Goal: Task Accomplishment & Management: Manage account settings

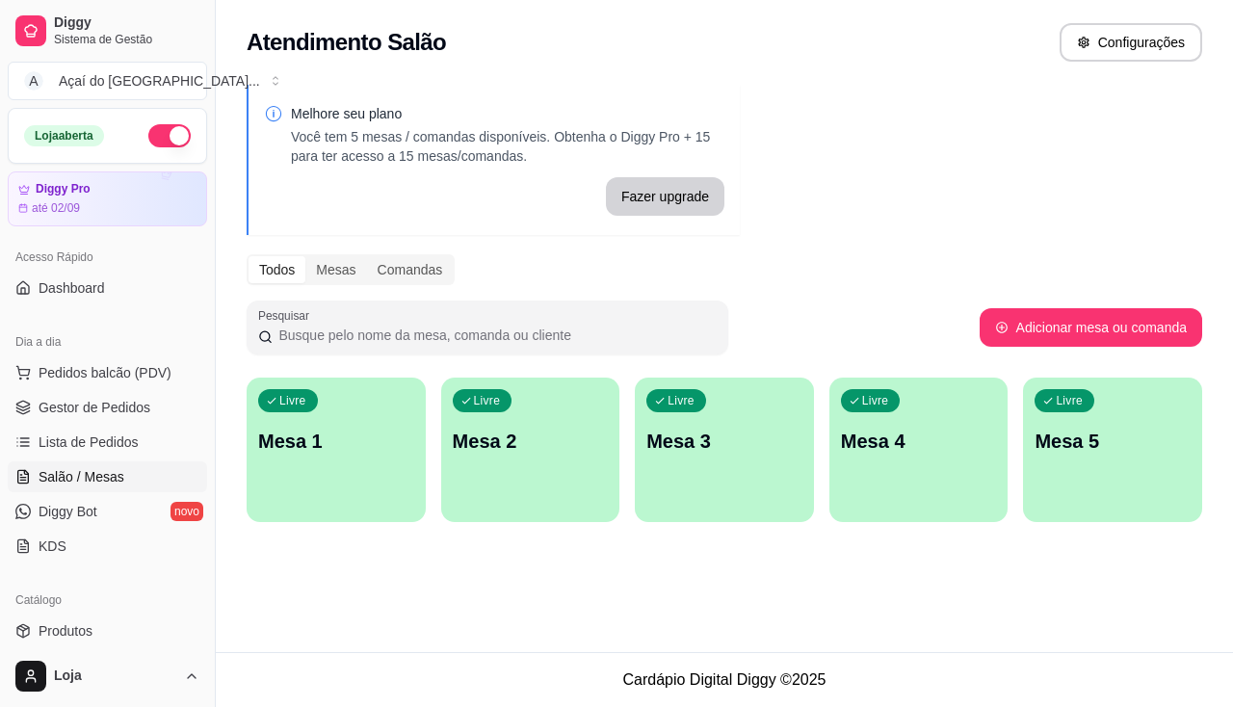
click at [320, 448] on p "Mesa 1" at bounding box center [336, 441] width 156 height 27
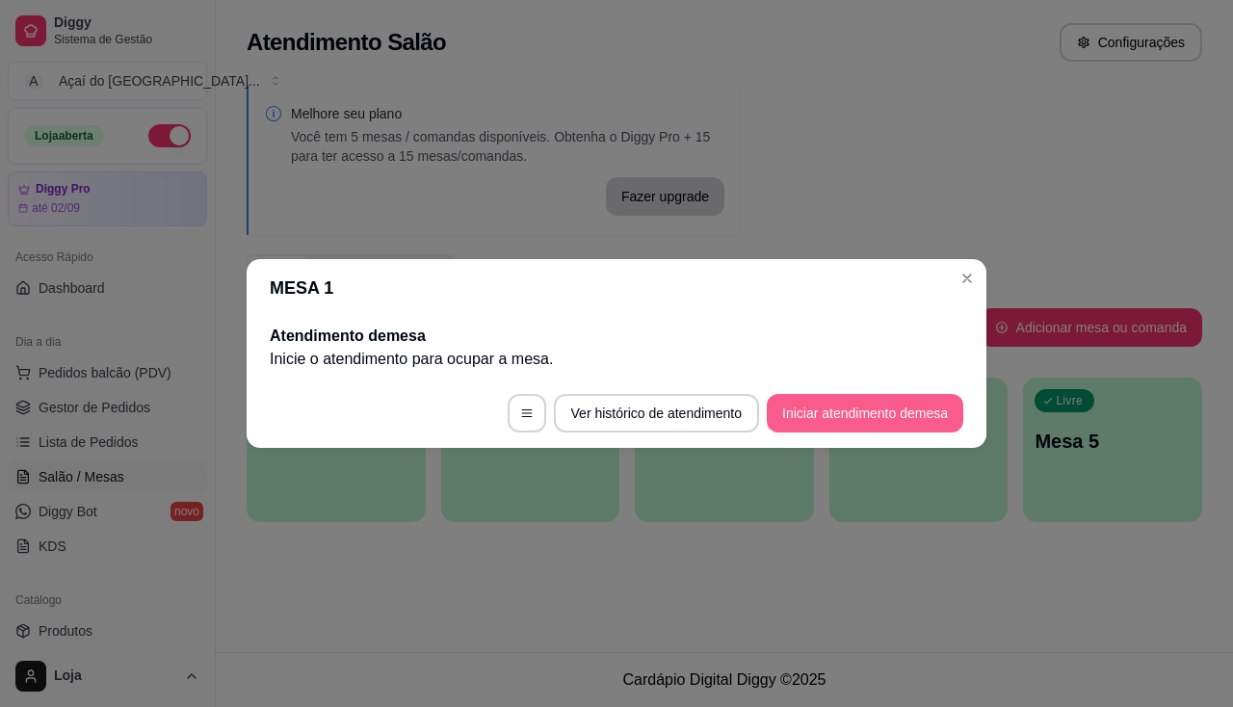
click at [916, 409] on button "Iniciar atendimento de mesa" at bounding box center [865, 413] width 196 height 39
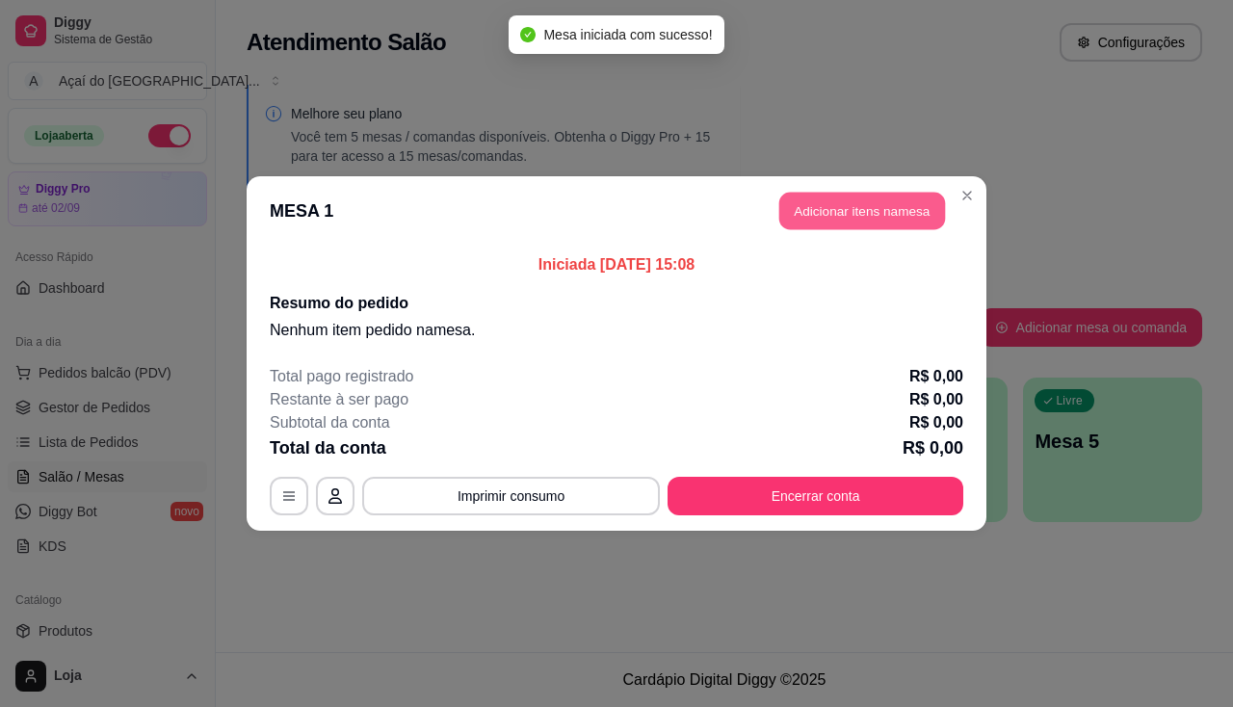
click at [863, 221] on button "Adicionar itens na mesa" at bounding box center [862, 212] width 166 height 38
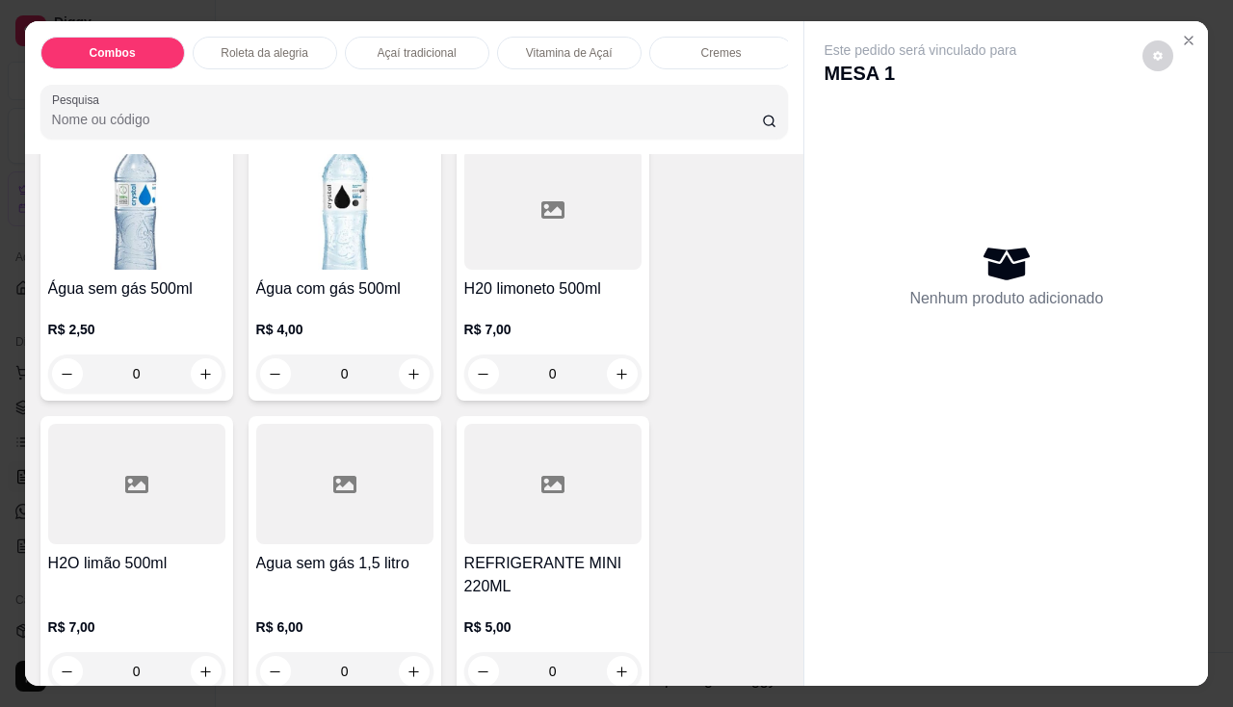
scroll to position [6712, 0]
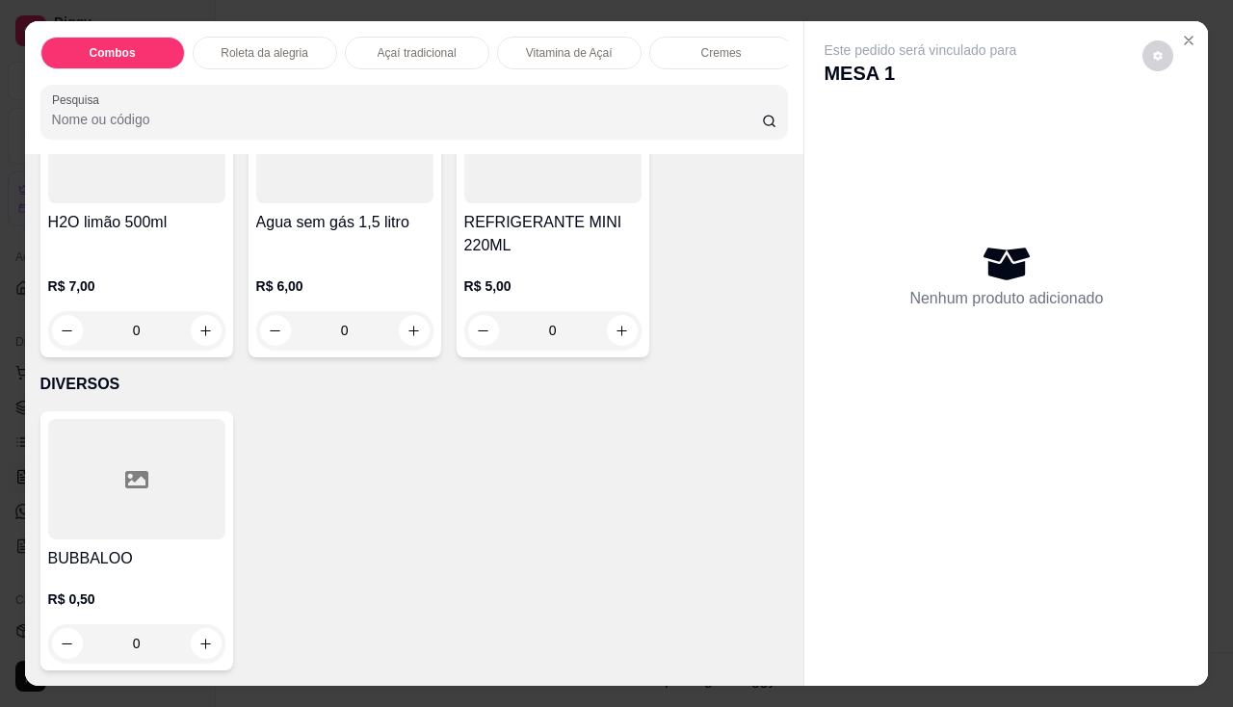
click at [500, 282] on p "R$ 5,00" at bounding box center [552, 285] width 177 height 19
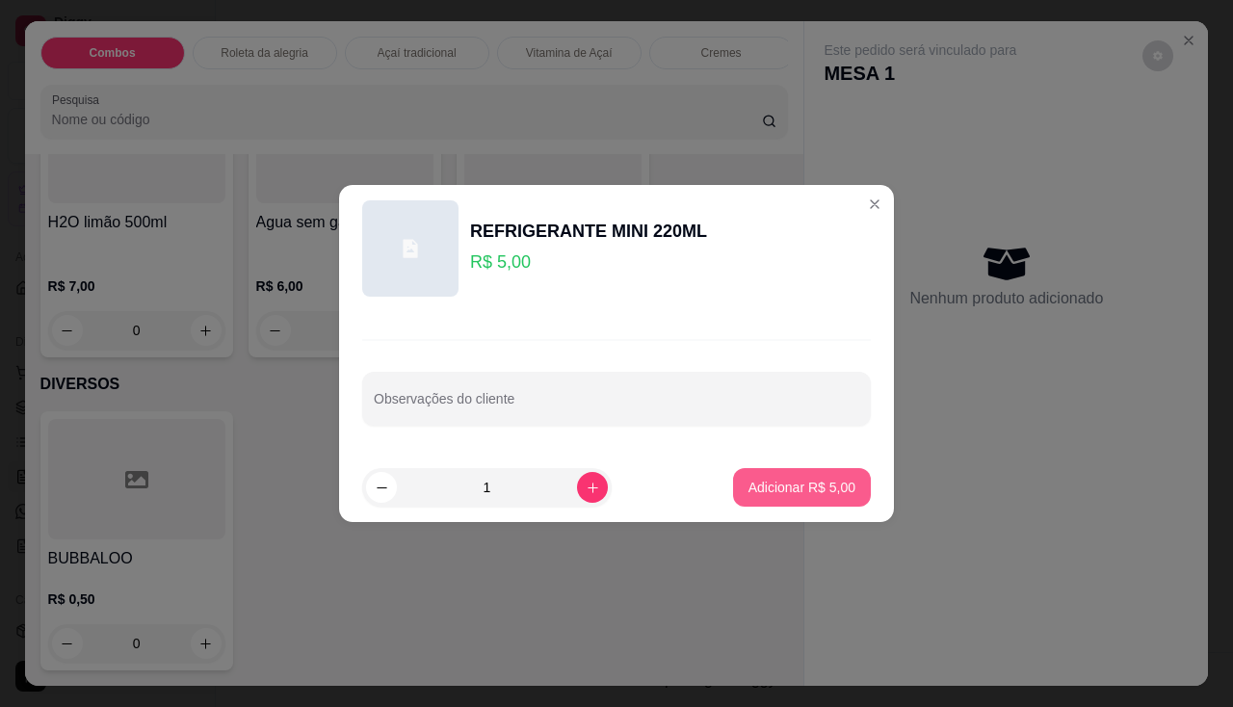
click at [790, 474] on button "Adicionar R$ 5,00" at bounding box center [802, 487] width 138 height 39
type input "1"
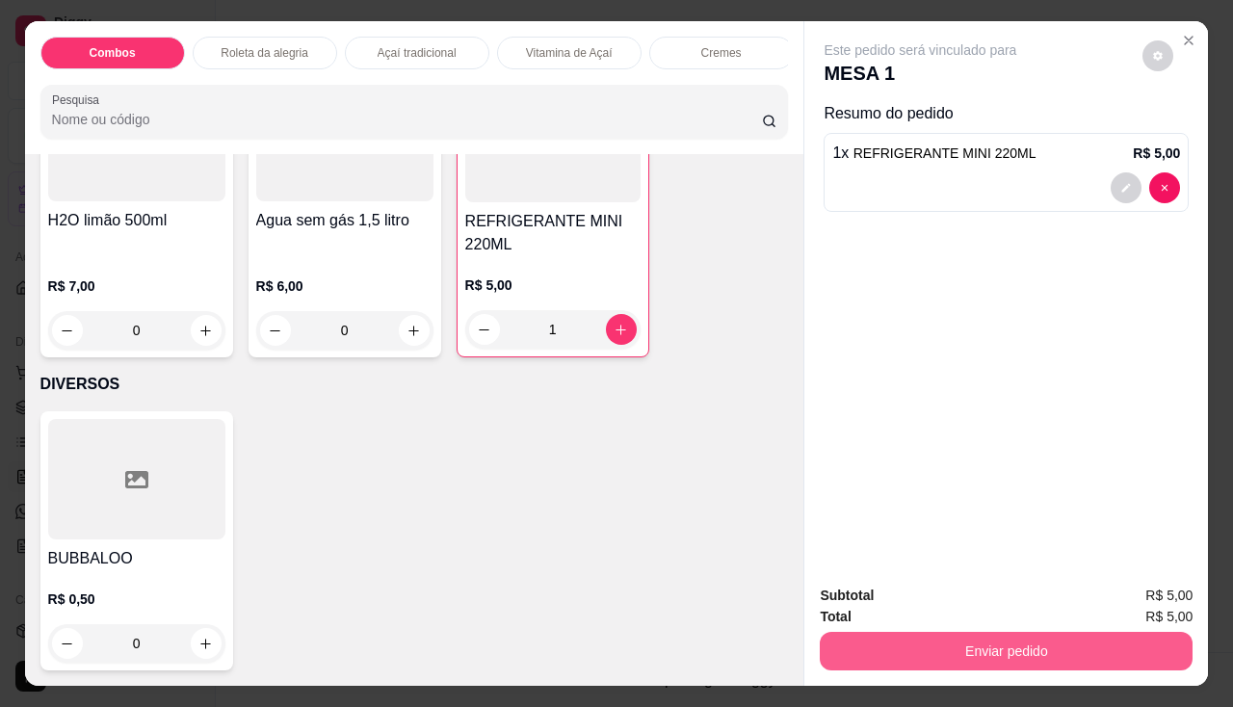
click at [882, 632] on button "Enviar pedido" at bounding box center [1006, 651] width 373 height 39
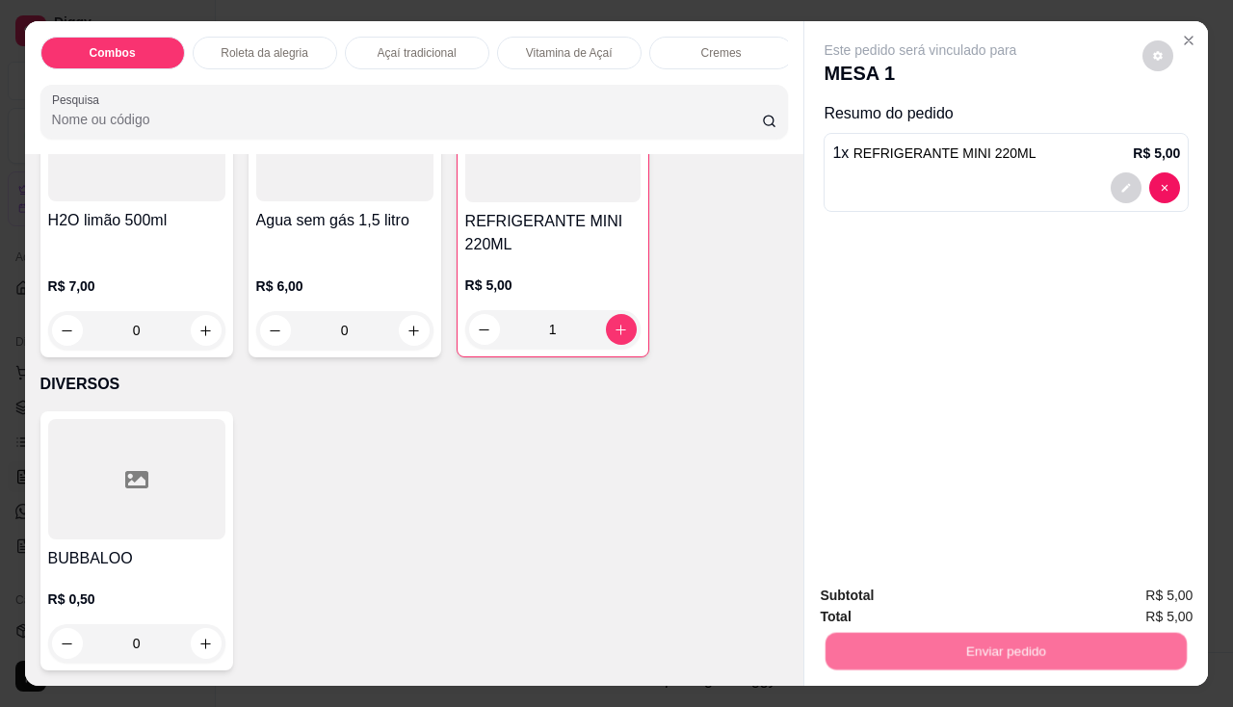
click at [878, 589] on button "Não registrar e enviar pedido" at bounding box center [943, 597] width 200 height 37
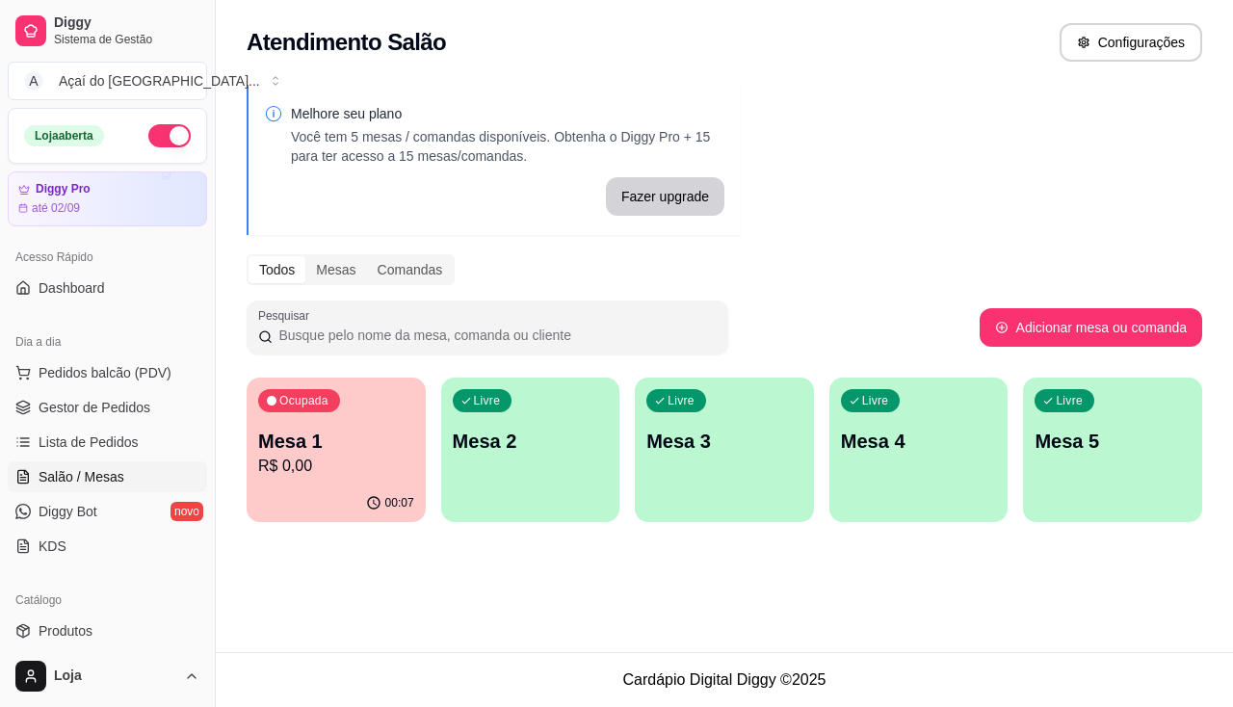
click at [530, 443] on p "Mesa 2" at bounding box center [531, 441] width 156 height 27
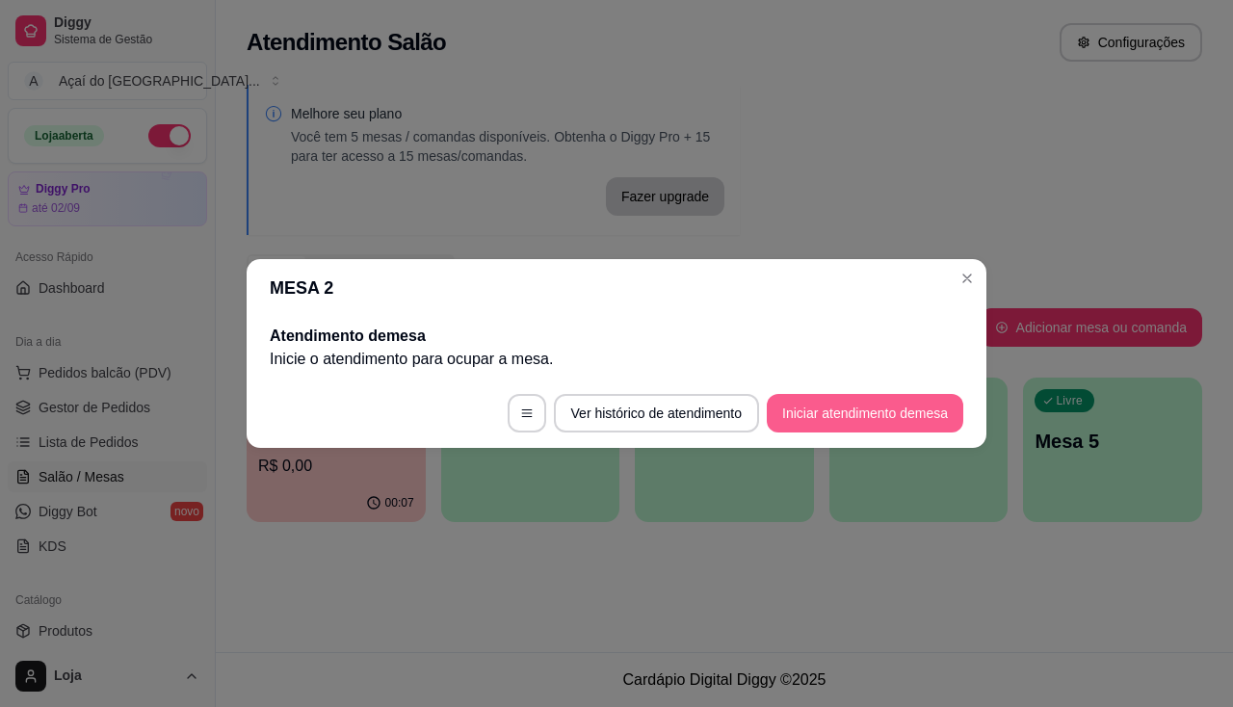
click at [817, 413] on button "Iniciar atendimento de mesa" at bounding box center [865, 413] width 196 height 39
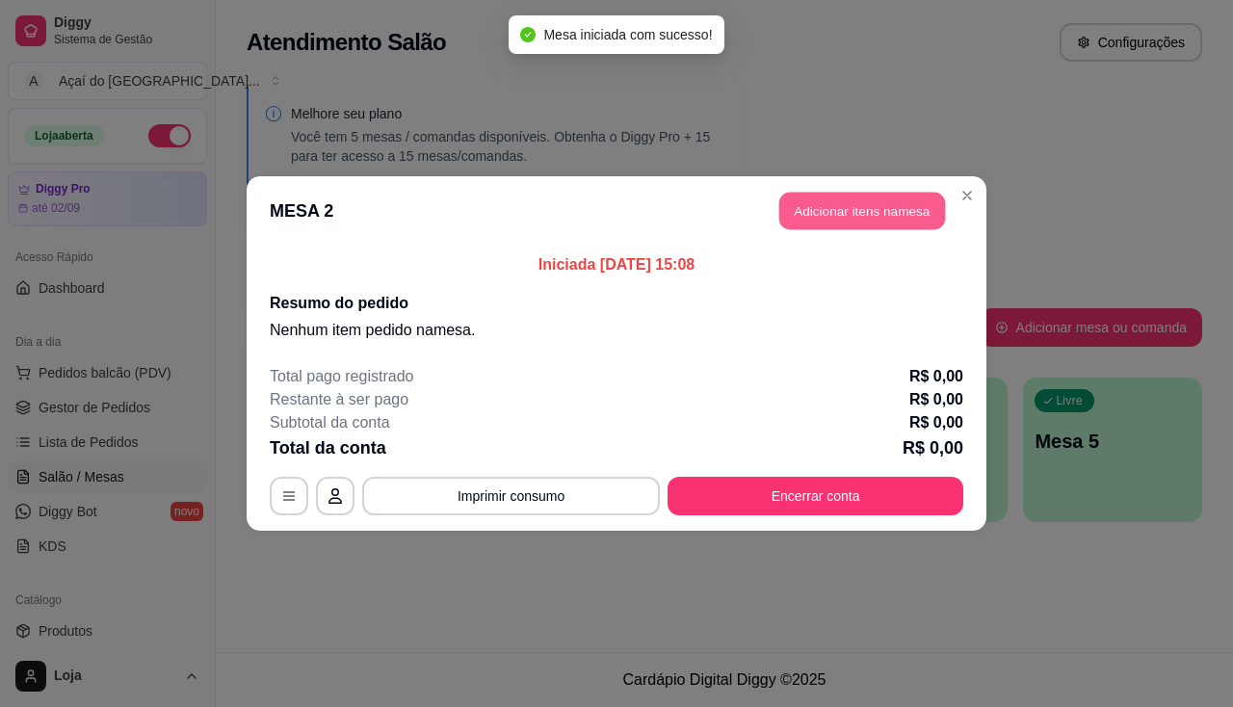
click at [849, 201] on button "Adicionar itens na mesa" at bounding box center [862, 212] width 166 height 38
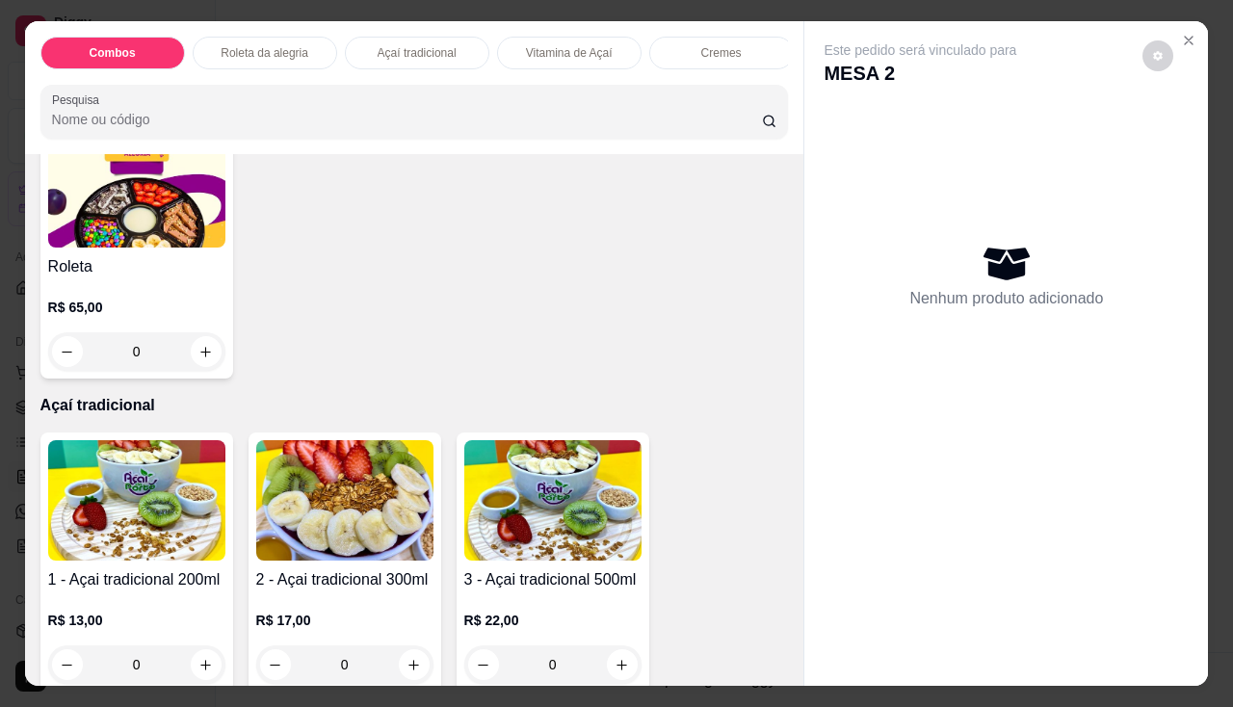
scroll to position [867, 0]
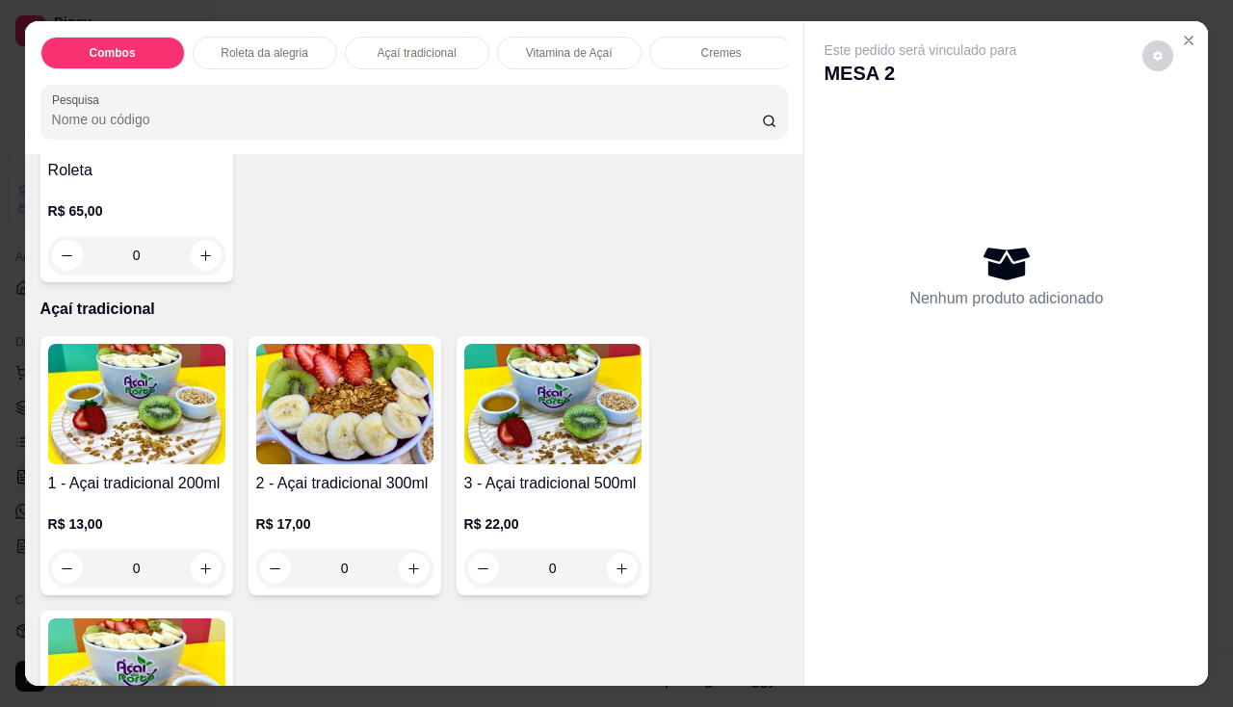
click at [359, 437] on img at bounding box center [344, 404] width 177 height 120
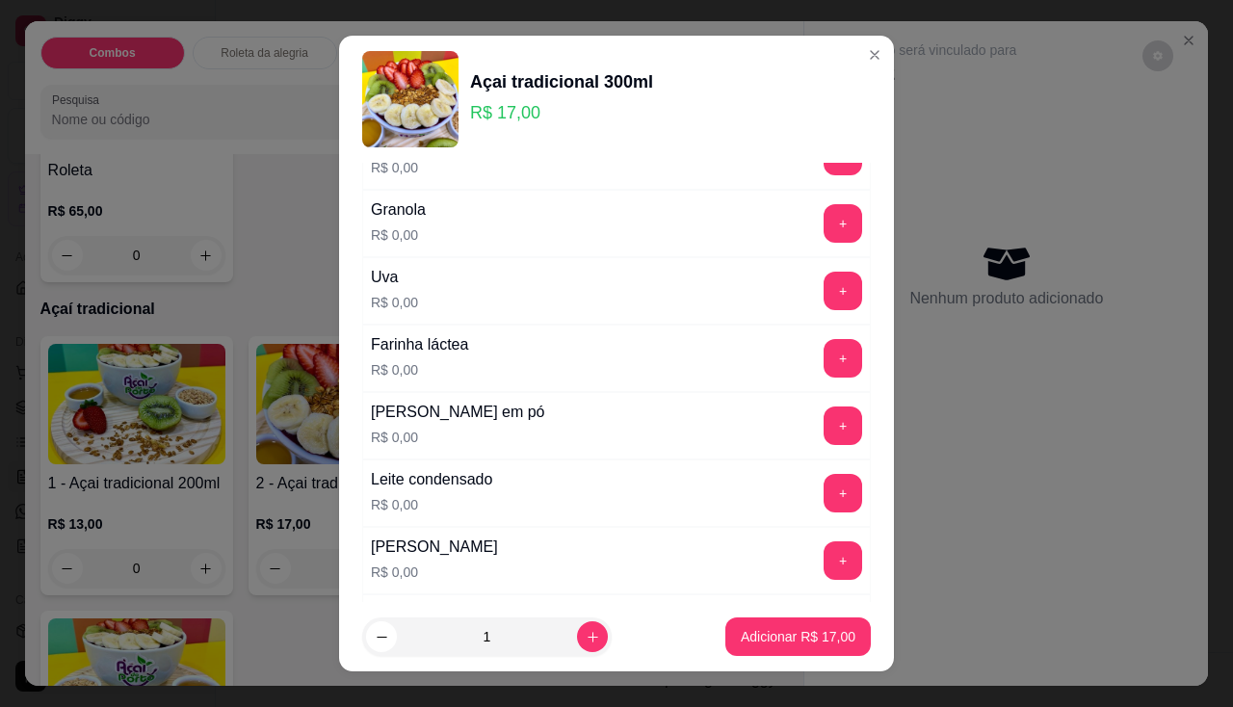
scroll to position [674, 0]
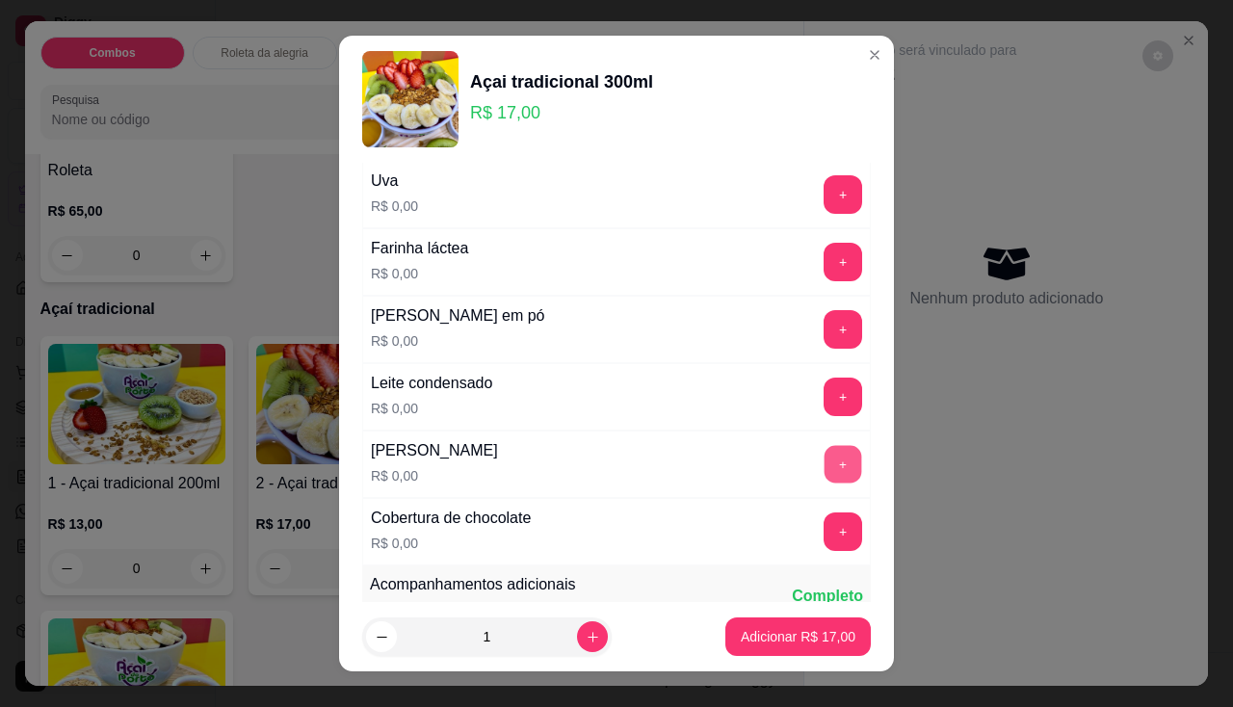
click at [824, 473] on button "+" at bounding box center [843, 464] width 38 height 38
click at [823, 334] on button "+" at bounding box center [842, 329] width 39 height 39
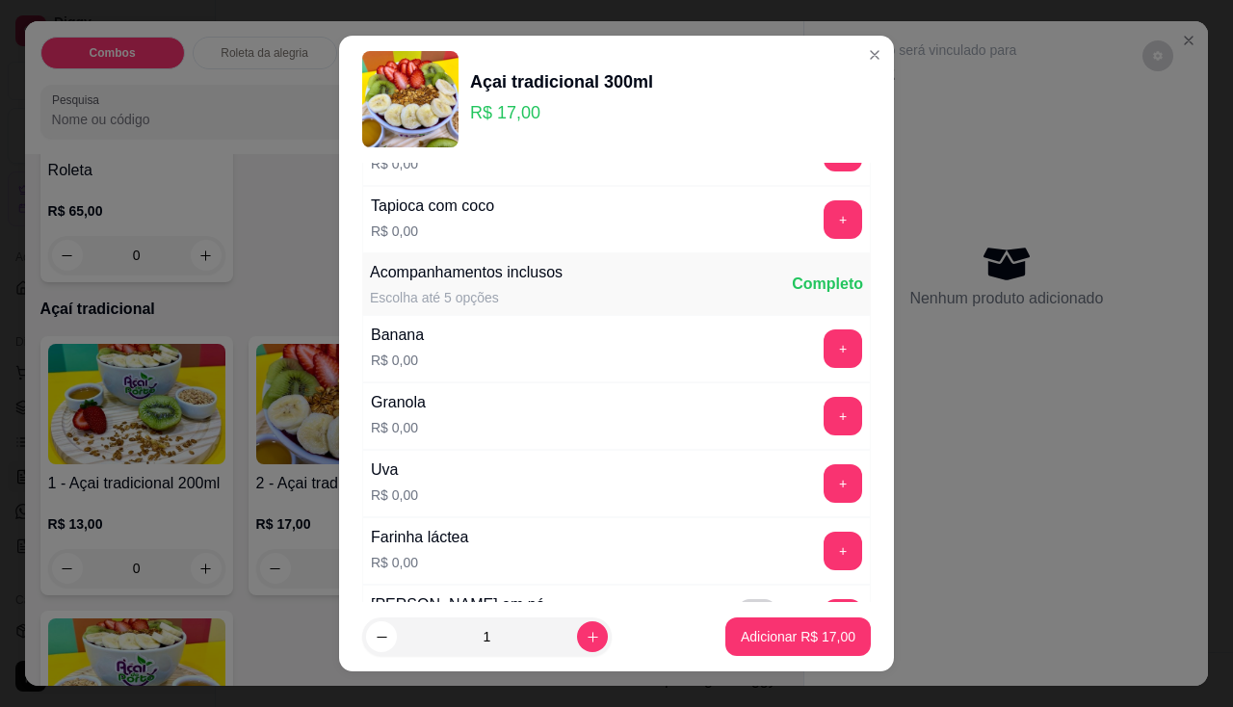
scroll to position [289, 0]
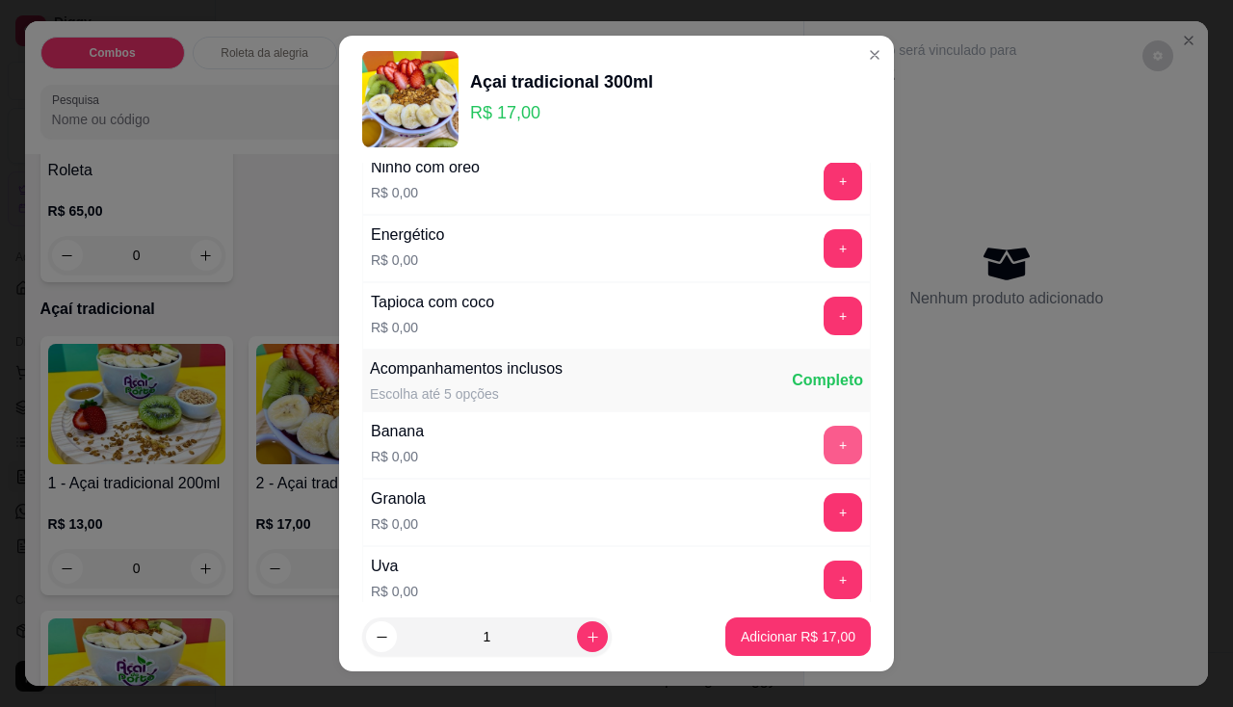
click at [823, 441] on button "+" at bounding box center [842, 445] width 39 height 39
click at [769, 637] on p "Adicionar R$ 17,00" at bounding box center [798, 636] width 115 height 19
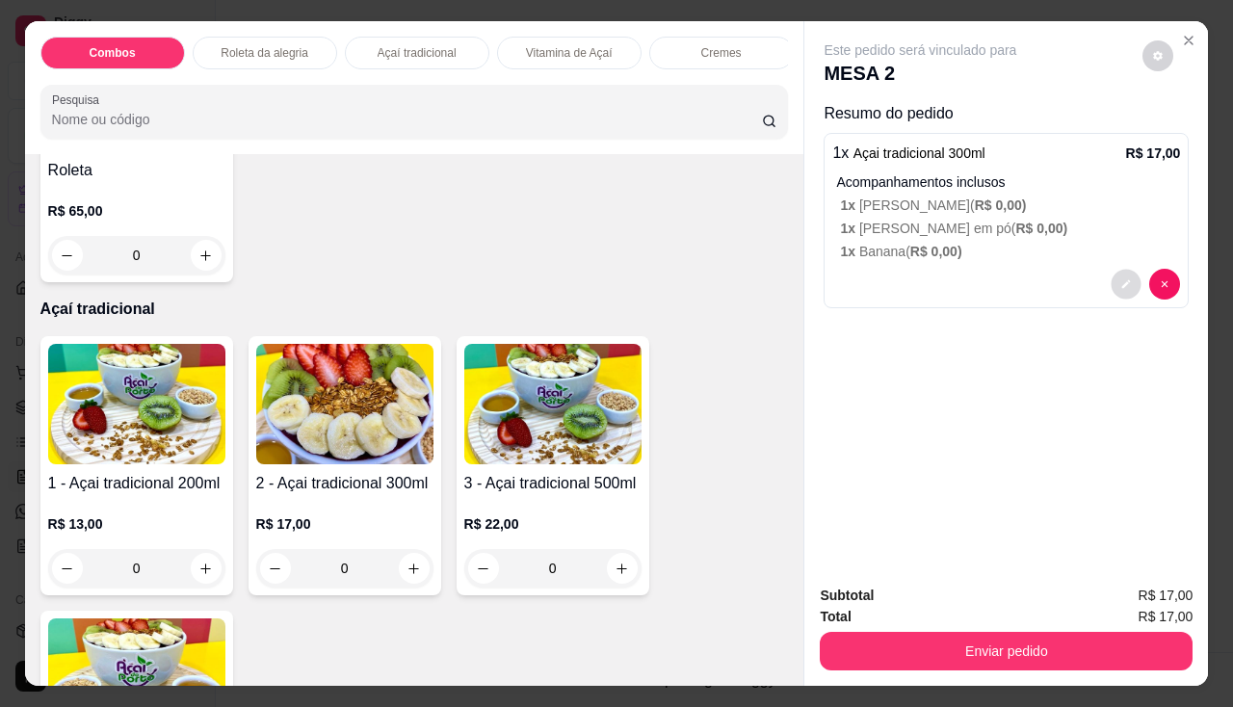
click at [1111, 275] on button "decrease-product-quantity" at bounding box center [1126, 285] width 30 height 30
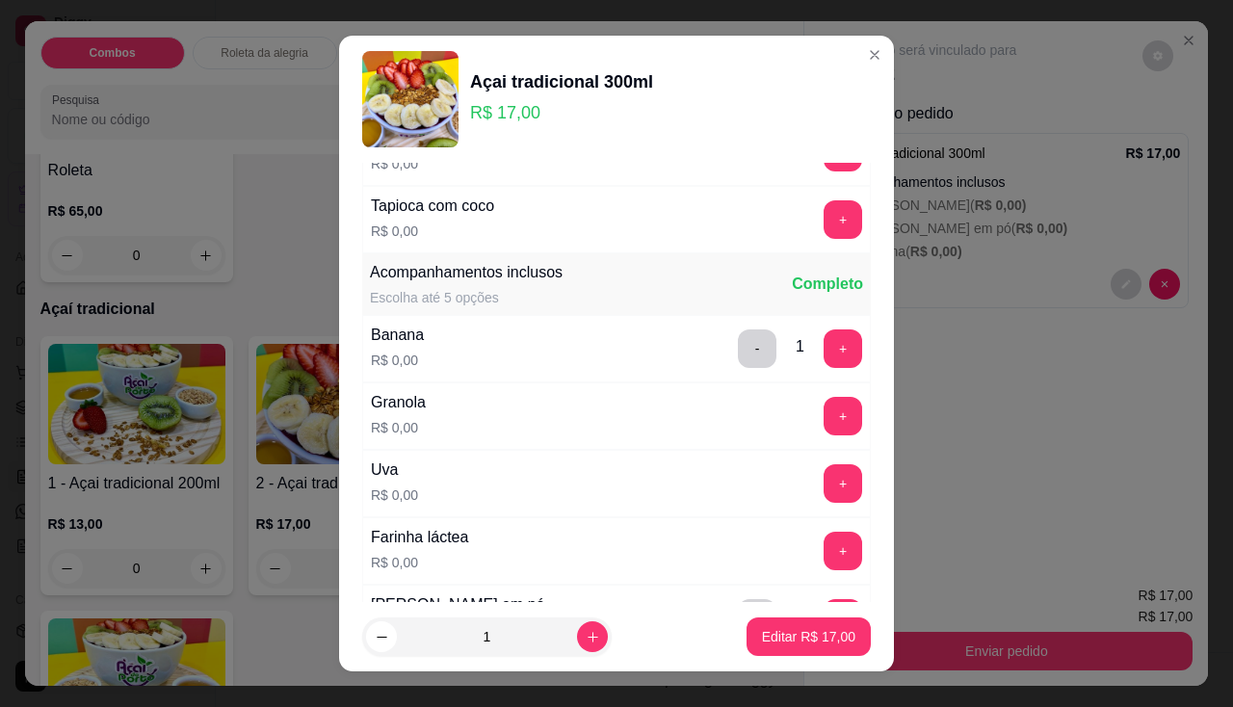
scroll to position [482, 0]
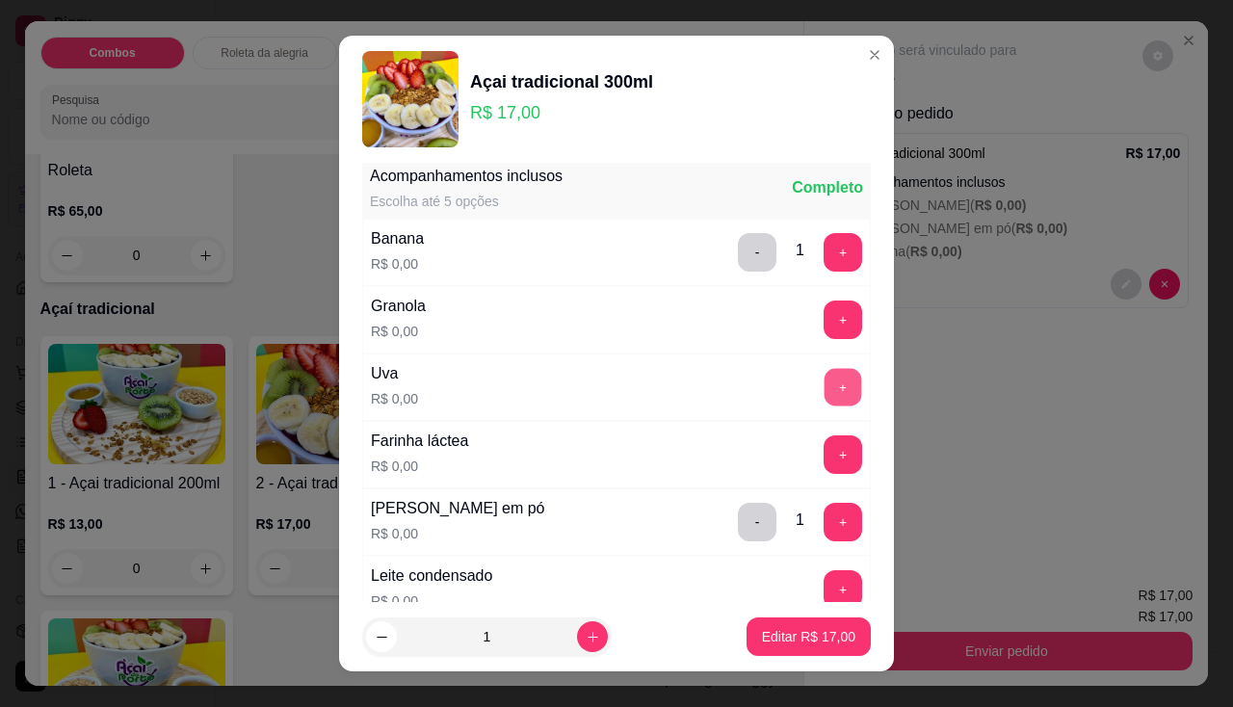
click at [824, 385] on button "+" at bounding box center [843, 387] width 38 height 38
click at [766, 647] on button "Editar R$ 17,00" at bounding box center [808, 636] width 124 height 39
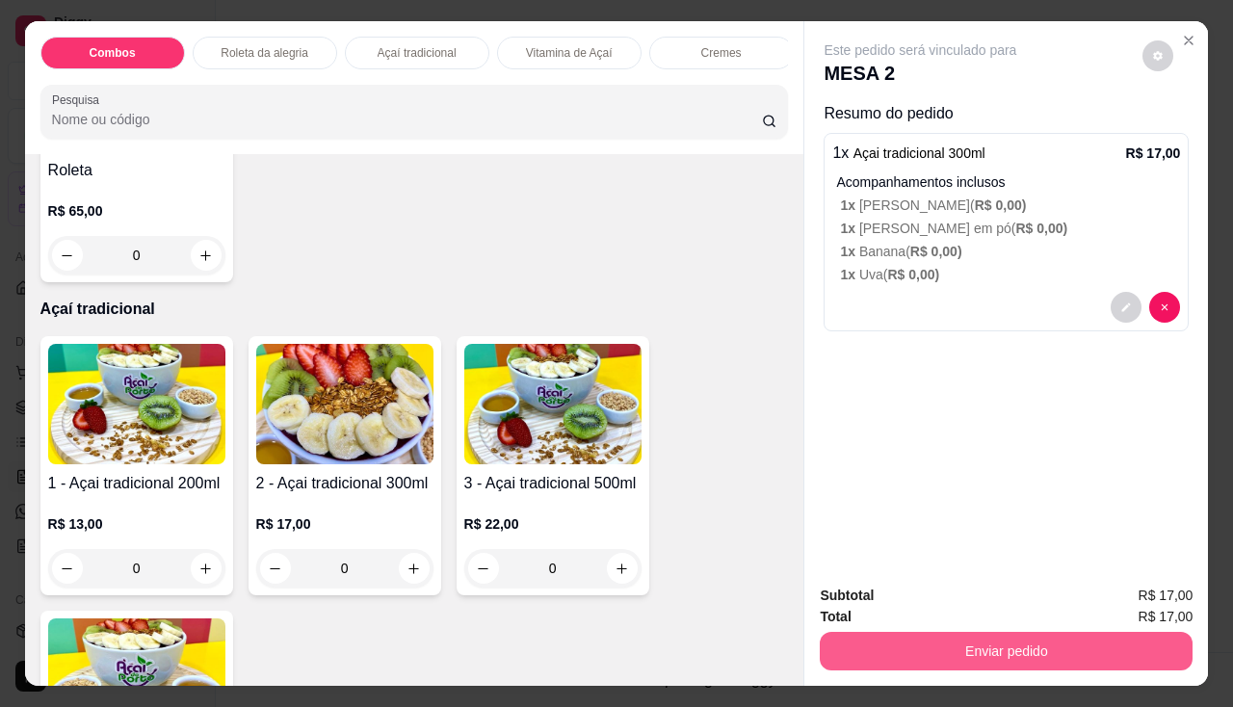
click at [928, 632] on button "Enviar pedido" at bounding box center [1006, 651] width 373 height 39
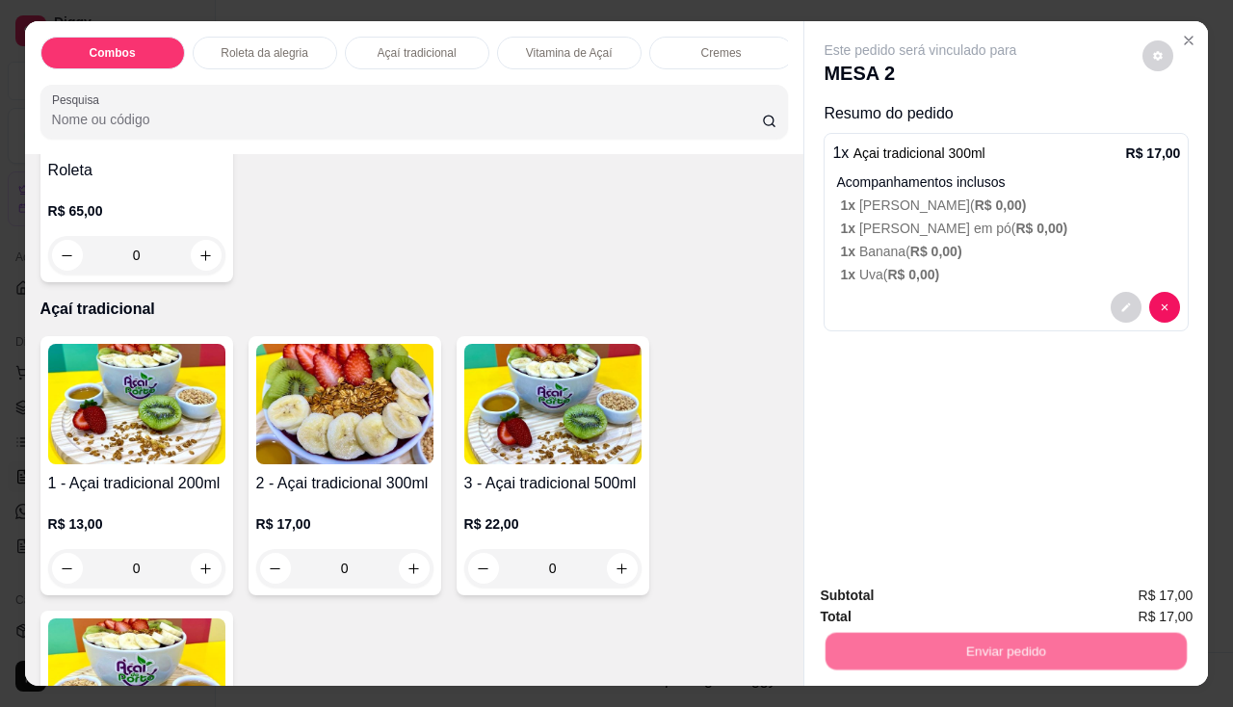
click at [929, 598] on button "Não registrar e enviar pedido" at bounding box center [943, 597] width 195 height 36
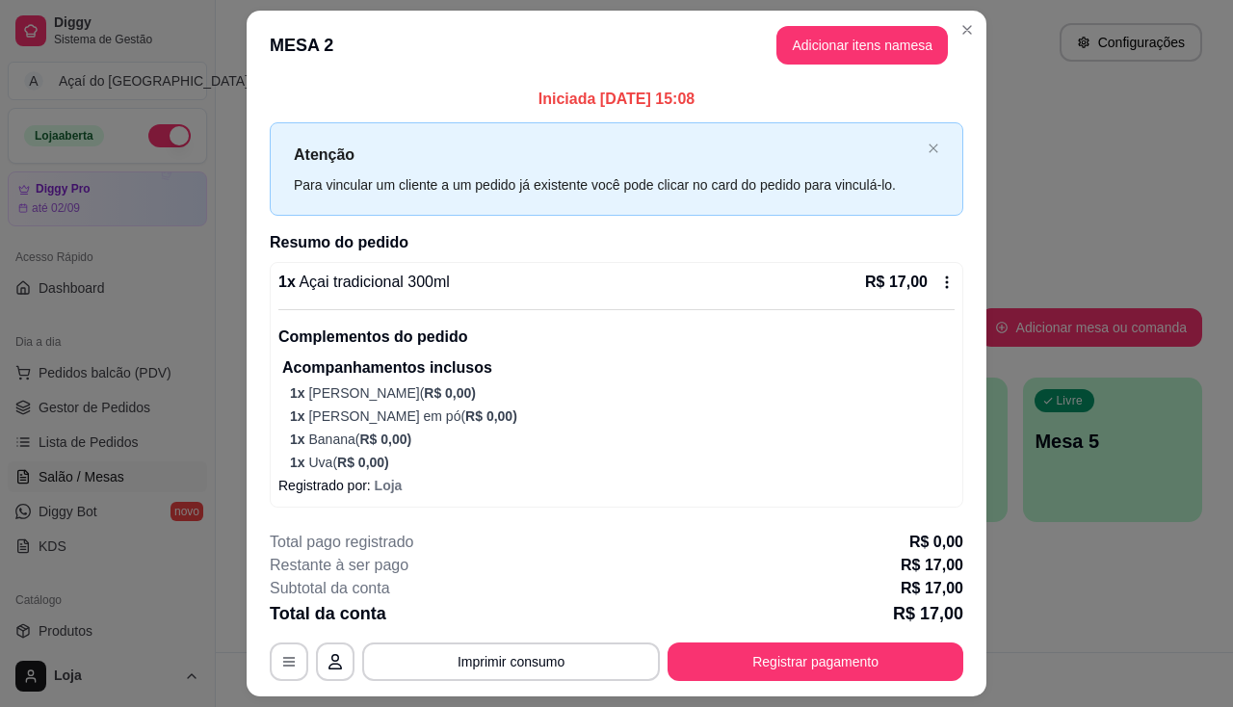
click at [465, 685] on footer "**********" at bounding box center [617, 605] width 740 height 181
click at [465, 663] on button "Imprimir consumo" at bounding box center [511, 662] width 289 height 38
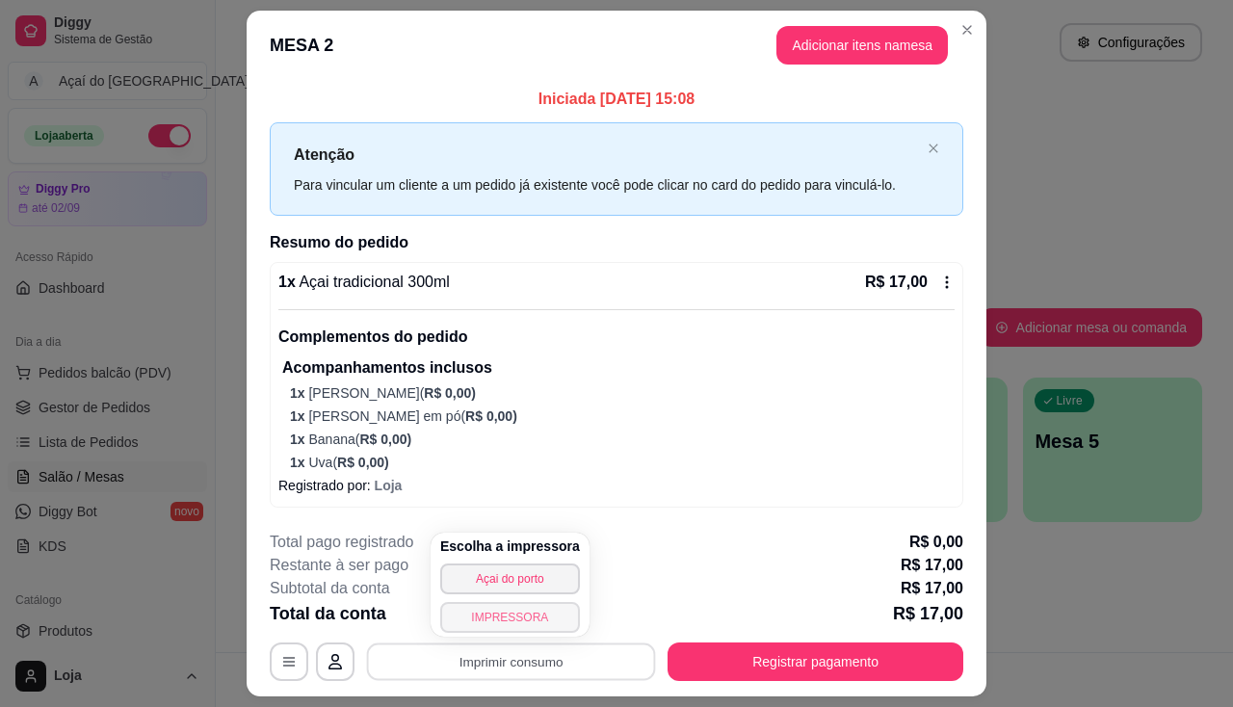
click at [482, 623] on button "IMPRESSORA" at bounding box center [510, 617] width 140 height 31
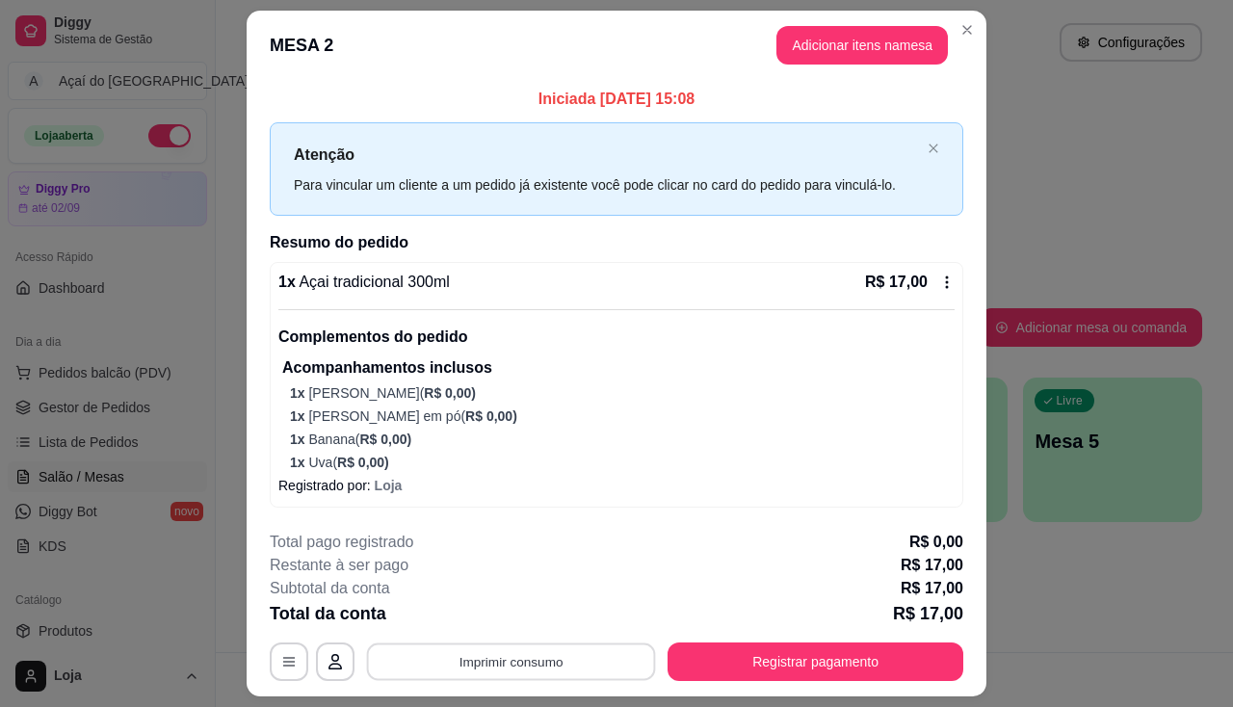
click at [507, 655] on button "Imprimir consumo" at bounding box center [511, 662] width 289 height 38
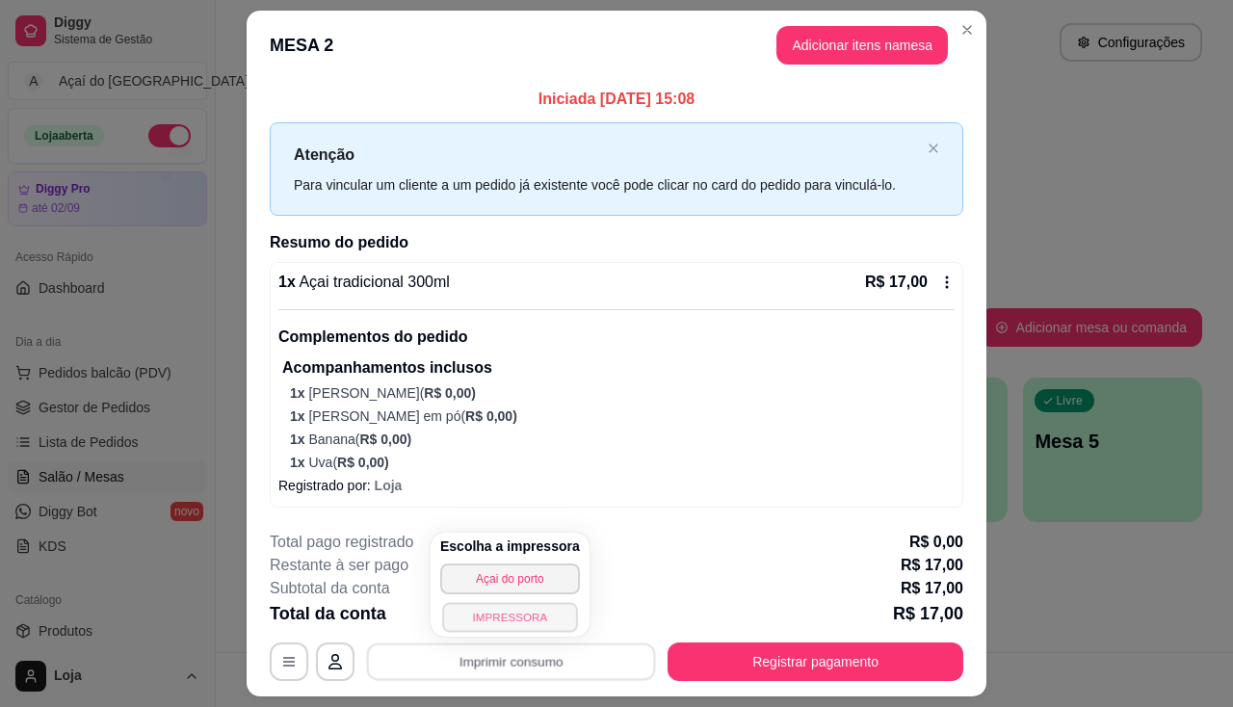
click at [520, 602] on button "IMPRESSORA" at bounding box center [509, 617] width 135 height 30
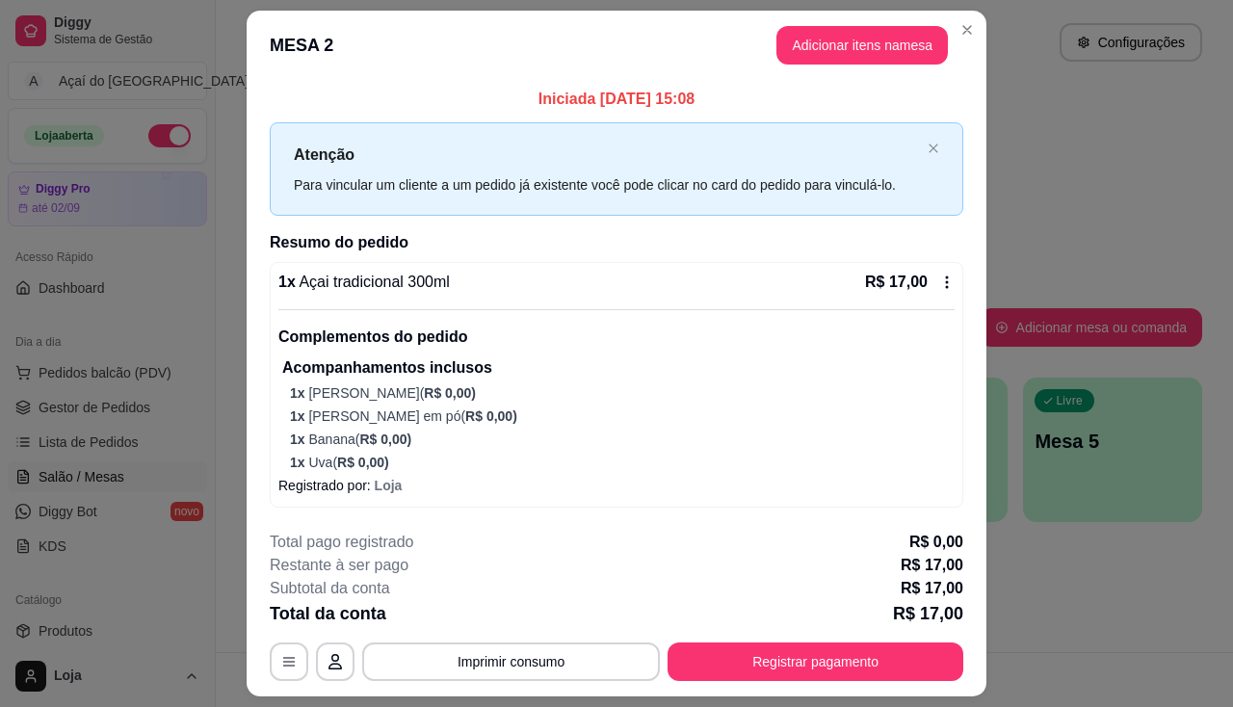
click at [726, 682] on footer "**********" at bounding box center [617, 605] width 740 height 181
click at [732, 658] on button "Registrar pagamento" at bounding box center [815, 661] width 296 height 39
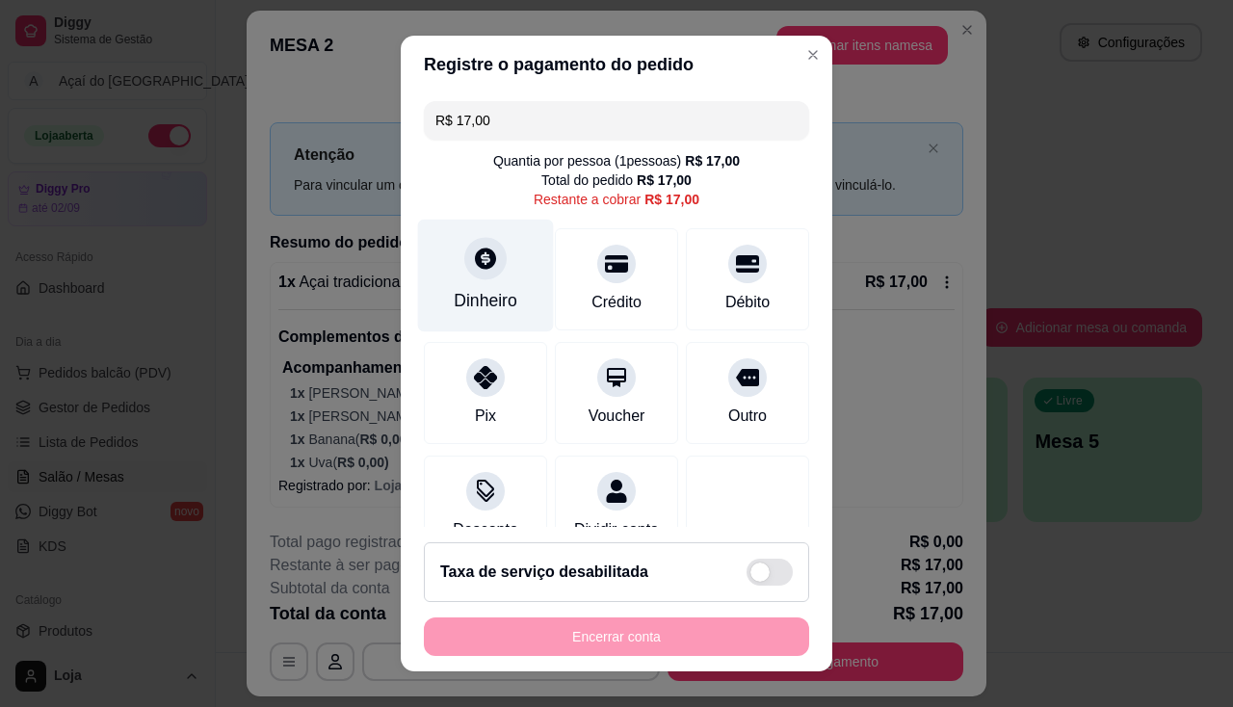
click at [489, 292] on div "Dinheiro" at bounding box center [486, 300] width 64 height 25
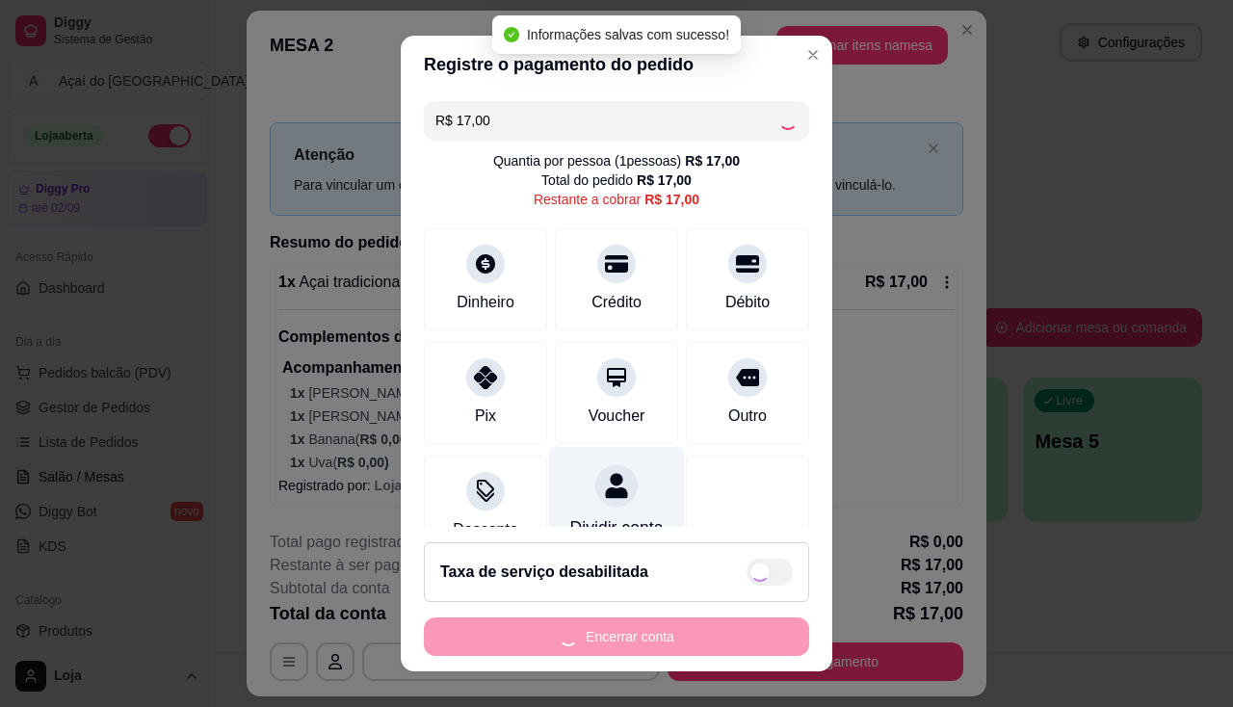
type input "R$ 0,00"
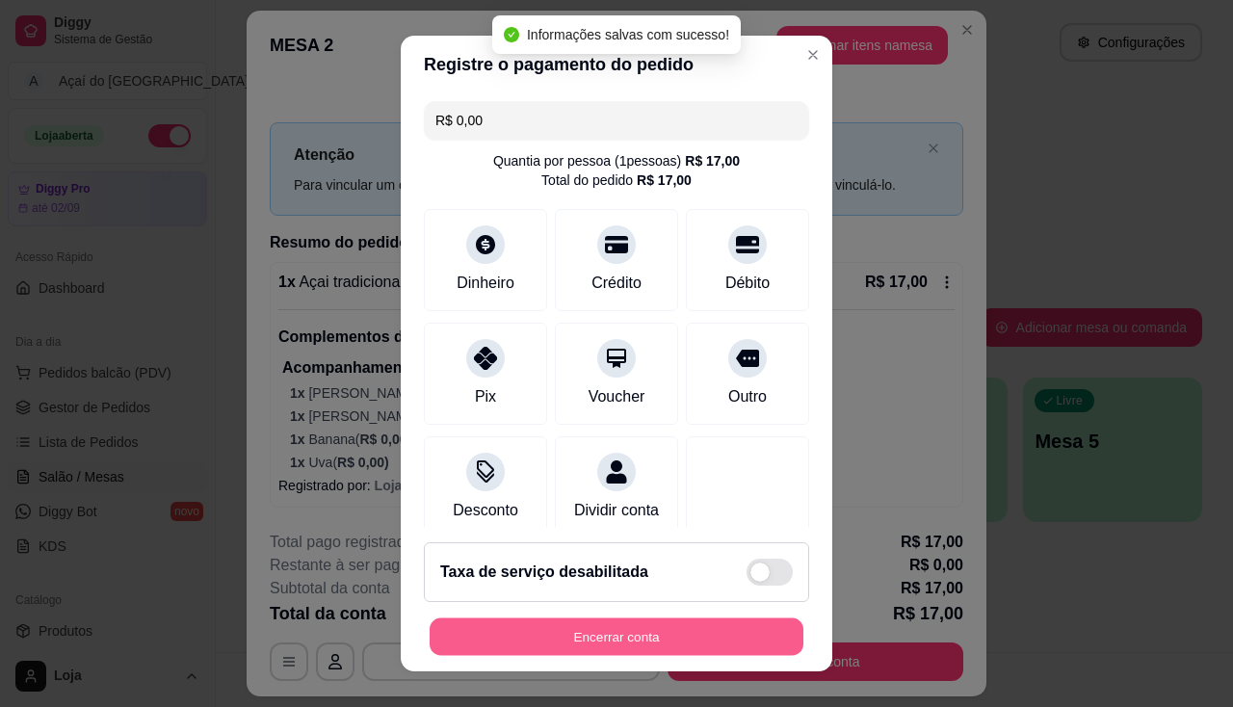
click at [621, 643] on button "Encerrar conta" at bounding box center [617, 637] width 374 height 38
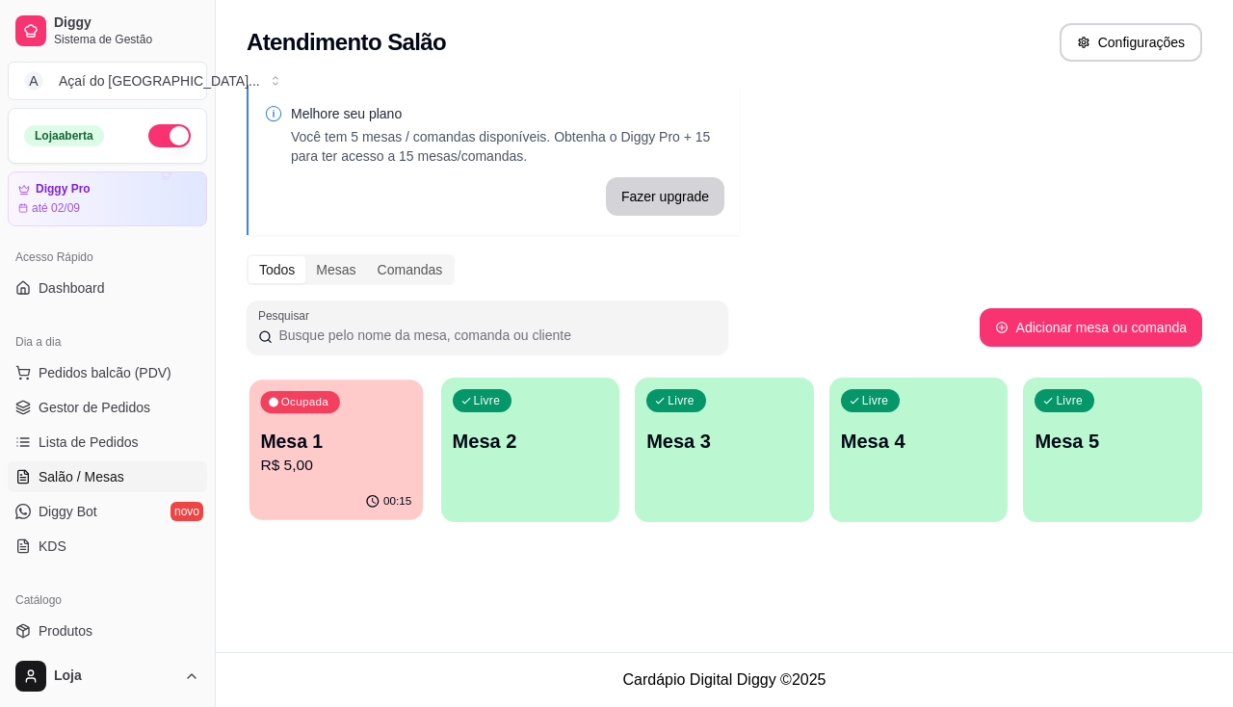
click at [365, 473] on p "R$ 5,00" at bounding box center [335, 466] width 151 height 22
click at [391, 405] on div "Ocupada Mesa 1 R$ 5,00" at bounding box center [336, 431] width 179 height 107
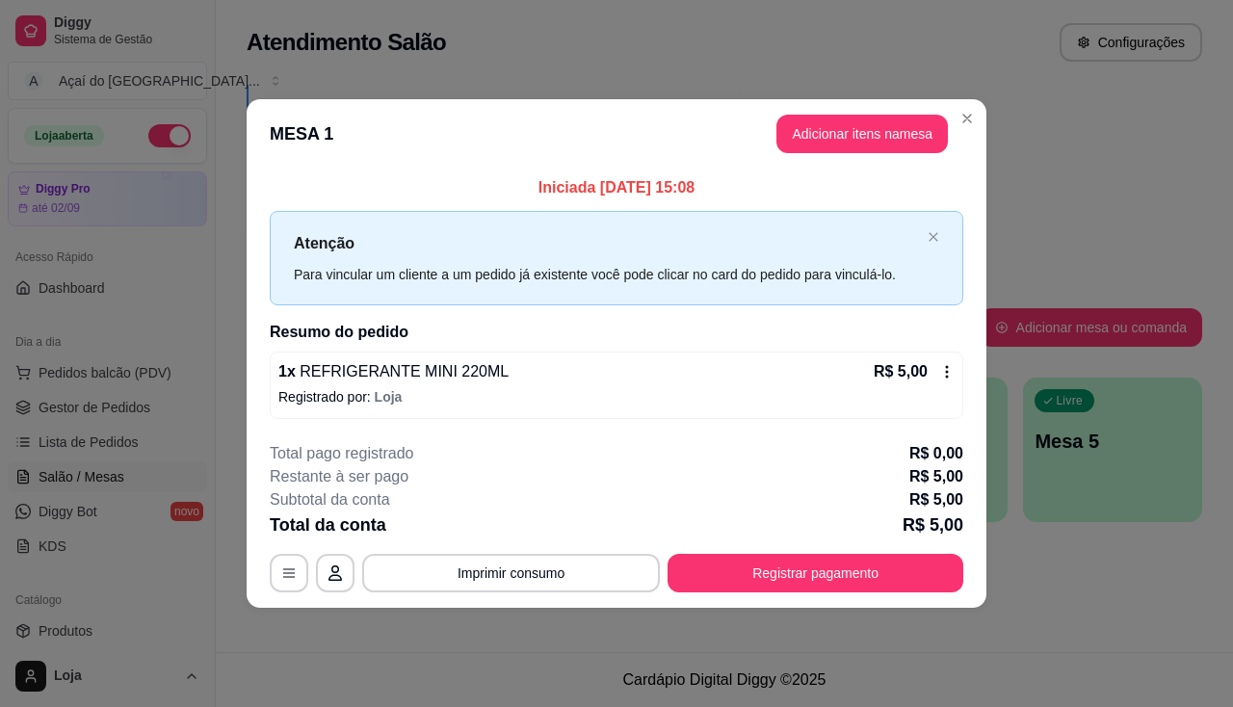
click at [794, 594] on footer "**********" at bounding box center [617, 517] width 740 height 181
click at [796, 587] on button "Registrar pagamento" at bounding box center [815, 573] width 296 height 39
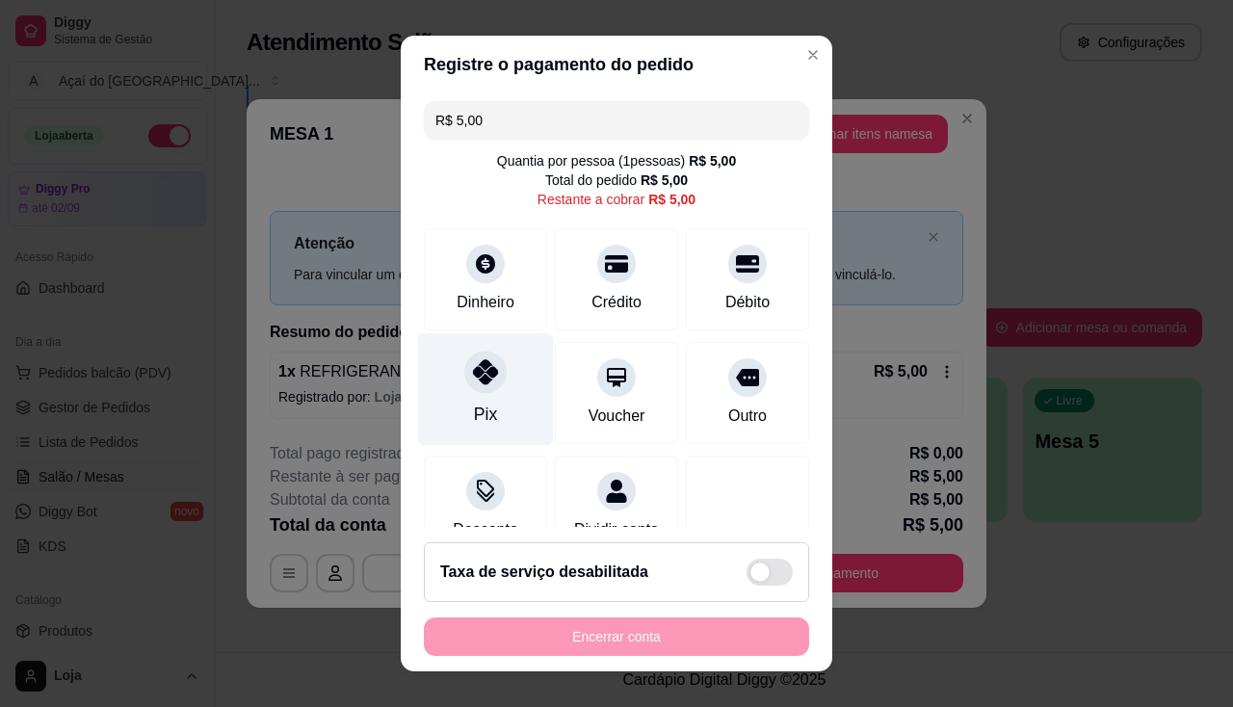
click at [482, 386] on div at bounding box center [485, 372] width 42 height 42
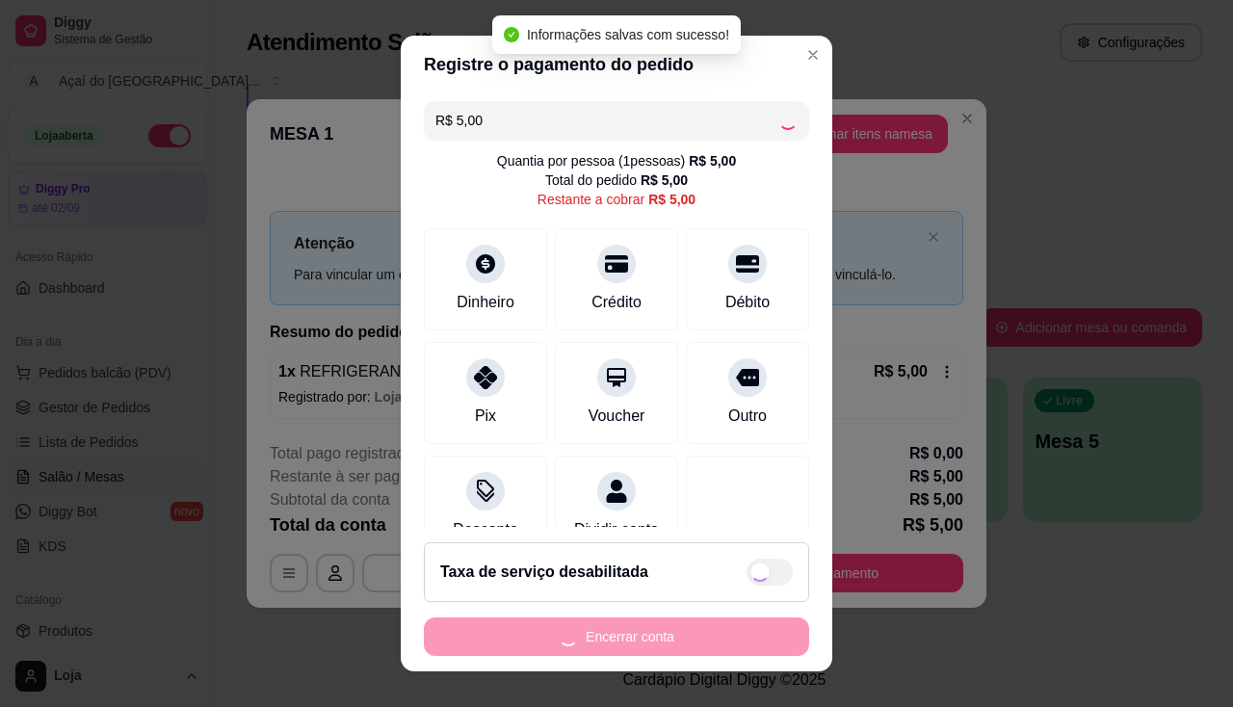
type input "R$ 0,00"
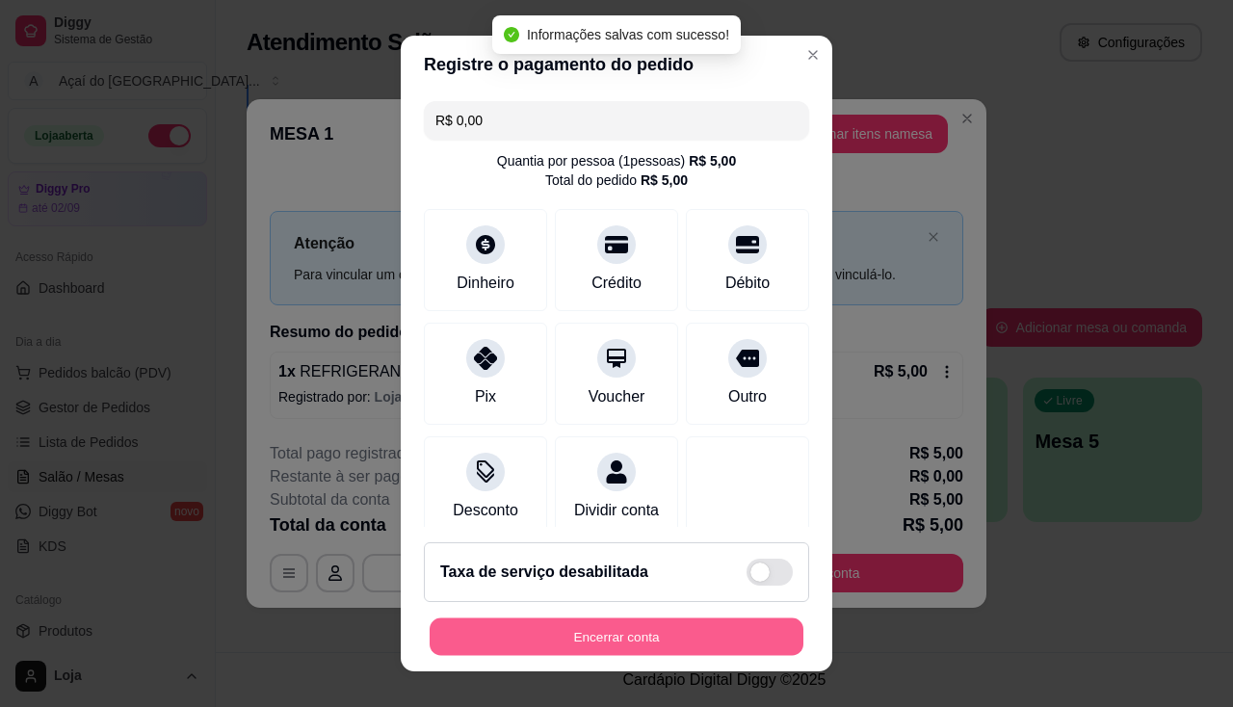
click at [481, 633] on button "Encerrar conta" at bounding box center [617, 637] width 374 height 38
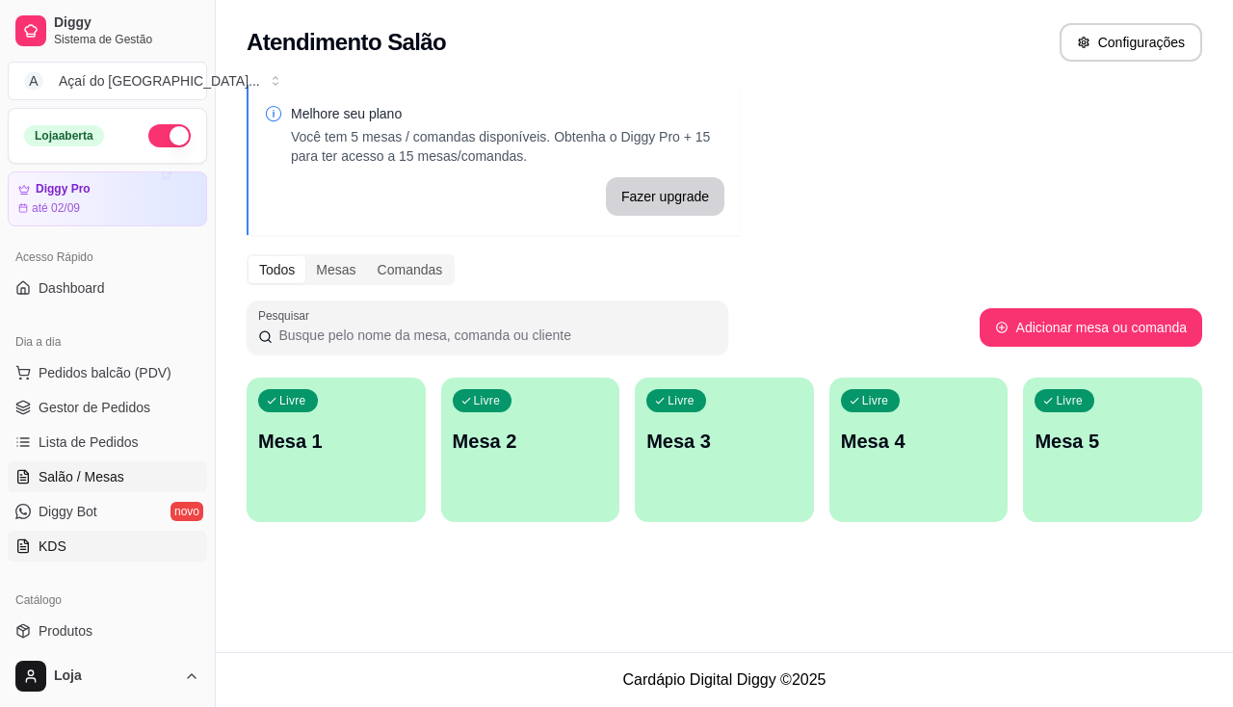
click at [131, 538] on link "KDS" at bounding box center [107, 546] width 199 height 31
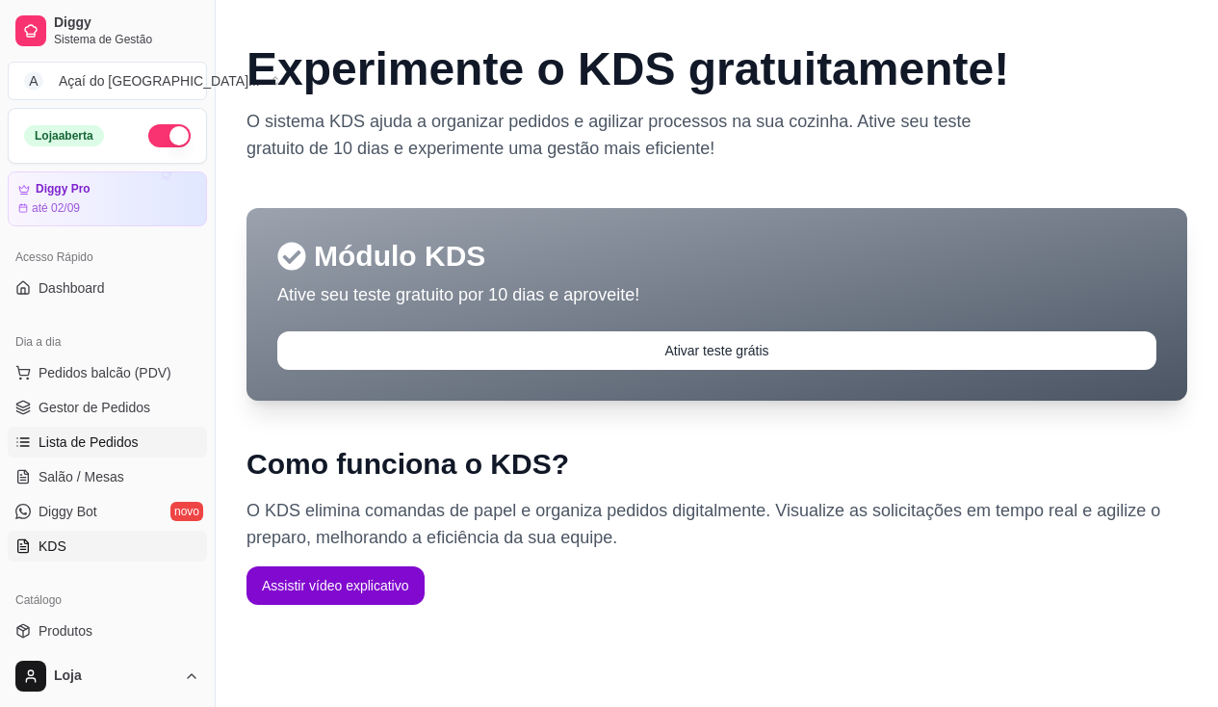
click at [72, 448] on span "Lista de Pedidos" at bounding box center [89, 441] width 100 height 19
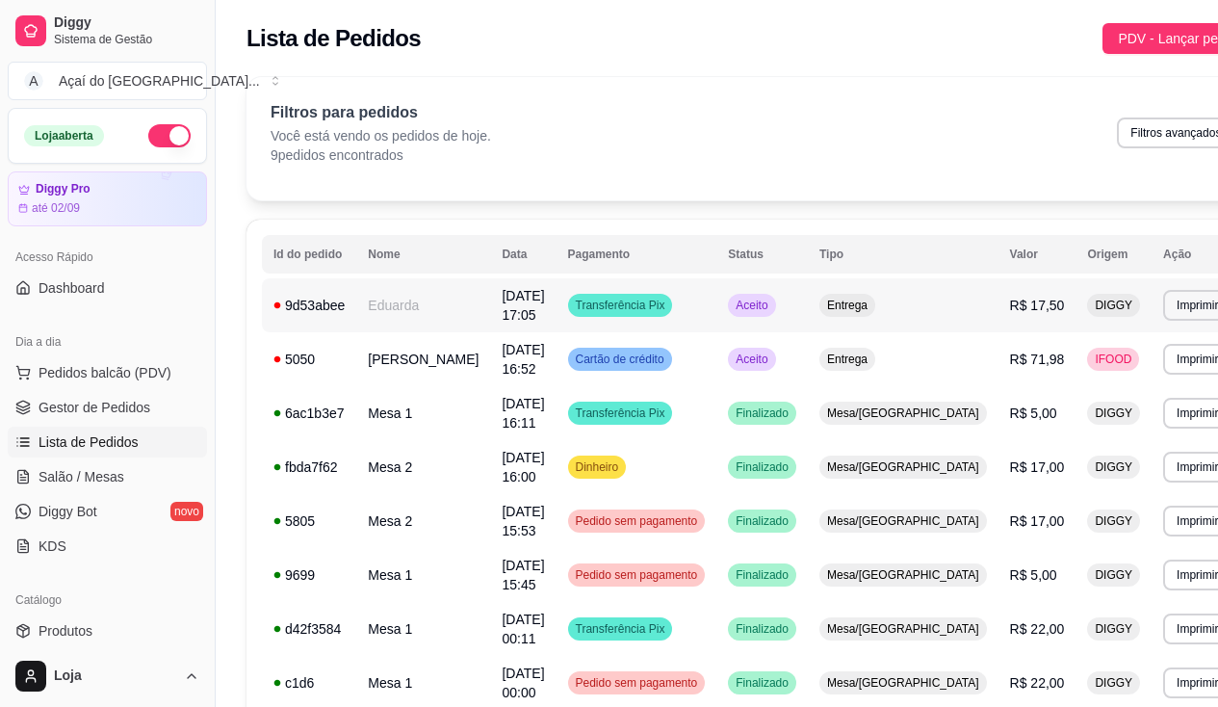
click at [373, 304] on td "Eduarda" at bounding box center [423, 305] width 134 height 54
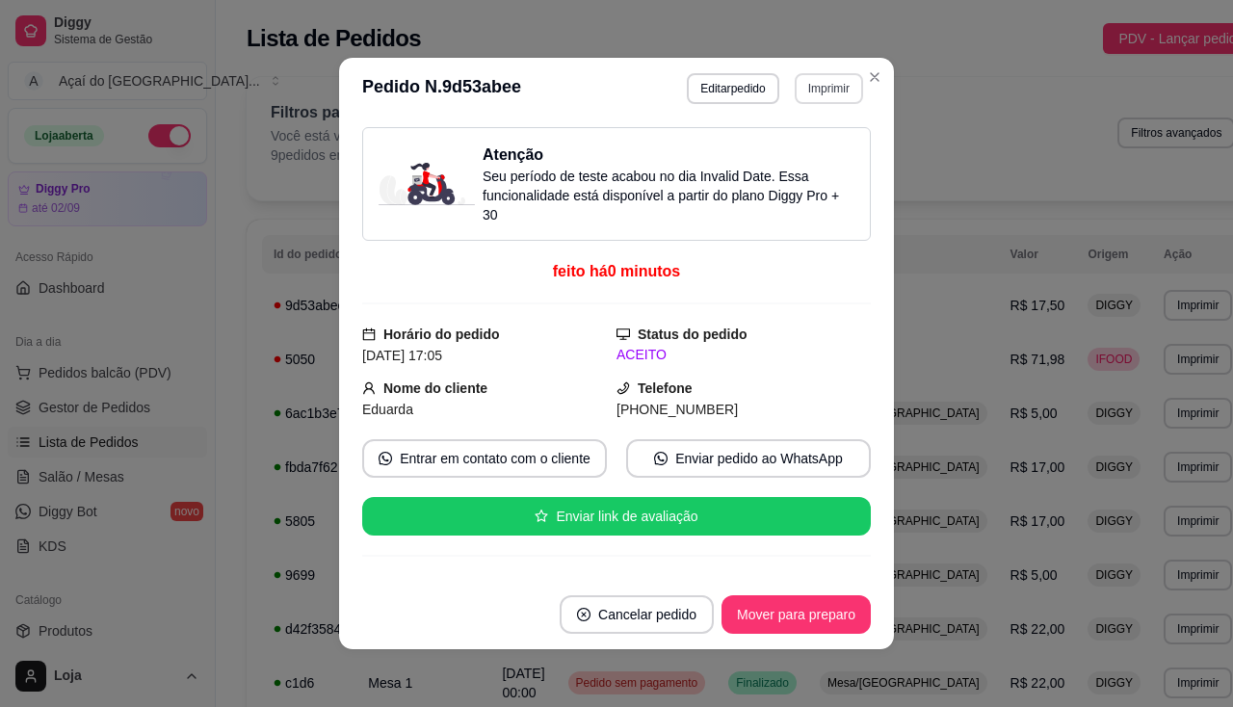
click at [811, 87] on button "Imprimir" at bounding box center [829, 88] width 68 height 31
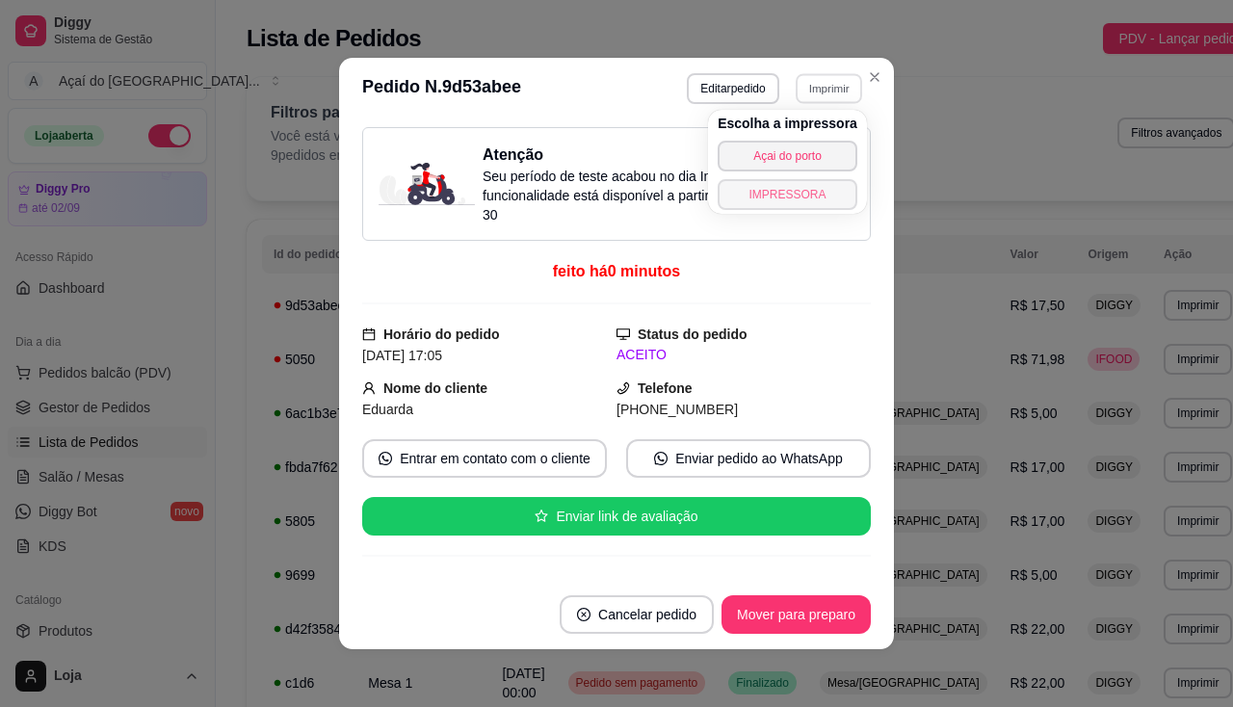
click at [790, 197] on button "IMPRESSORA" at bounding box center [788, 194] width 140 height 31
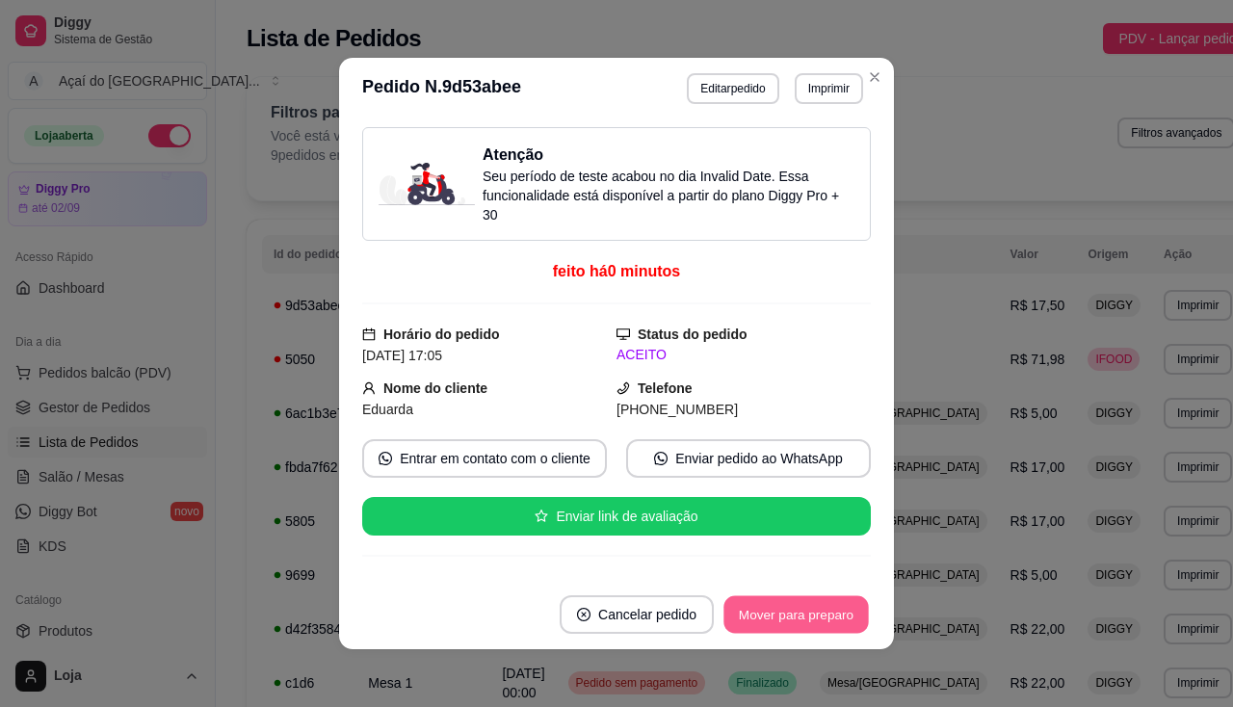
click at [834, 609] on button "Mover para preparo" at bounding box center [795, 615] width 144 height 38
click at [834, 609] on button "Mover para entrega" at bounding box center [796, 614] width 148 height 39
click at [834, 609] on button "Mover para finalizado" at bounding box center [791, 615] width 155 height 38
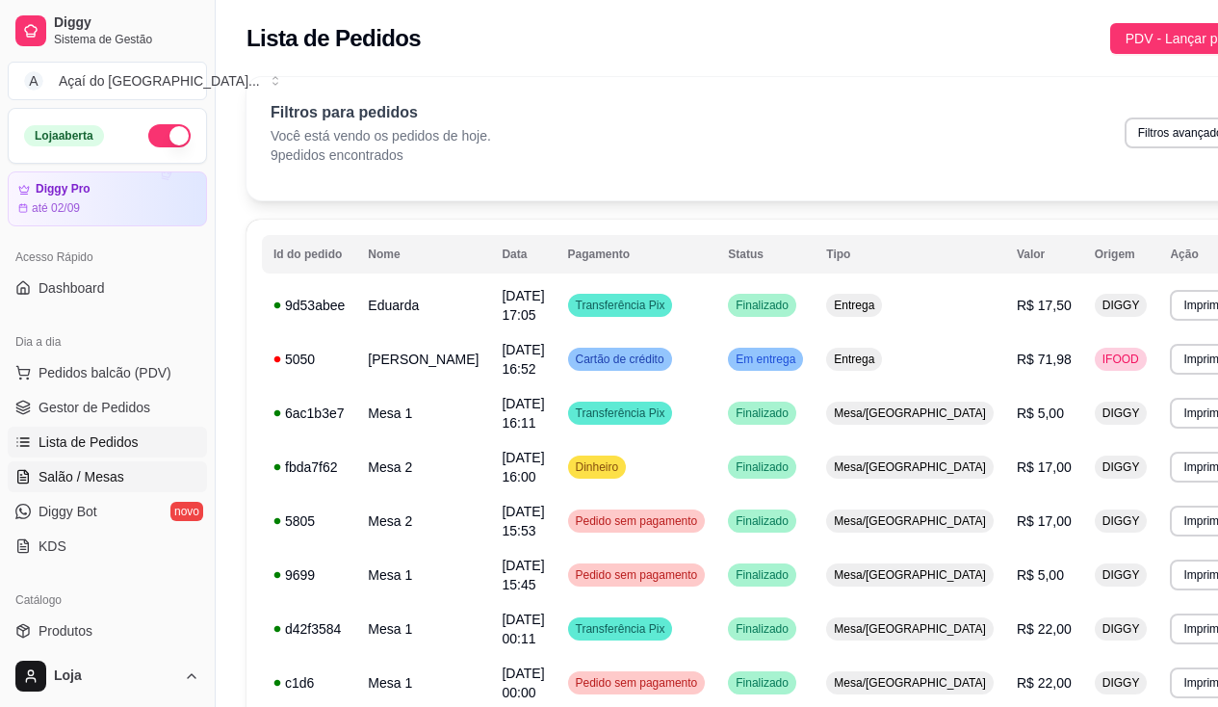
click at [55, 490] on link "Salão / Mesas" at bounding box center [107, 476] width 199 height 31
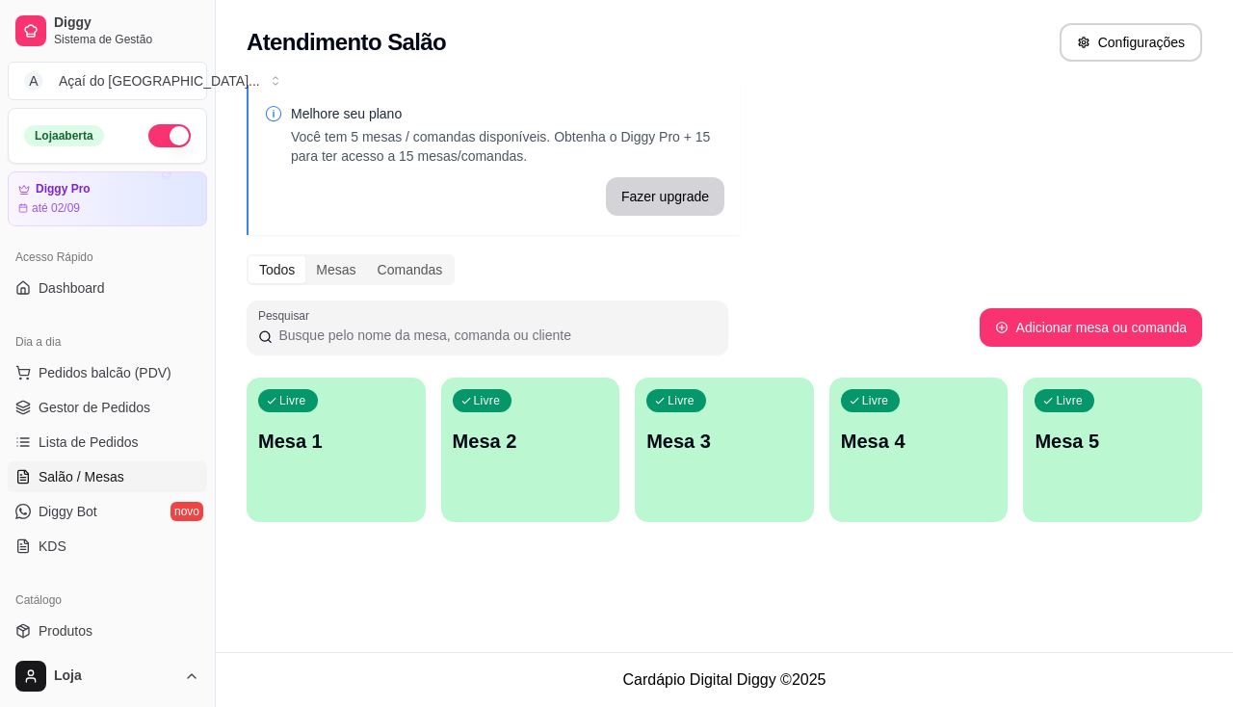
click at [246, 464] on div "Melhore seu plano Você tem 5 mesas / comandas disponíveis. Obtenha o Diggy Pro …" at bounding box center [724, 309] width 1017 height 472
click at [287, 456] on div "Livre Mesa 1" at bounding box center [336, 438] width 179 height 121
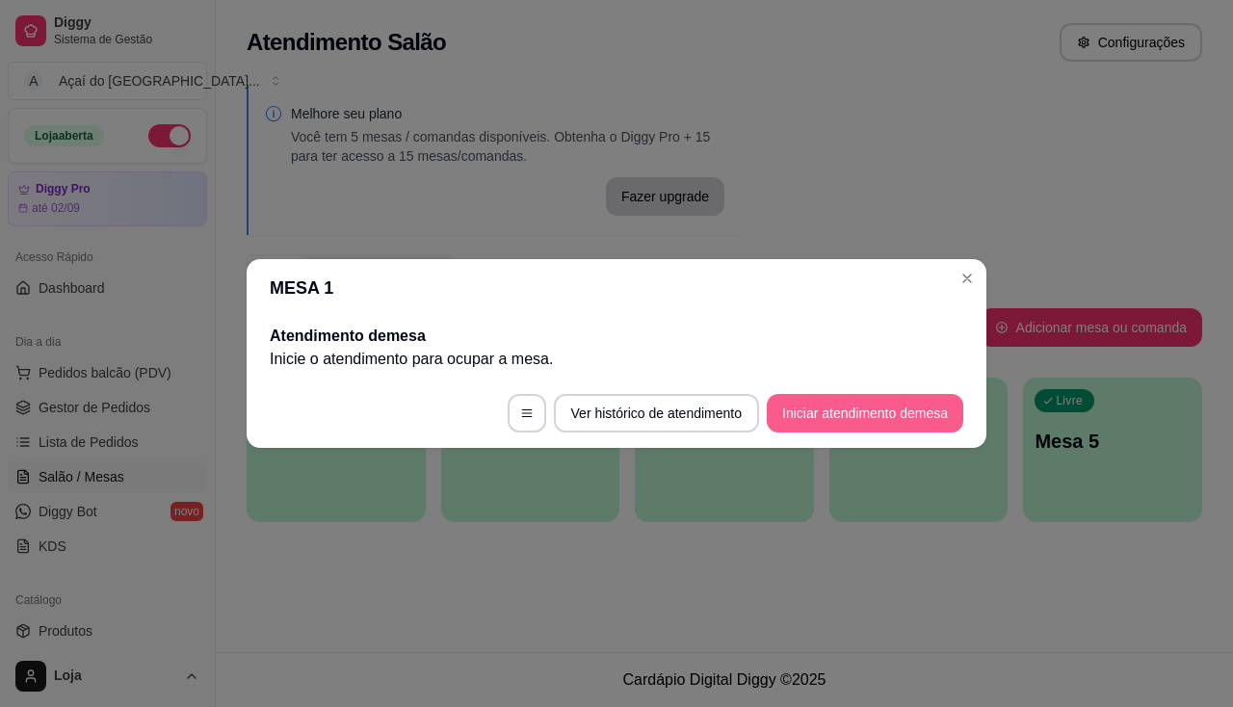
click at [894, 418] on button "Iniciar atendimento de mesa" at bounding box center [865, 413] width 196 height 39
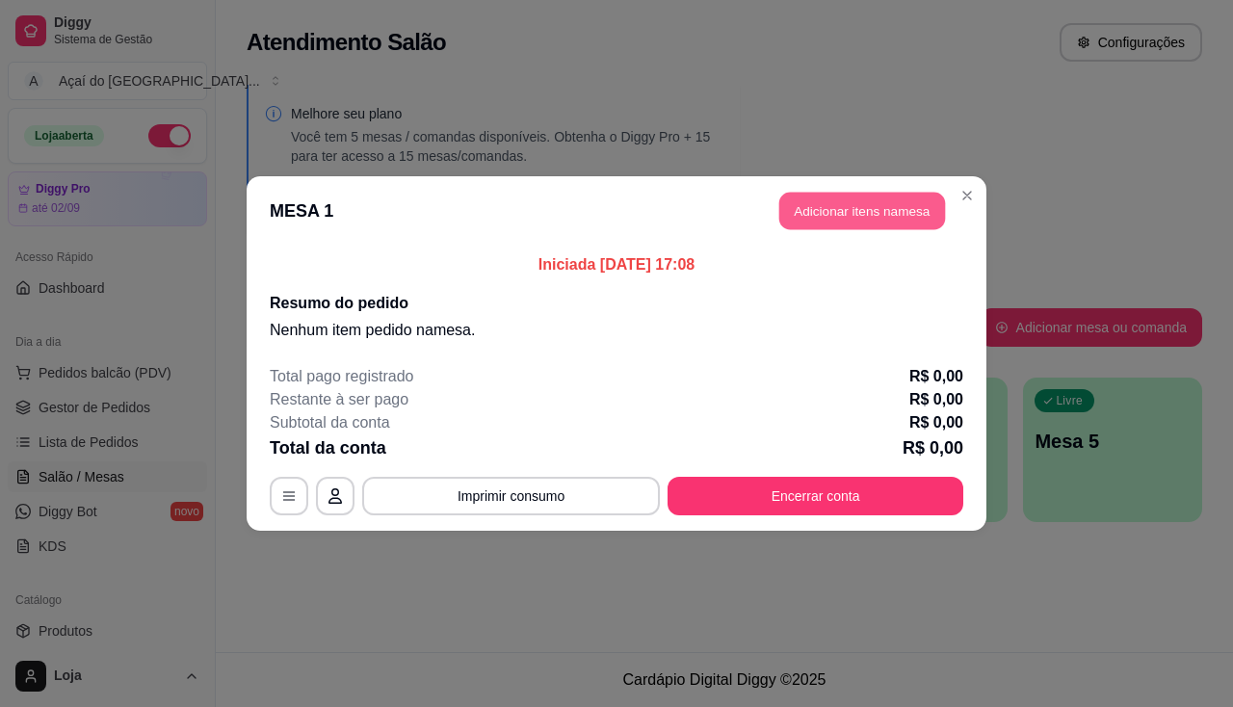
click at [900, 216] on button "Adicionar itens na mesa" at bounding box center [862, 212] width 166 height 38
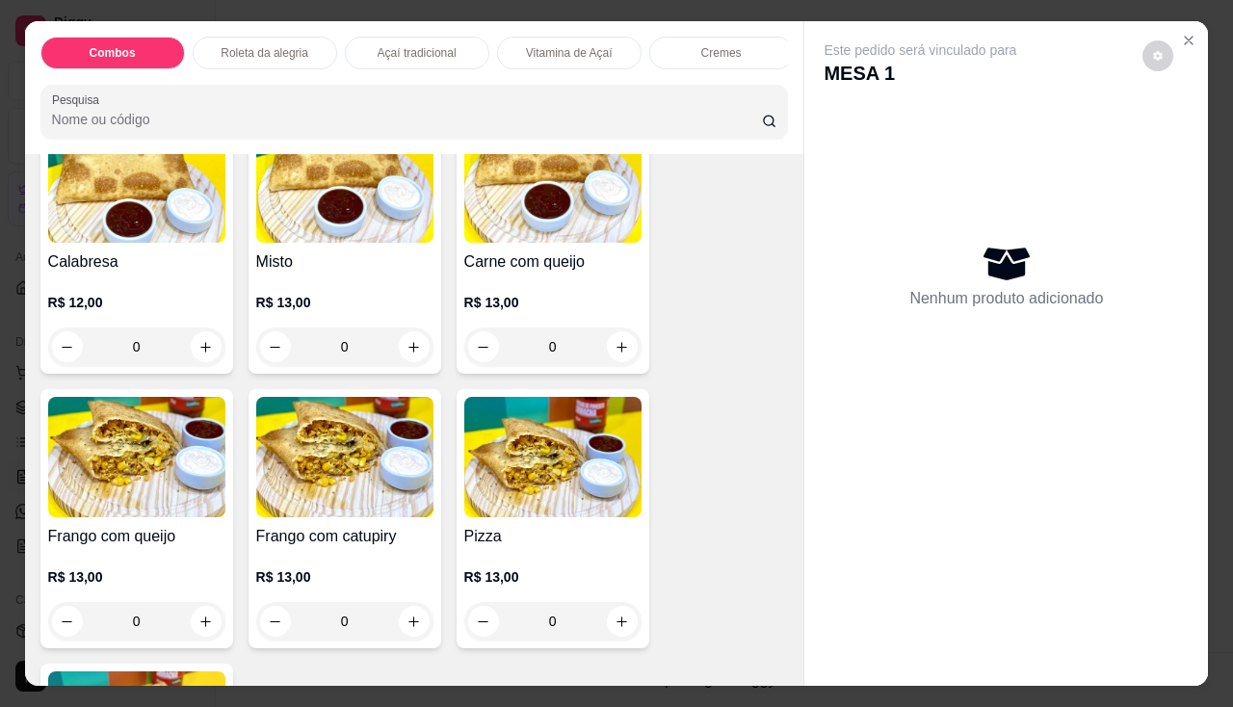
scroll to position [3082, 0]
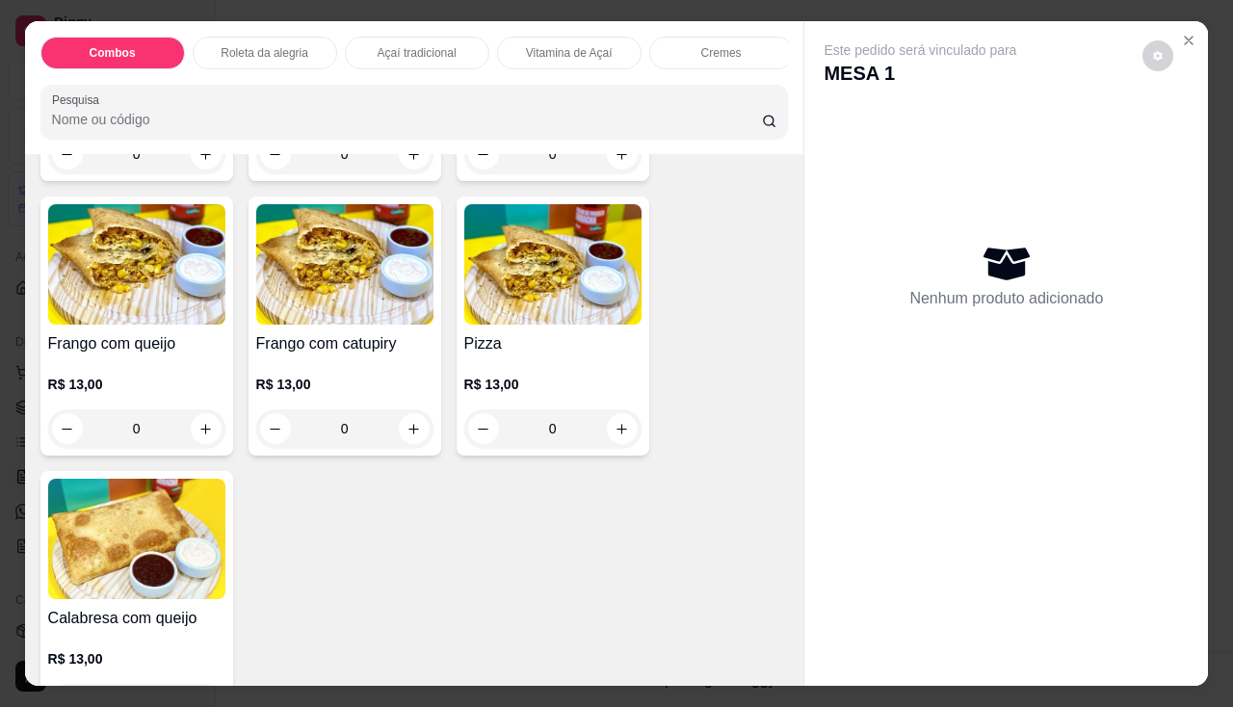
click at [529, 366] on div "R$ 13,00 0" at bounding box center [552, 401] width 177 height 92
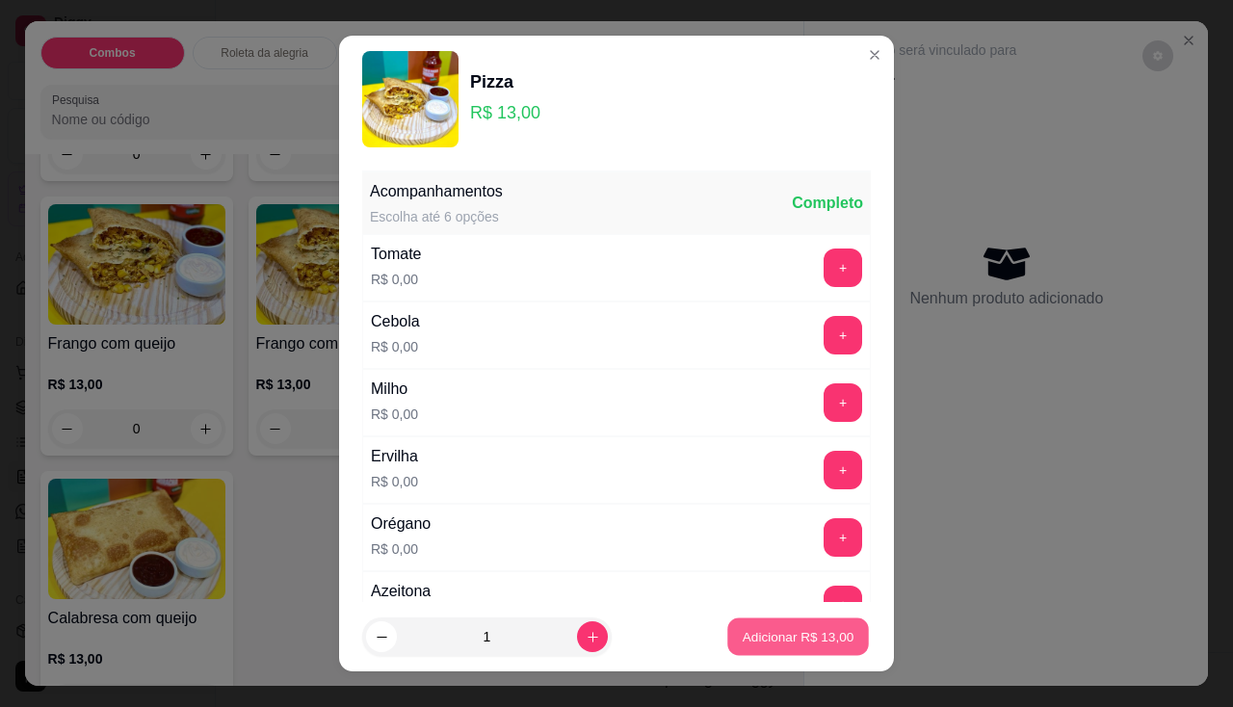
click at [804, 634] on p "Adicionar R$ 13,00" at bounding box center [799, 637] width 112 height 18
type input "1"
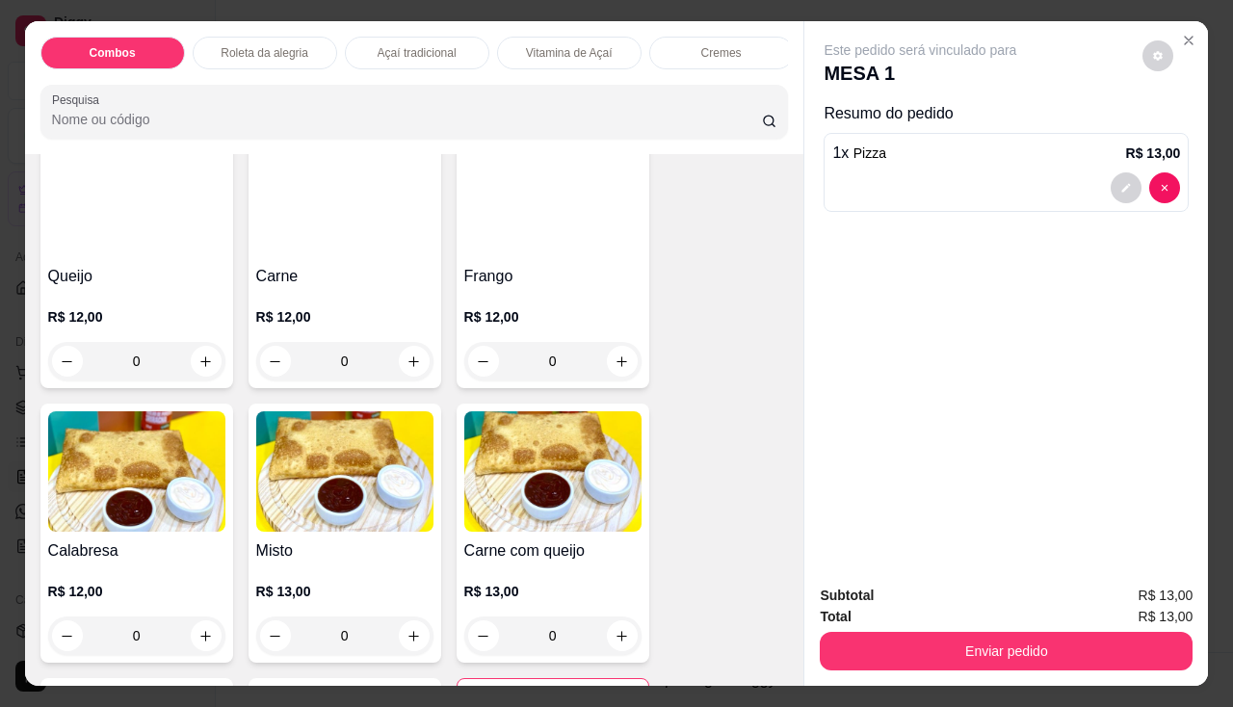
scroll to position [2504, 0]
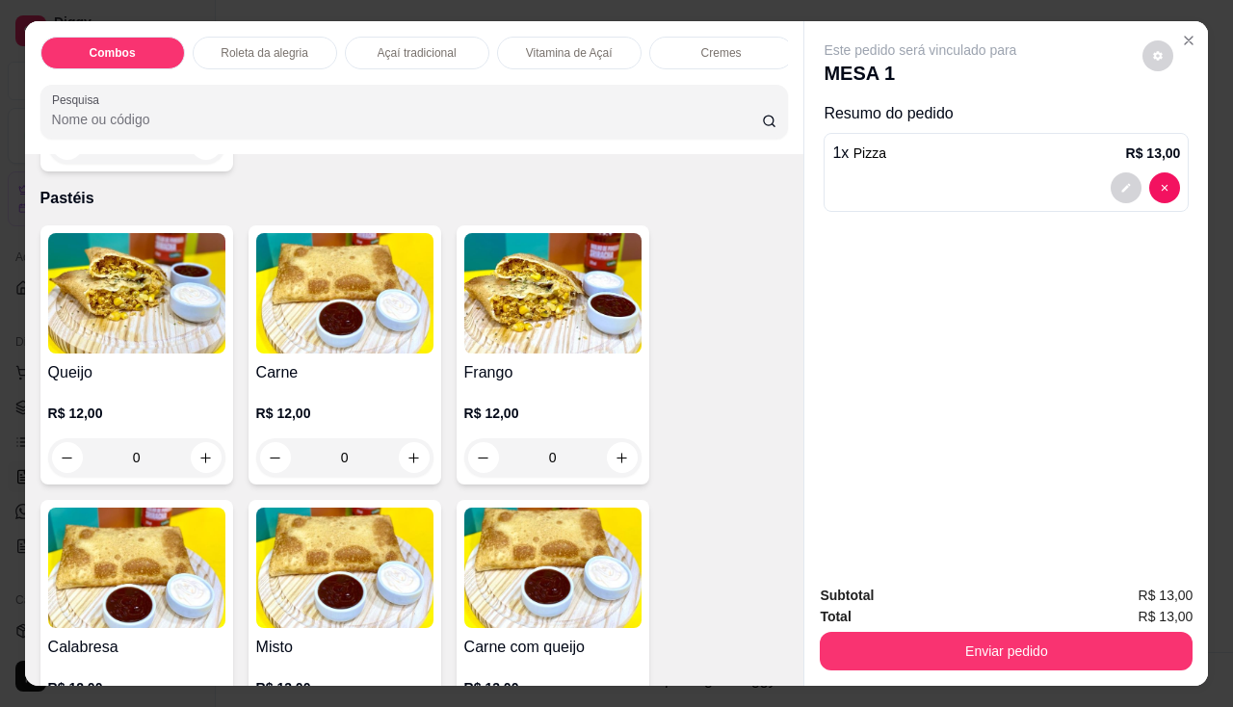
click at [195, 379] on h4 "Queijo" at bounding box center [136, 372] width 177 height 23
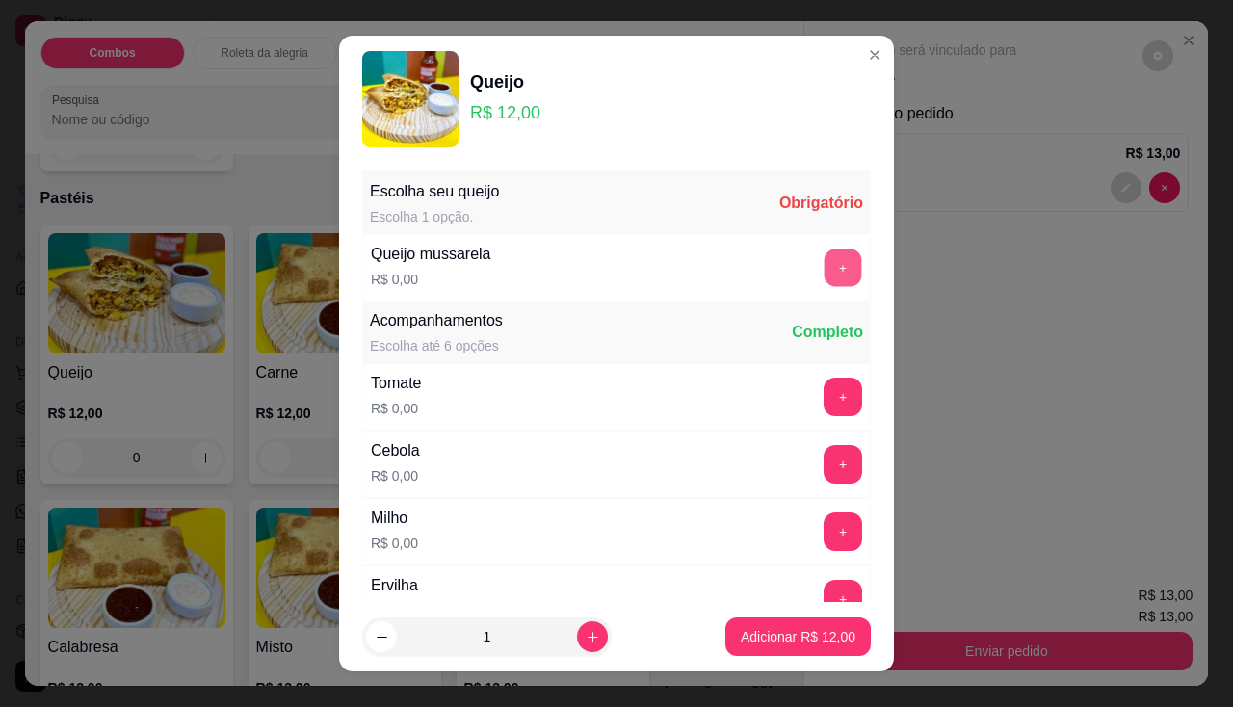
click at [818, 248] on div "+" at bounding box center [843, 267] width 54 height 39
click at [823, 273] on button "+" at bounding box center [842, 267] width 39 height 39
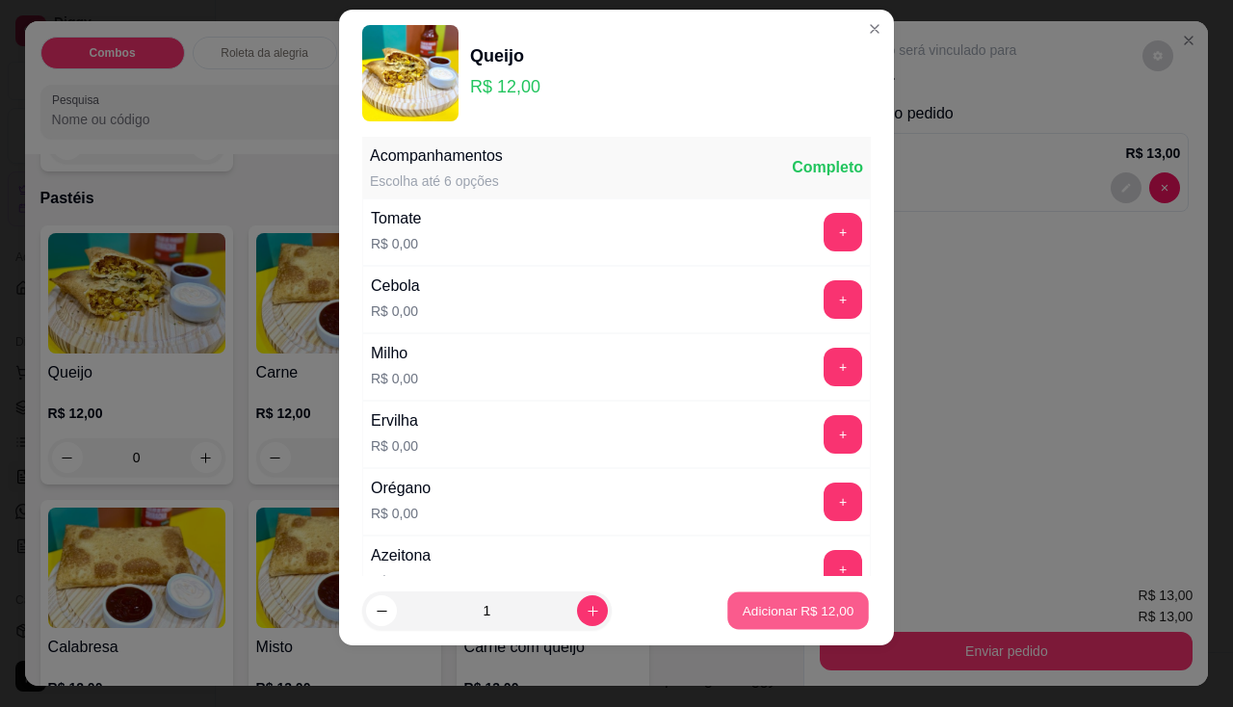
click at [800, 617] on p "Adicionar R$ 12,00" at bounding box center [799, 611] width 112 height 18
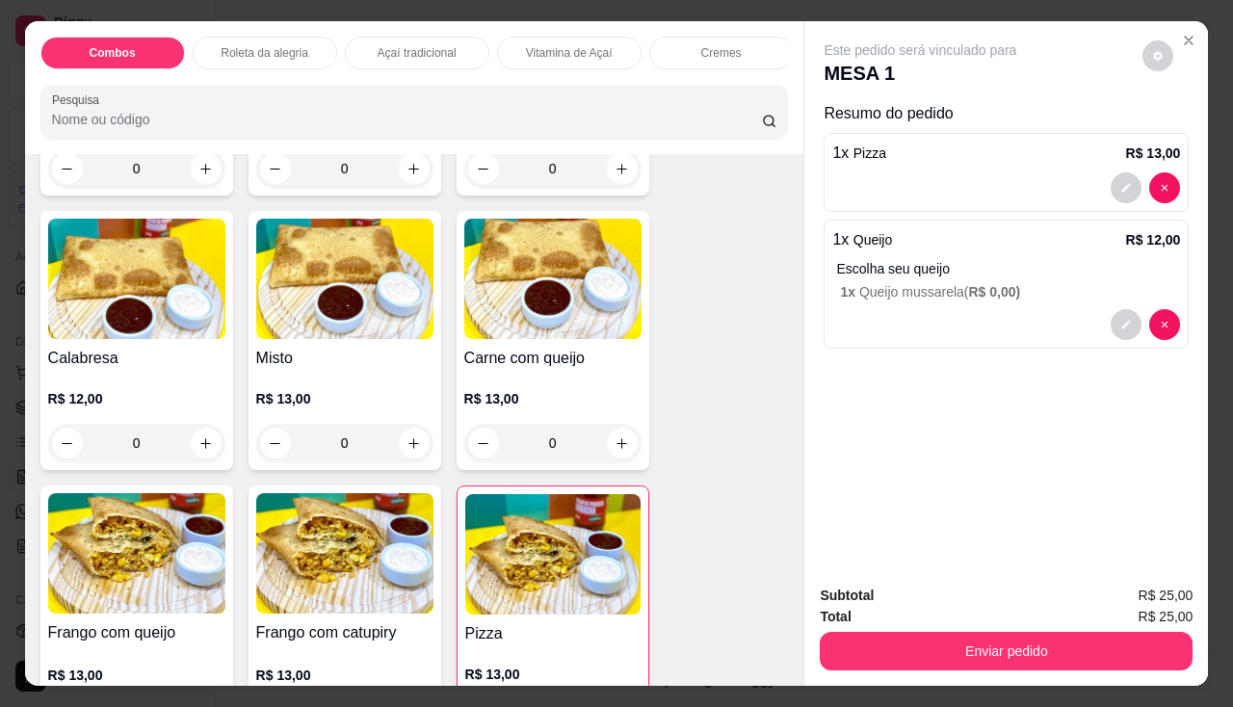
scroll to position [2986, 0]
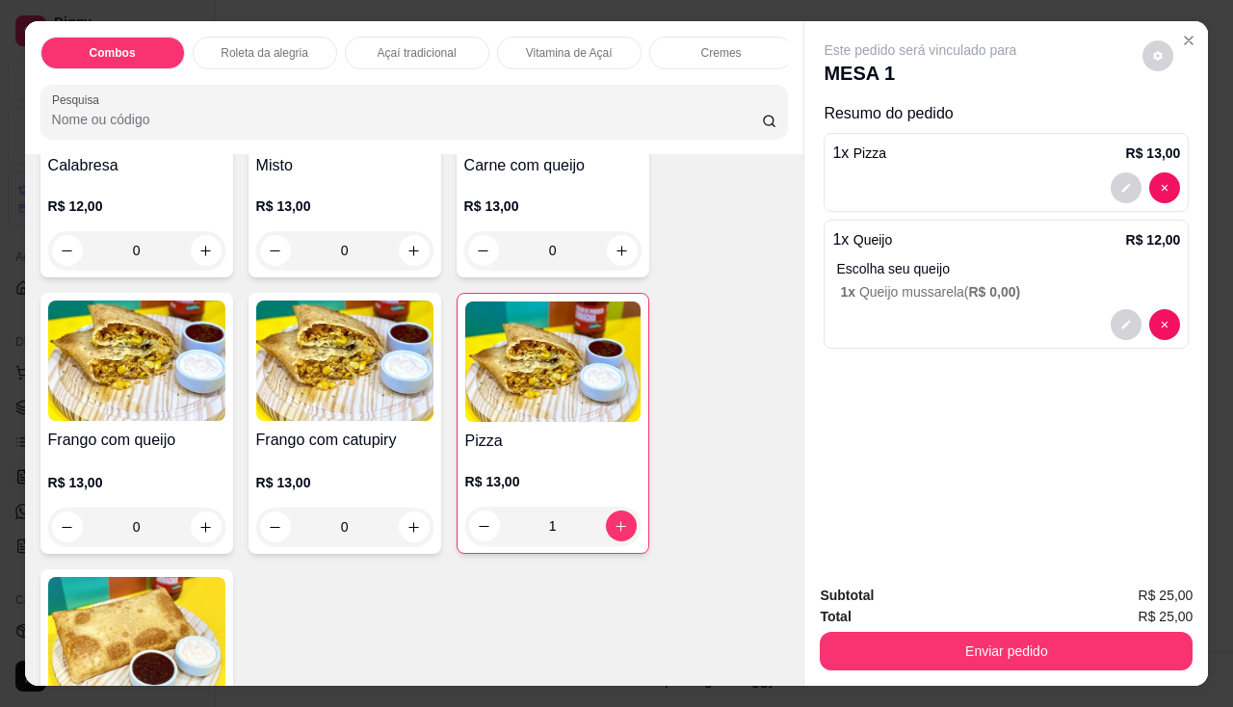
click at [122, 420] on img at bounding box center [136, 361] width 177 height 120
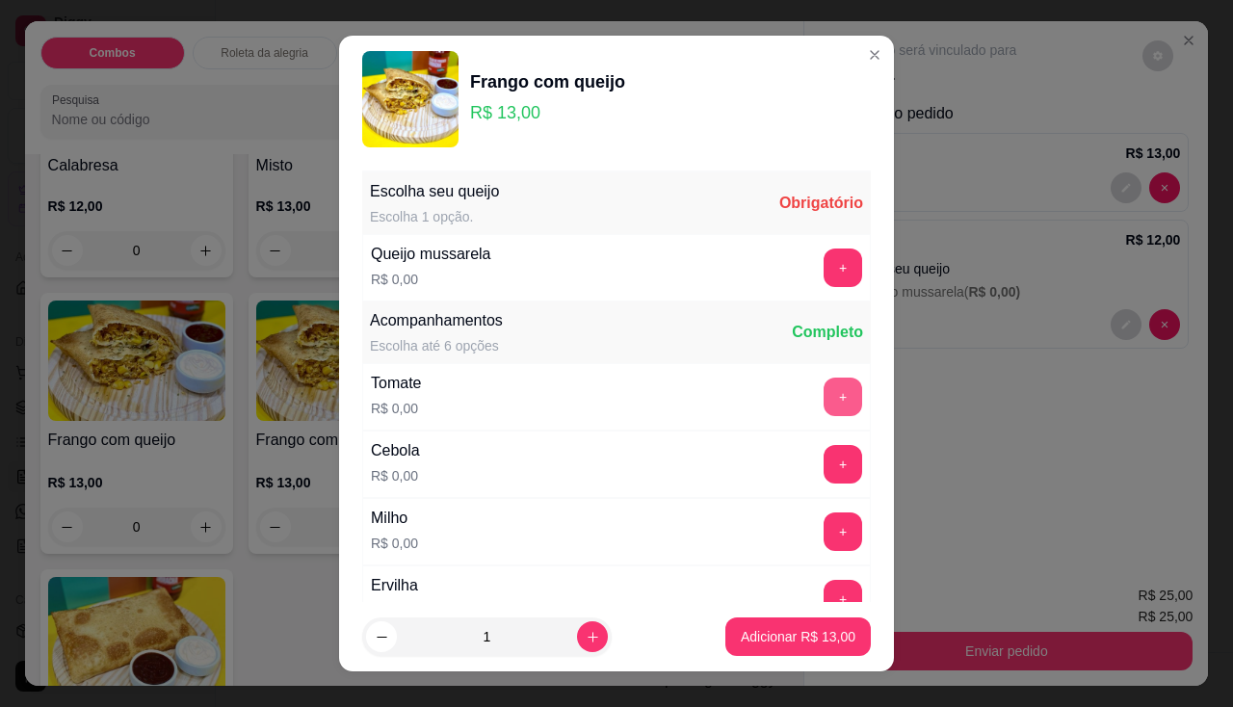
click at [823, 396] on button "+" at bounding box center [842, 397] width 39 height 39
click at [824, 449] on button "+" at bounding box center [843, 464] width 38 height 38
click at [739, 408] on button "-" at bounding box center [758, 397] width 38 height 38
click at [824, 533] on button "+" at bounding box center [843, 531] width 38 height 38
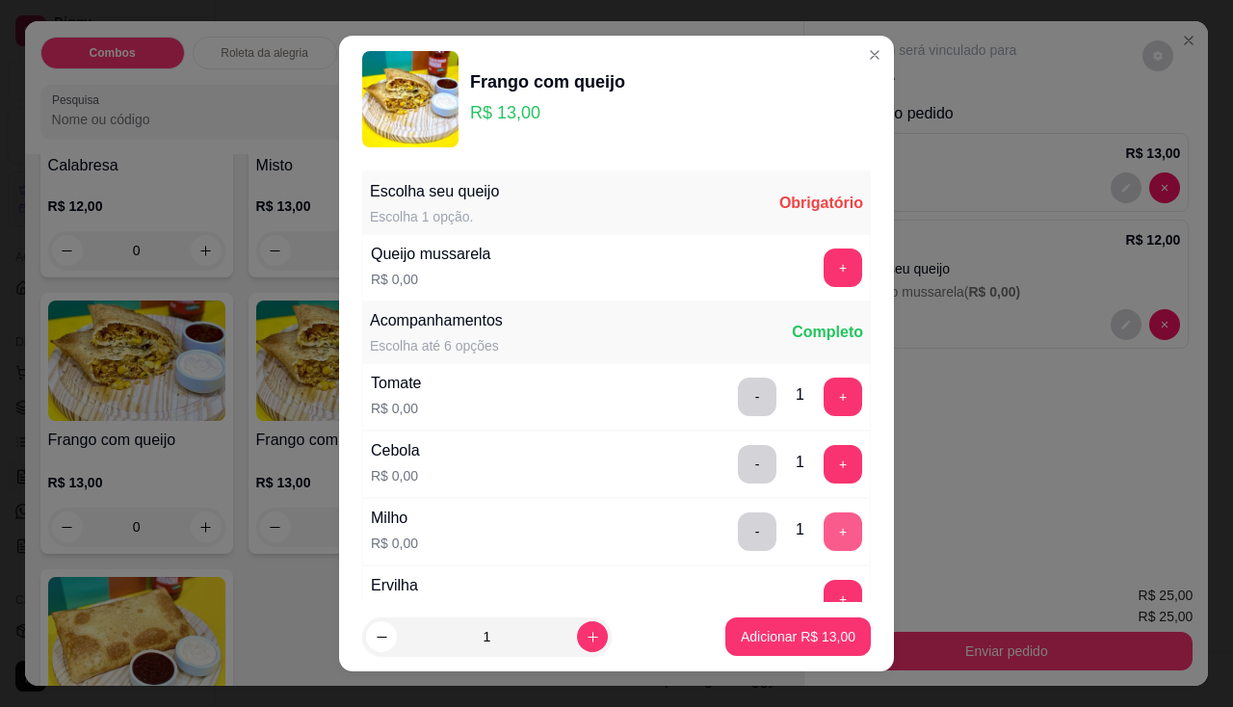
scroll to position [96, 0]
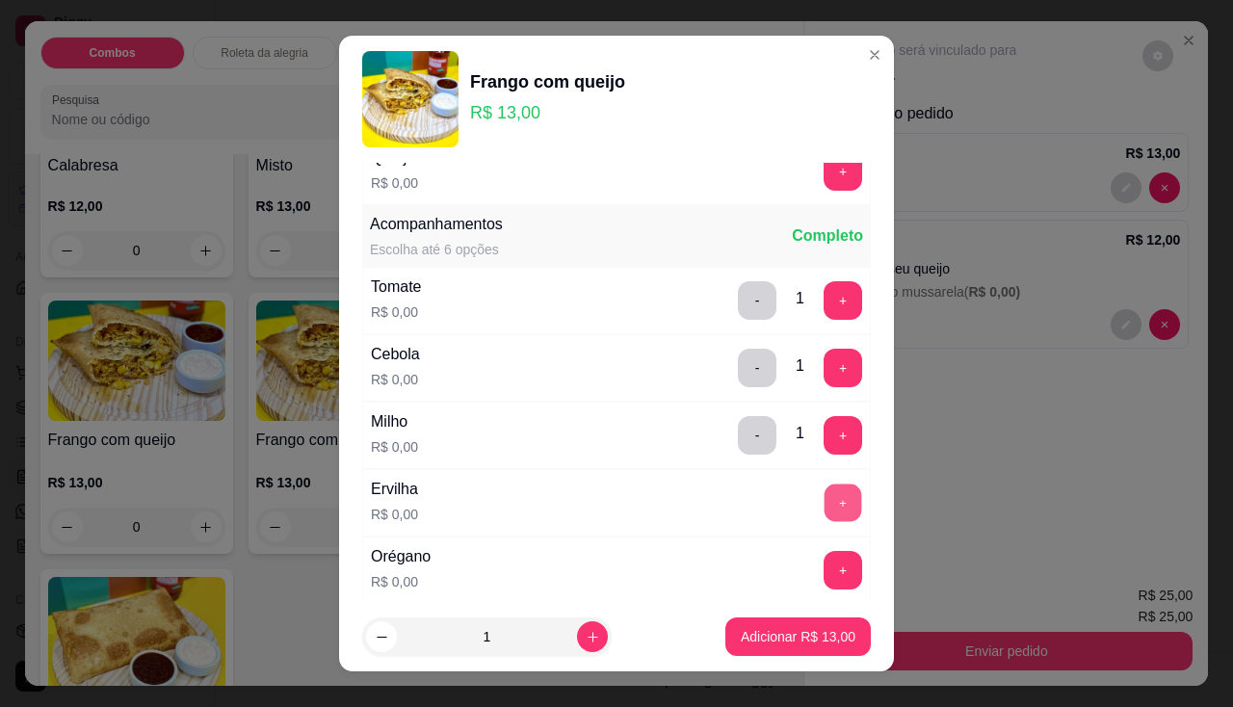
click at [824, 502] on button "+" at bounding box center [843, 502] width 38 height 38
click at [824, 570] on button "+" at bounding box center [843, 570] width 38 height 38
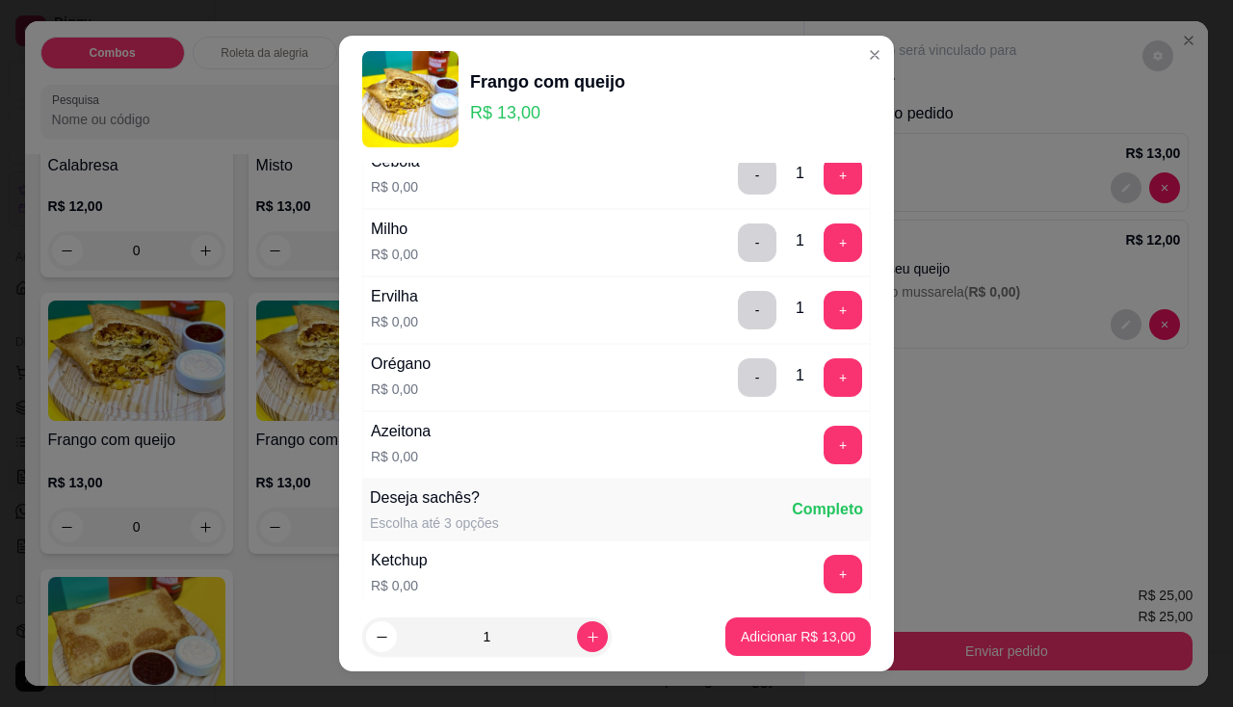
click at [788, 658] on footer "1 Adicionar R$ 13,00" at bounding box center [616, 636] width 555 height 69
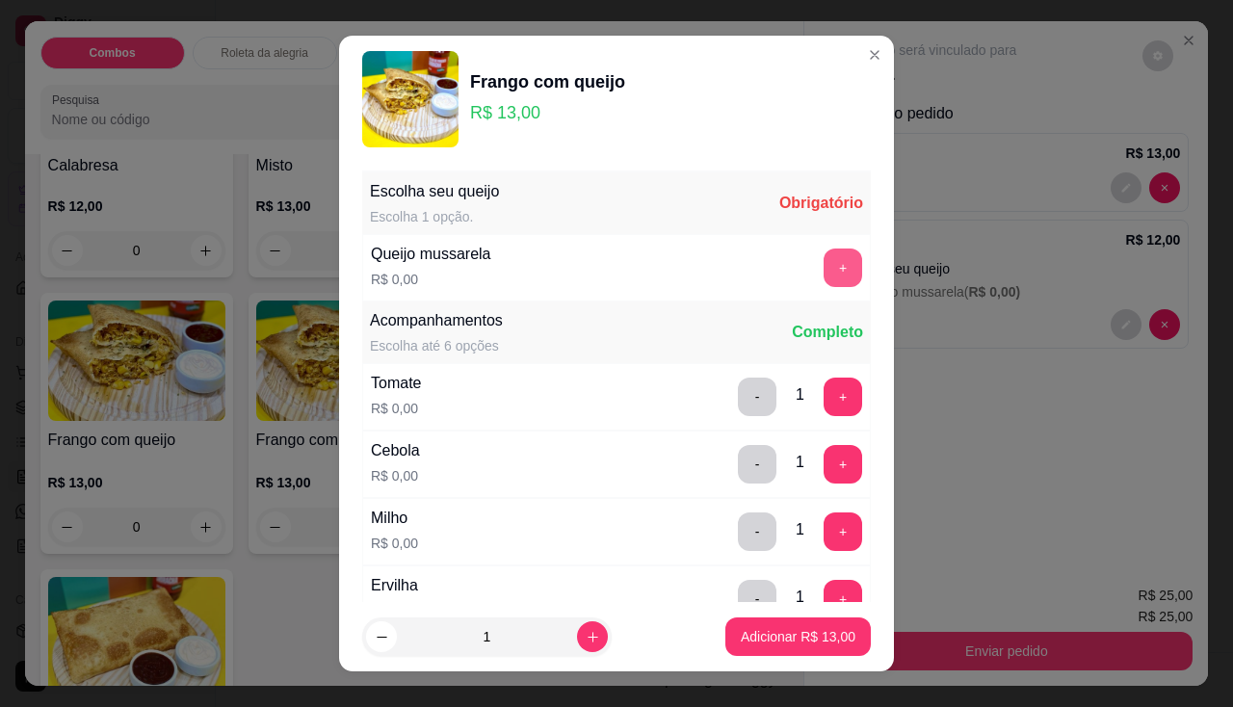
click at [823, 271] on button "+" at bounding box center [842, 267] width 39 height 39
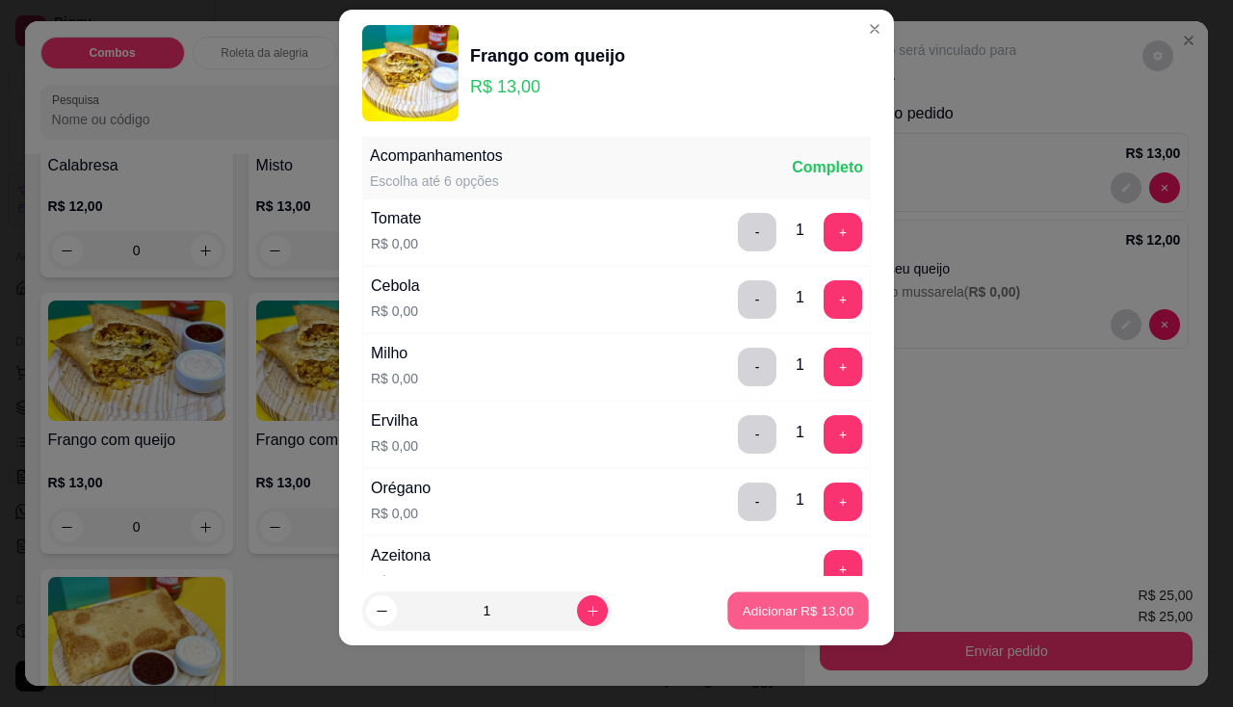
click at [821, 622] on button "Adicionar R$ 13,00" at bounding box center [798, 611] width 142 height 38
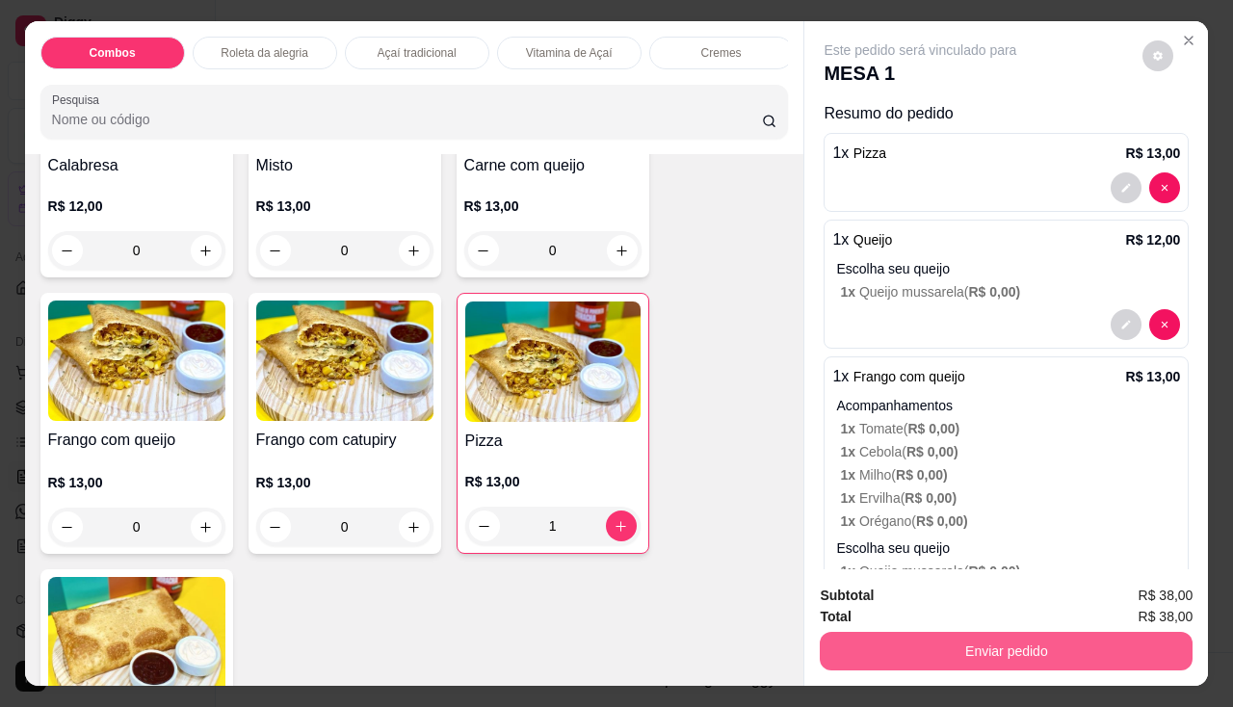
click at [895, 643] on button "Enviar pedido" at bounding box center [1006, 651] width 373 height 39
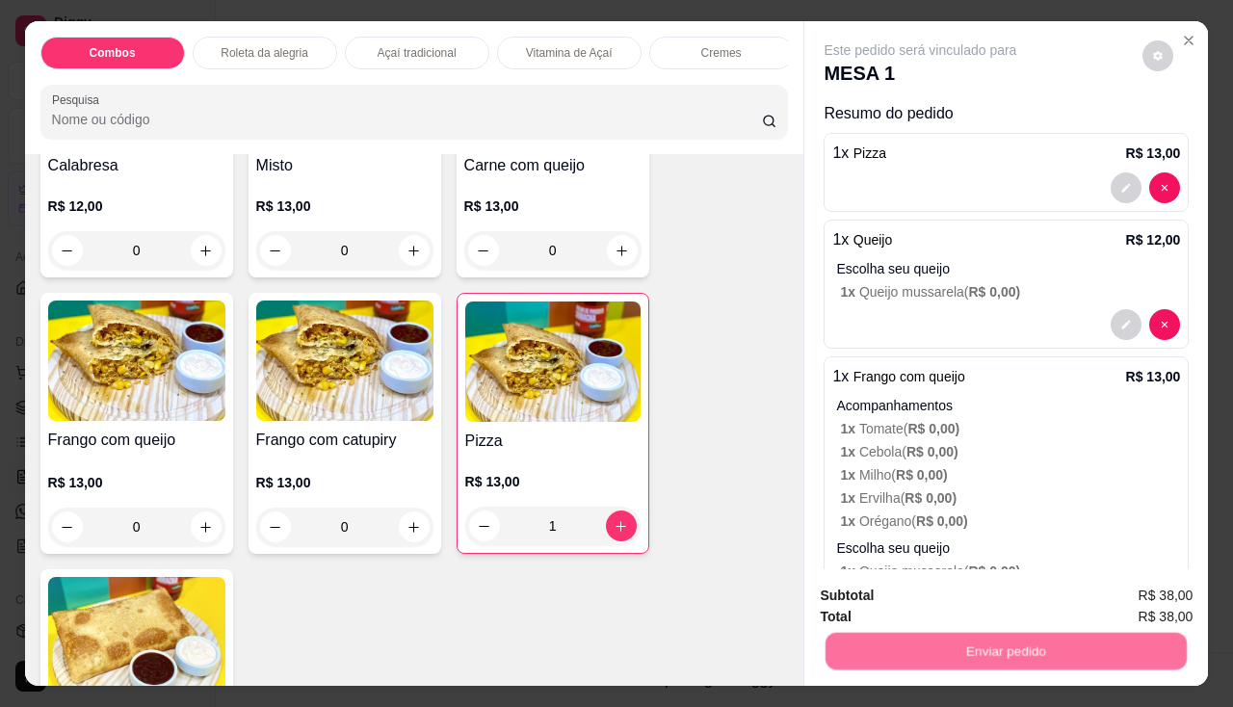
click at [908, 594] on button "Não registrar e enviar pedido" at bounding box center [943, 597] width 195 height 36
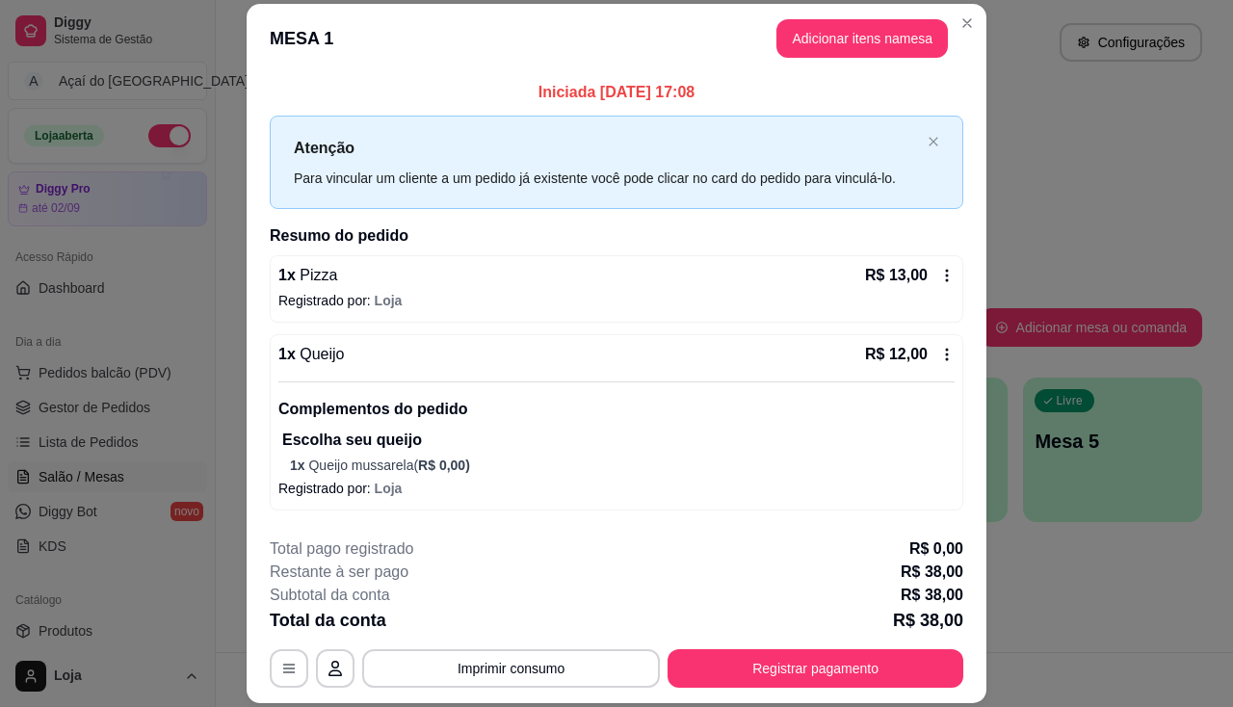
click at [698, 539] on div "Total pago registrado R$ 0,00" at bounding box center [616, 548] width 693 height 23
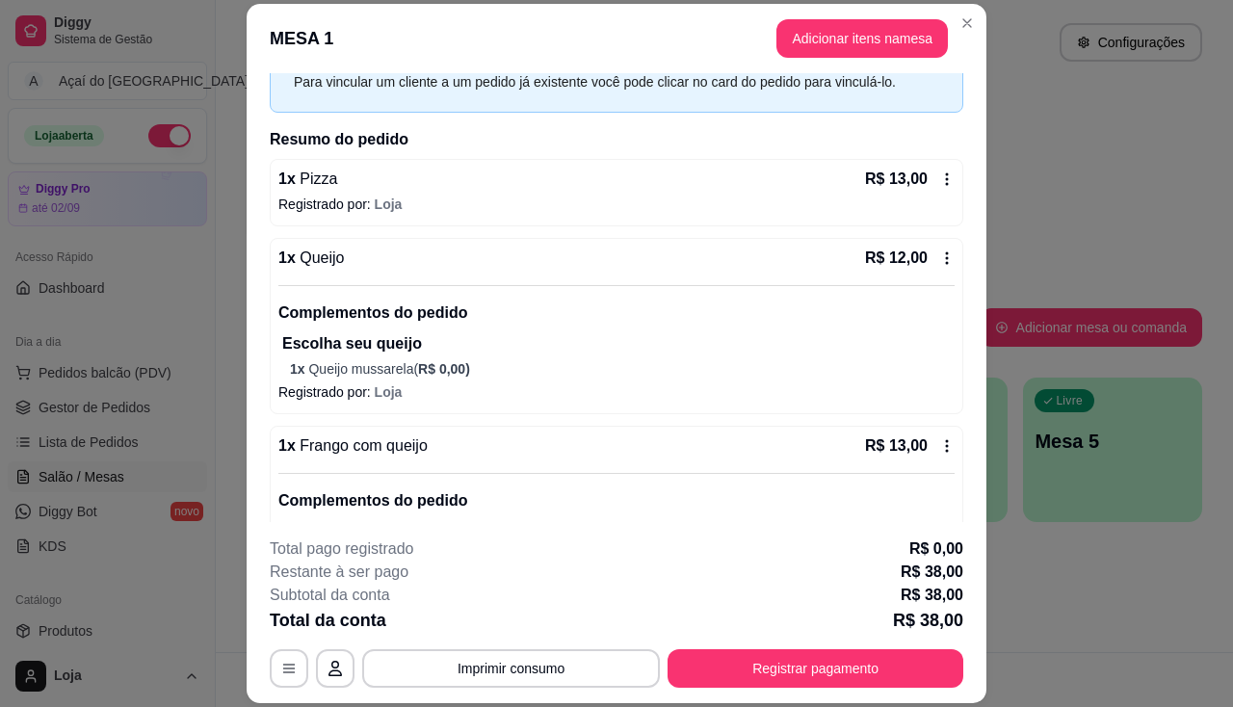
scroll to position [329, 0]
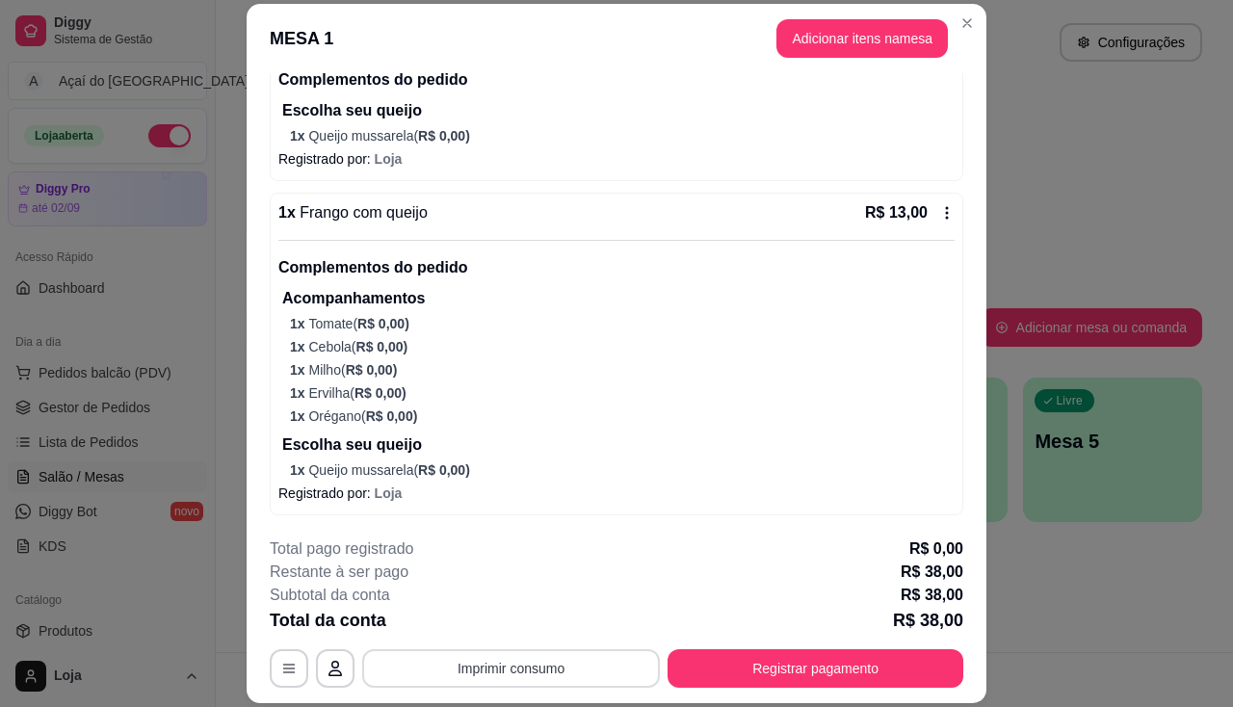
click at [551, 686] on button "Imprimir consumo" at bounding box center [511, 668] width 298 height 39
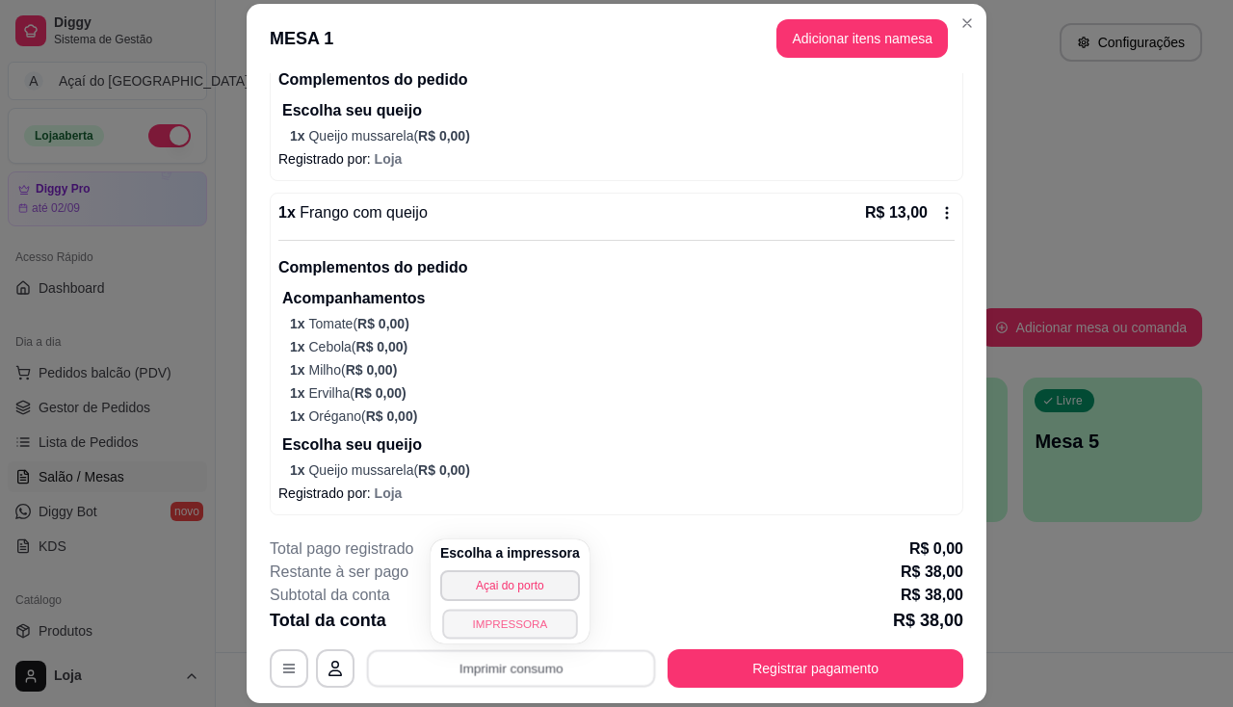
click at [512, 625] on button "IMPRESSORA" at bounding box center [509, 624] width 135 height 30
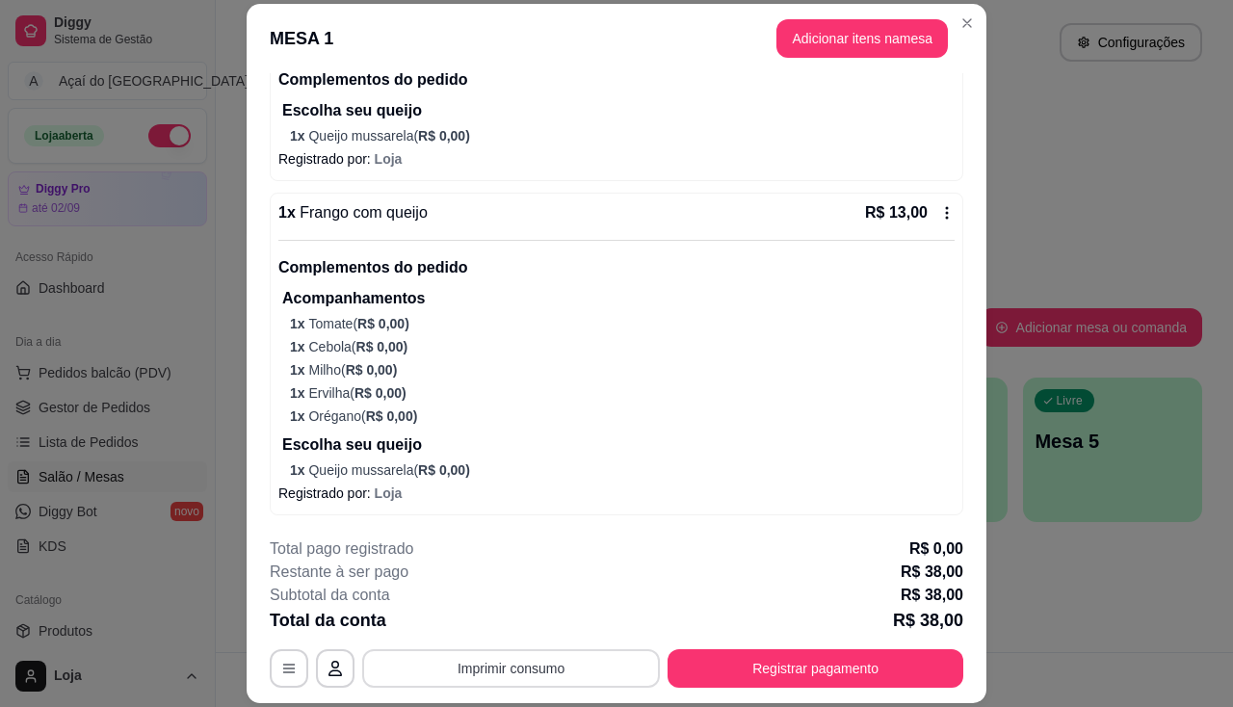
click at [510, 669] on button "Imprimir consumo" at bounding box center [511, 668] width 298 height 39
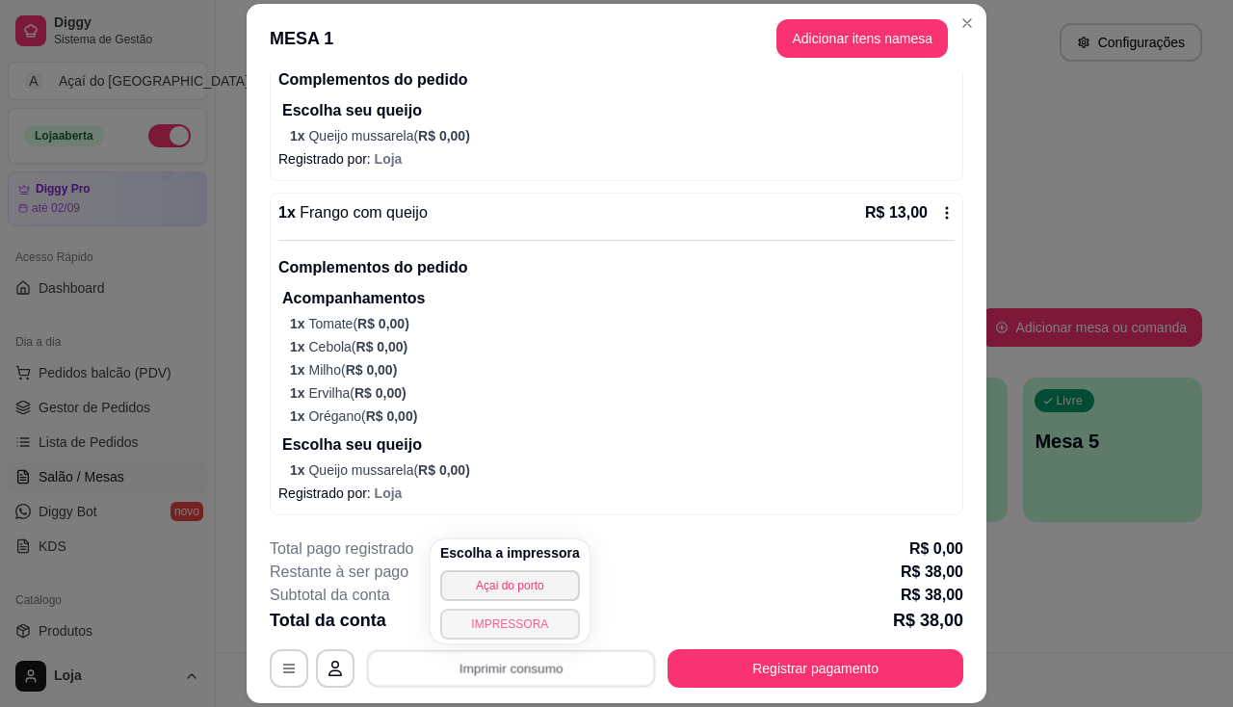
click at [527, 620] on button "IMPRESSORA" at bounding box center [510, 624] width 140 height 31
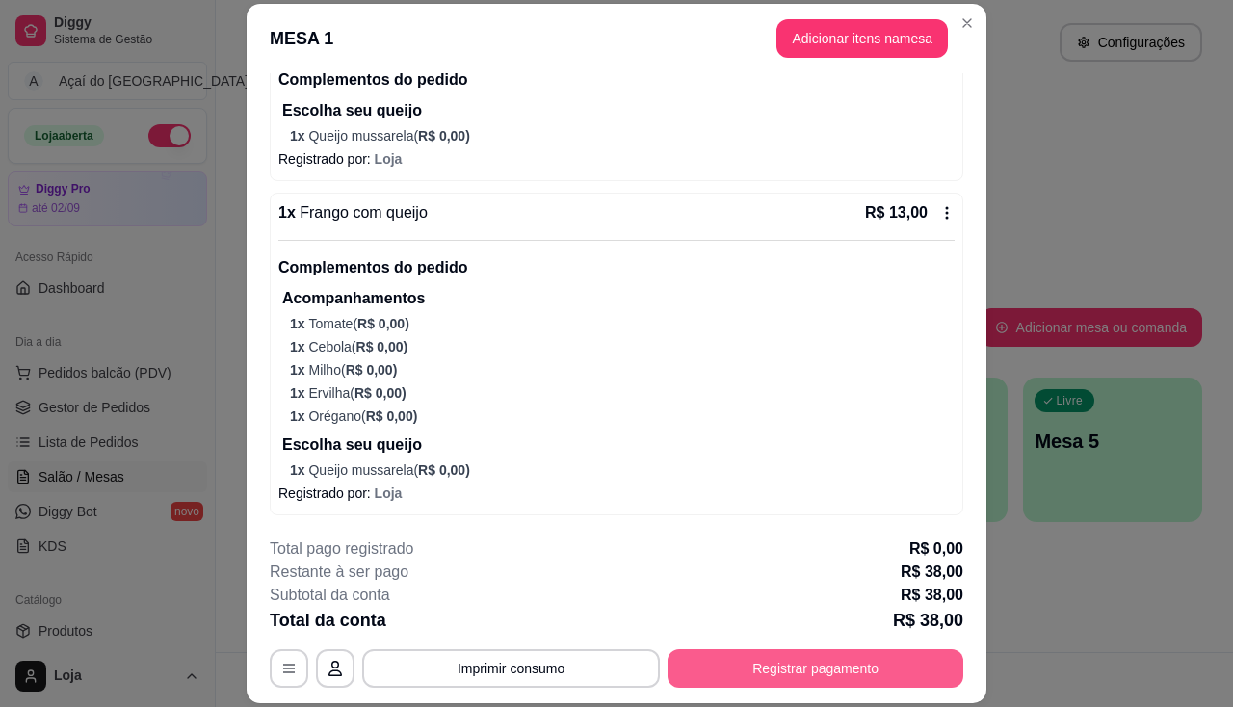
click at [822, 658] on button "Registrar pagamento" at bounding box center [815, 668] width 296 height 39
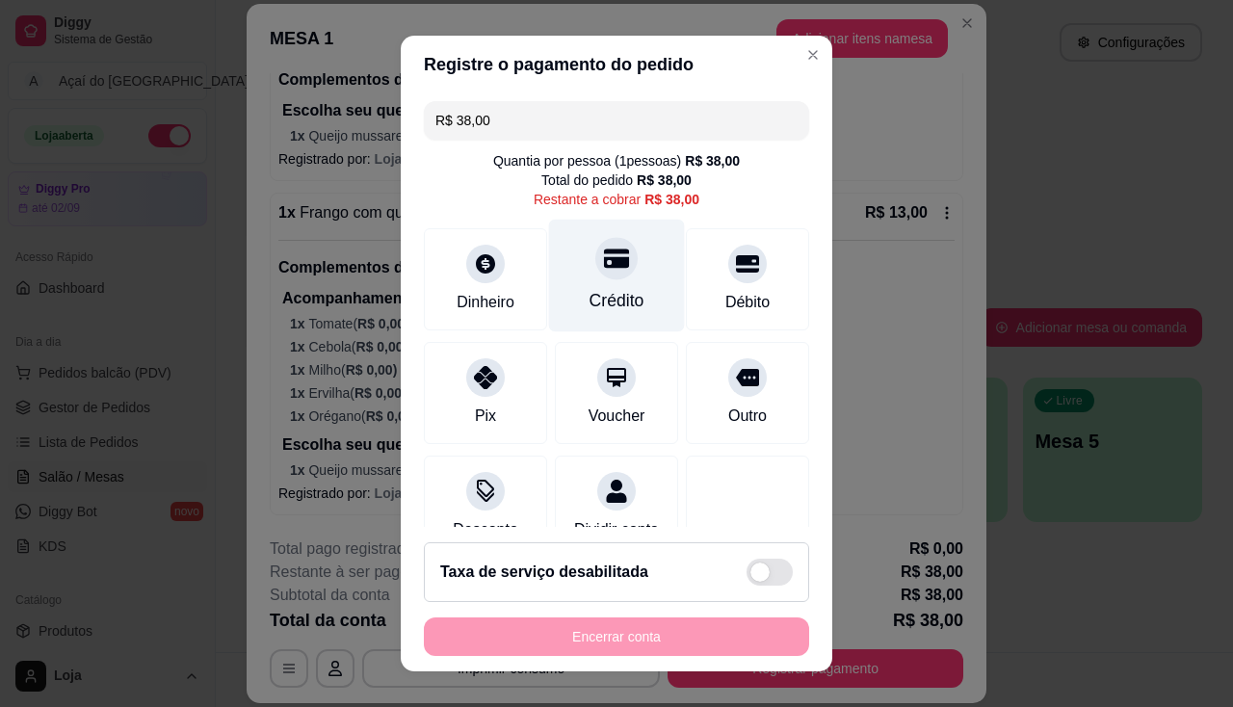
click at [603, 291] on div "Crédito" at bounding box center [616, 300] width 55 height 25
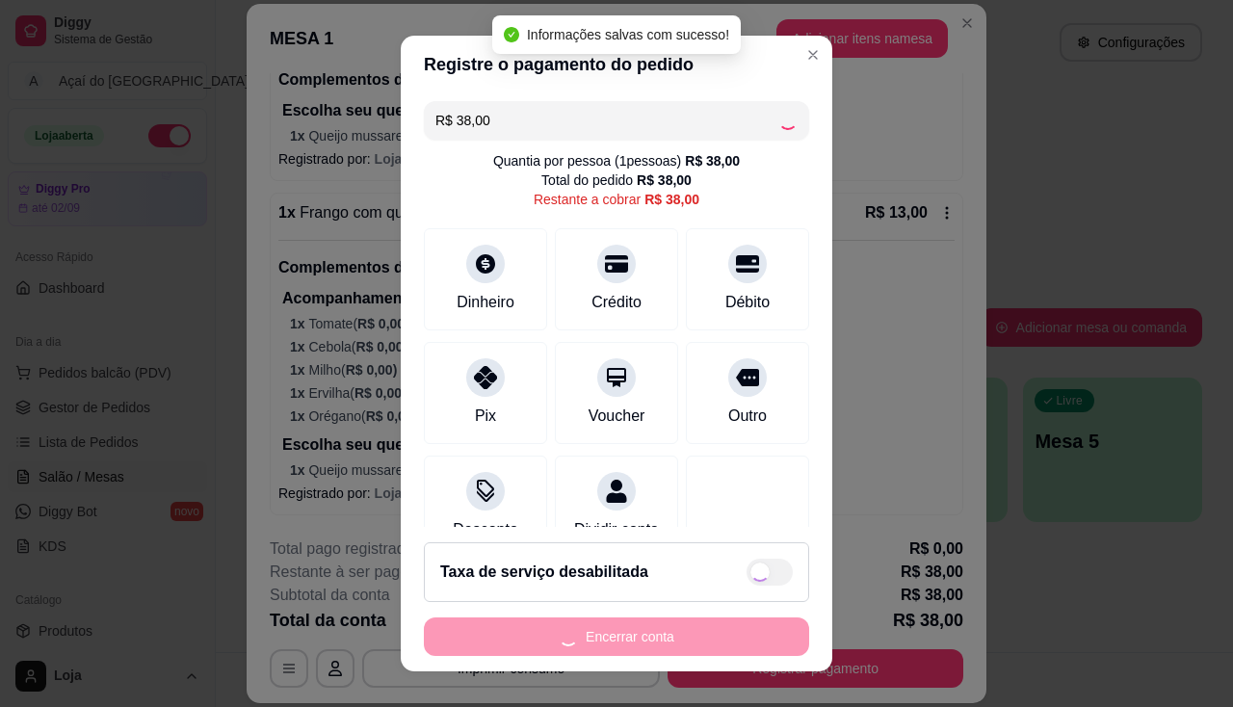
type input "R$ 0,00"
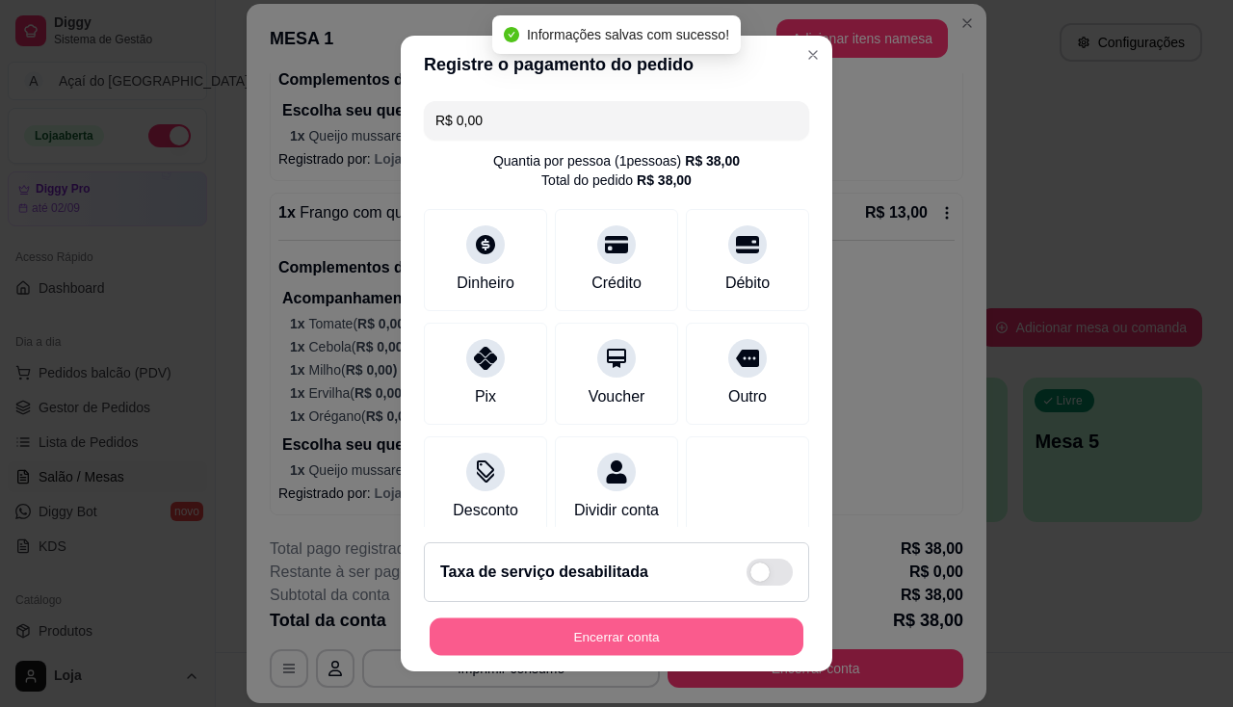
click at [674, 654] on button "Encerrar conta" at bounding box center [617, 637] width 374 height 38
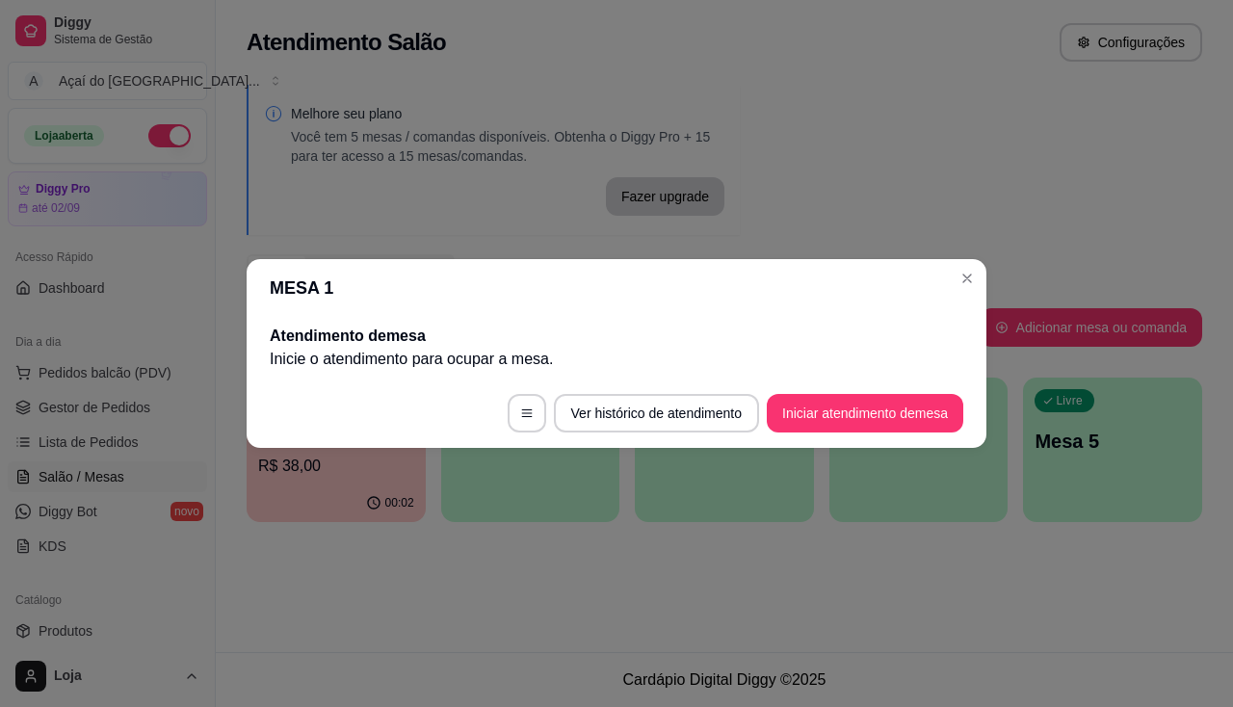
scroll to position [0, 0]
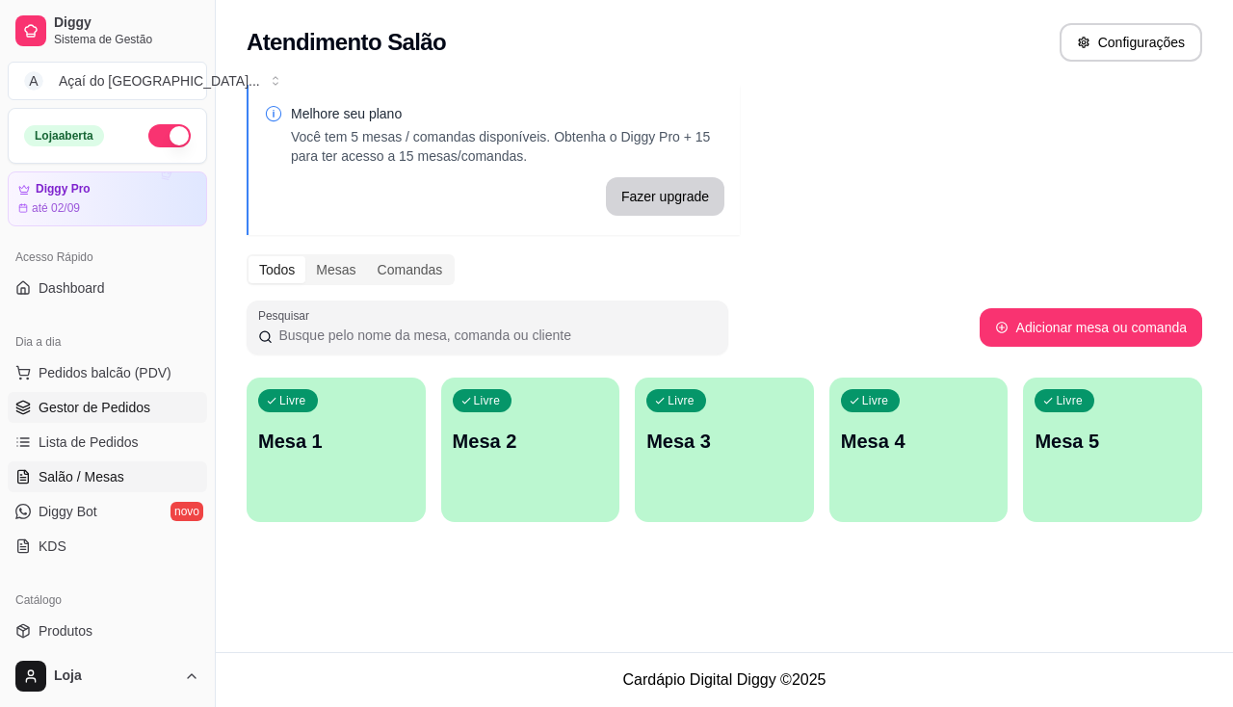
click at [106, 418] on link "Gestor de Pedidos" at bounding box center [107, 407] width 199 height 31
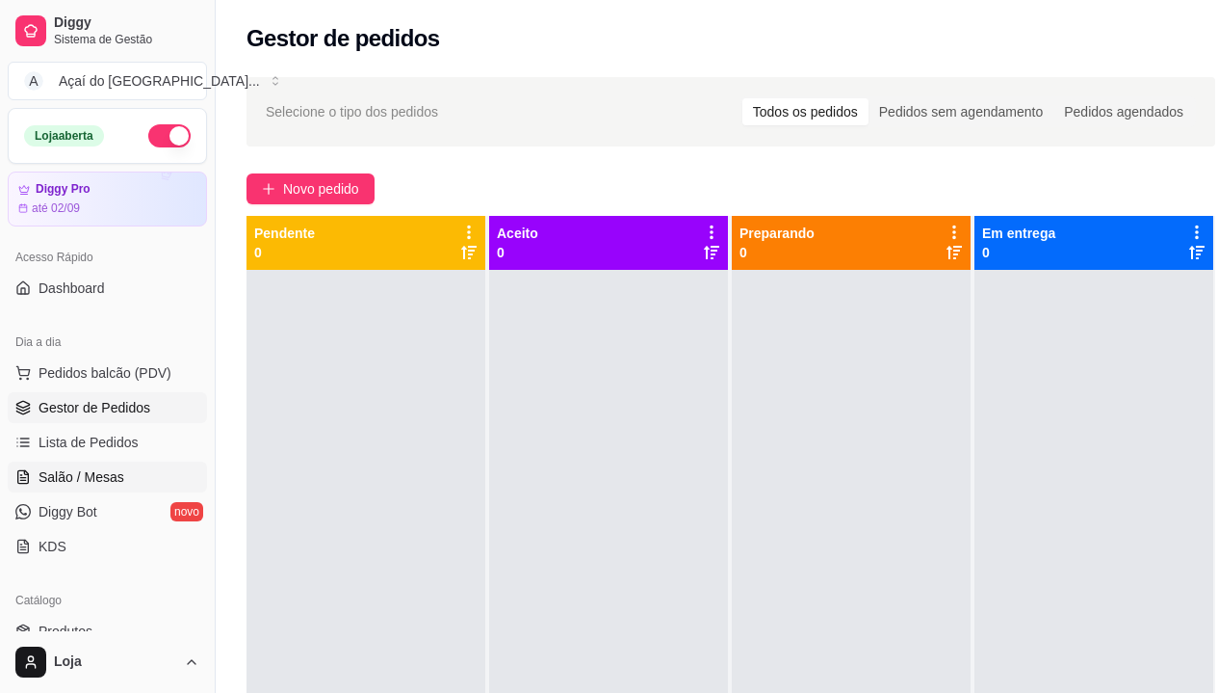
click at [109, 468] on span "Salão / Mesas" at bounding box center [82, 476] width 86 height 19
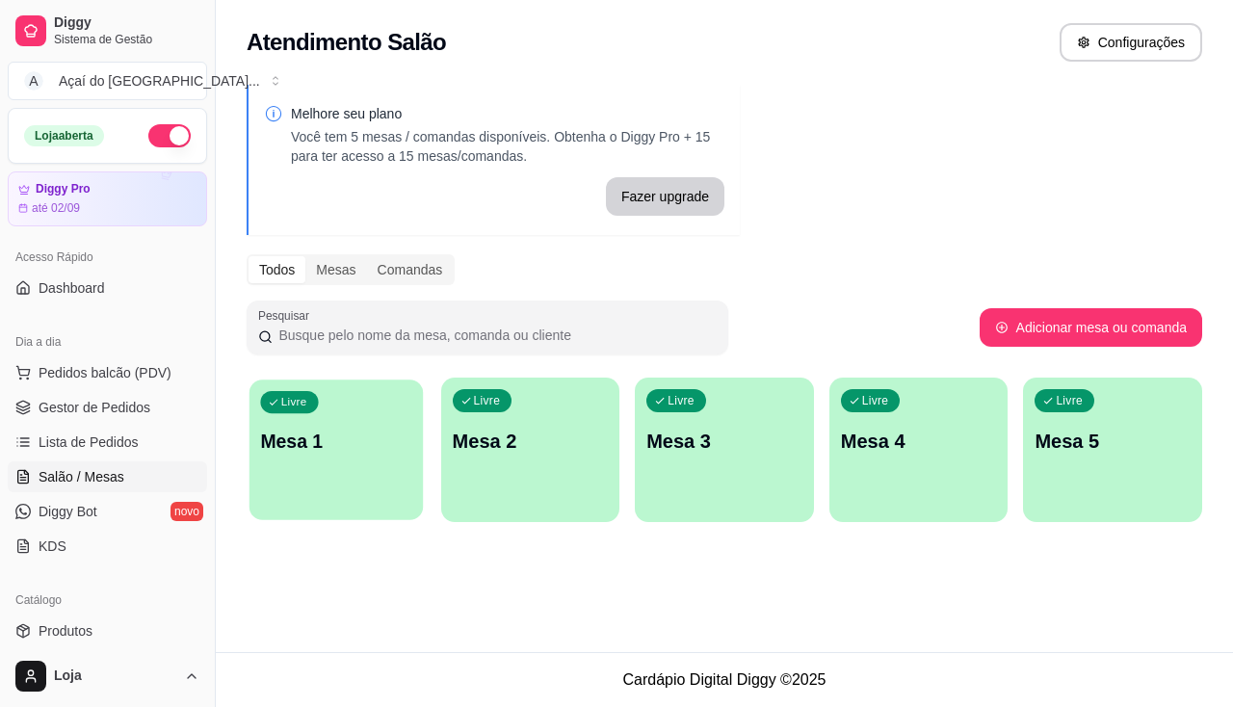
click at [343, 457] on div "Livre Mesa 1" at bounding box center [335, 438] width 173 height 118
click at [948, 413] on div "Livre Mesa 4" at bounding box center [918, 438] width 179 height 121
click at [282, 457] on div "Livre Mesa 1" at bounding box center [336, 438] width 179 height 121
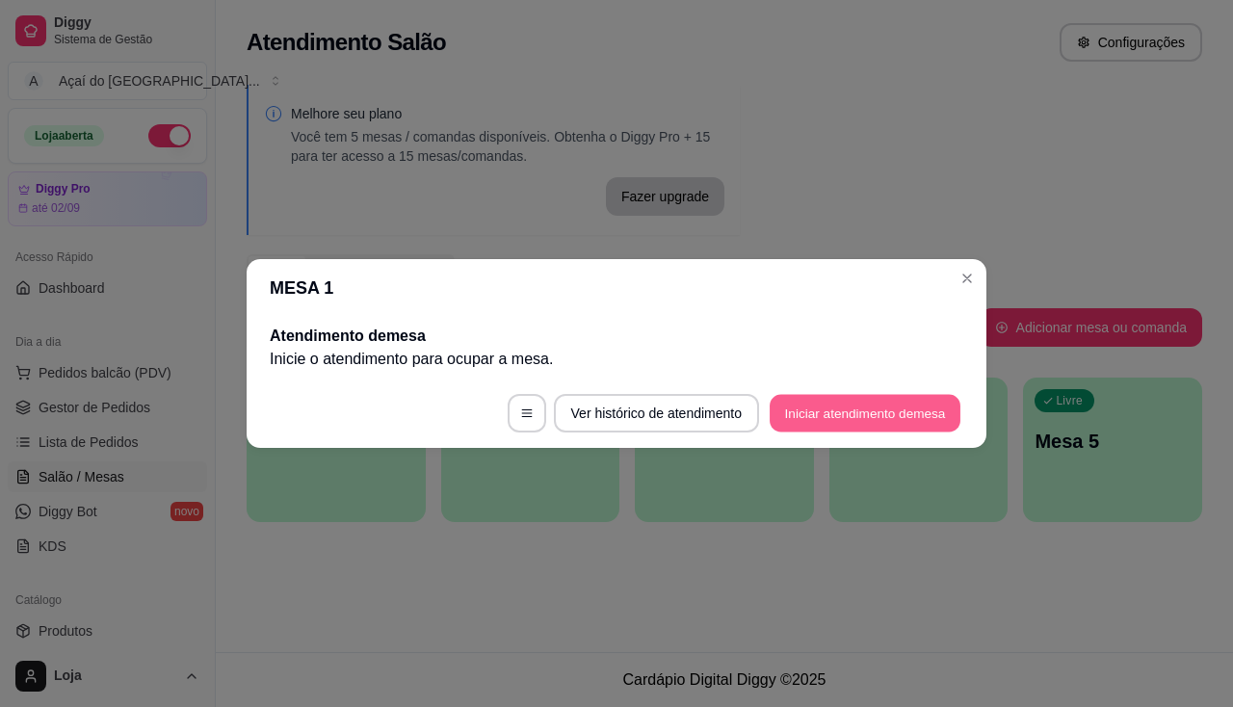
click at [822, 420] on button "Iniciar atendimento de mesa" at bounding box center [865, 414] width 191 height 38
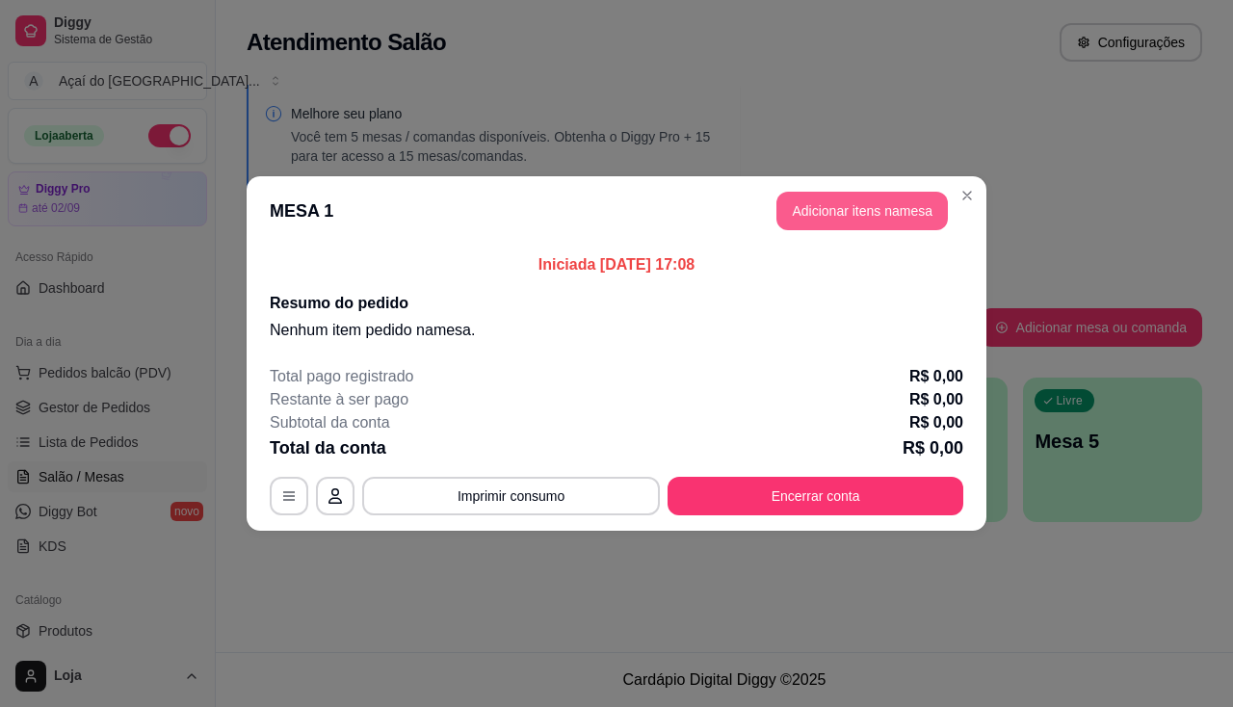
click at [823, 204] on button "Adicionar itens na mesa" at bounding box center [861, 211] width 171 height 39
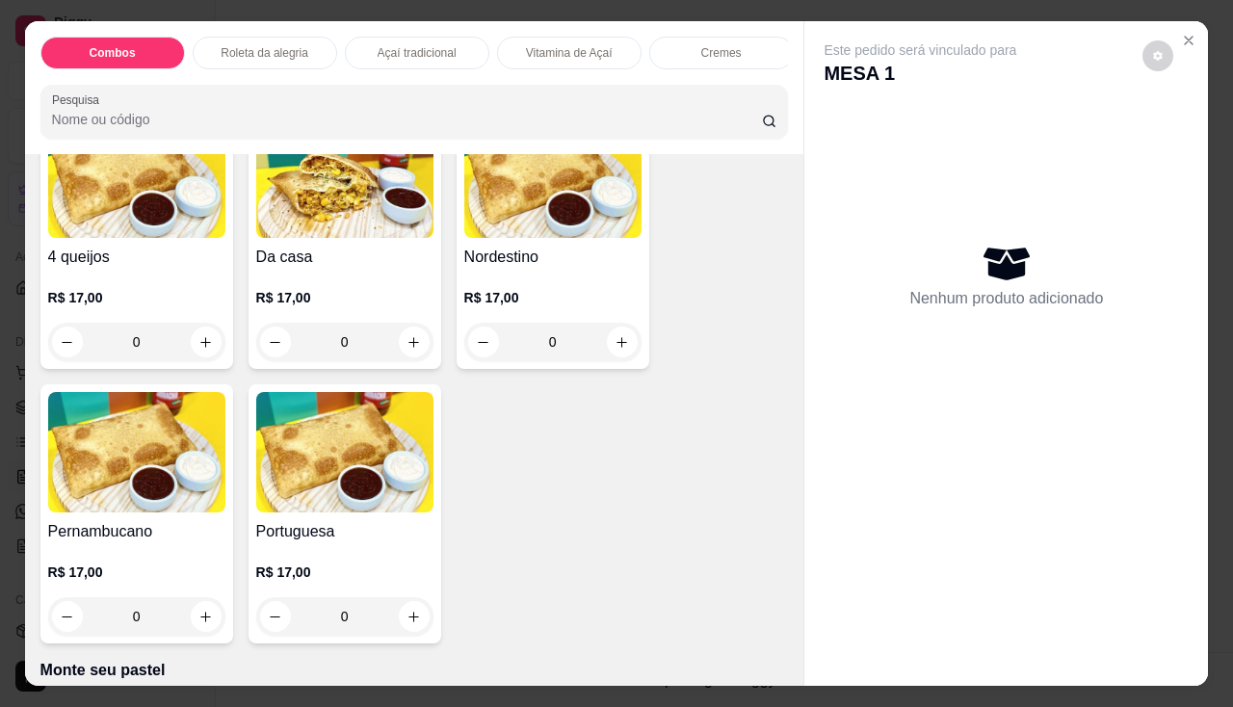
scroll to position [4142, 0]
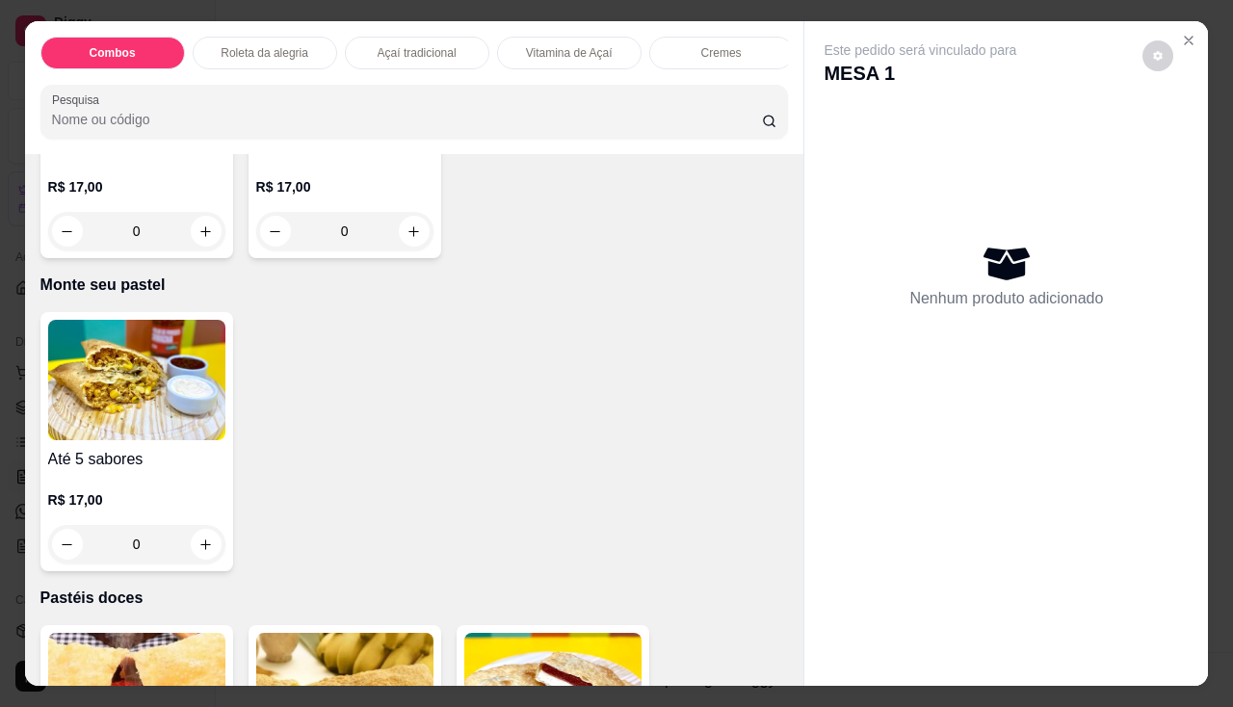
click at [154, 439] on img at bounding box center [136, 380] width 177 height 120
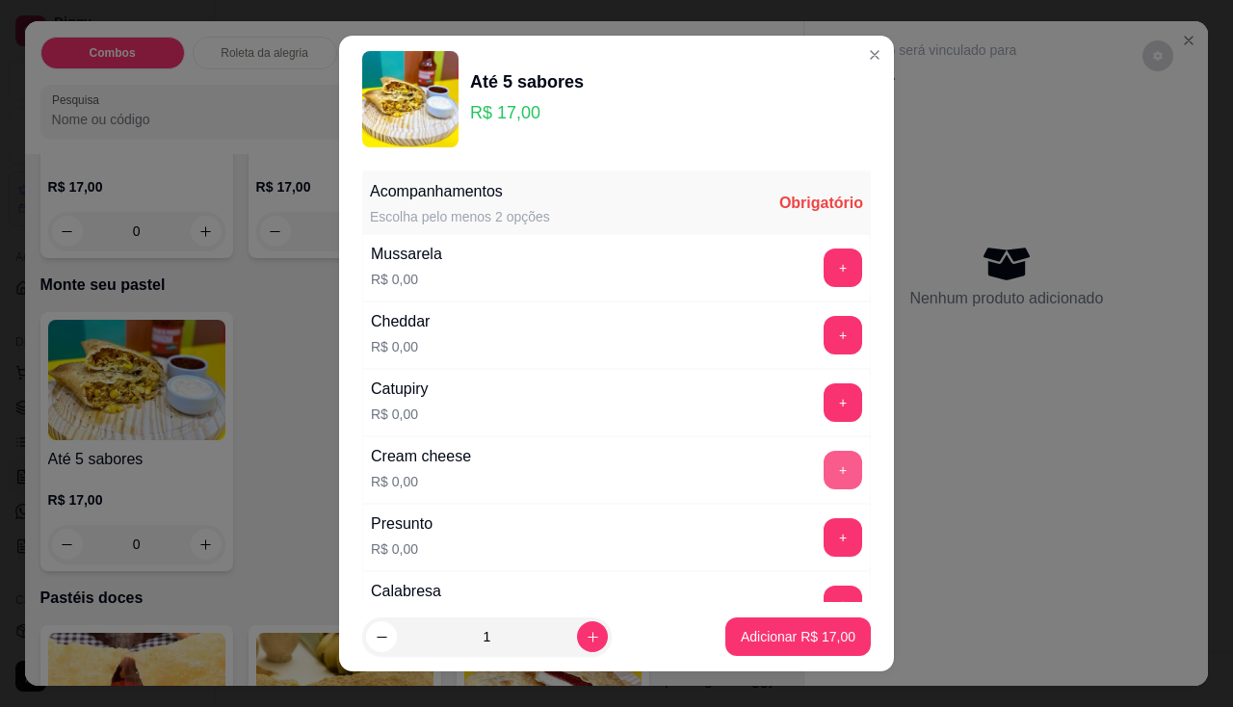
scroll to position [193, 0]
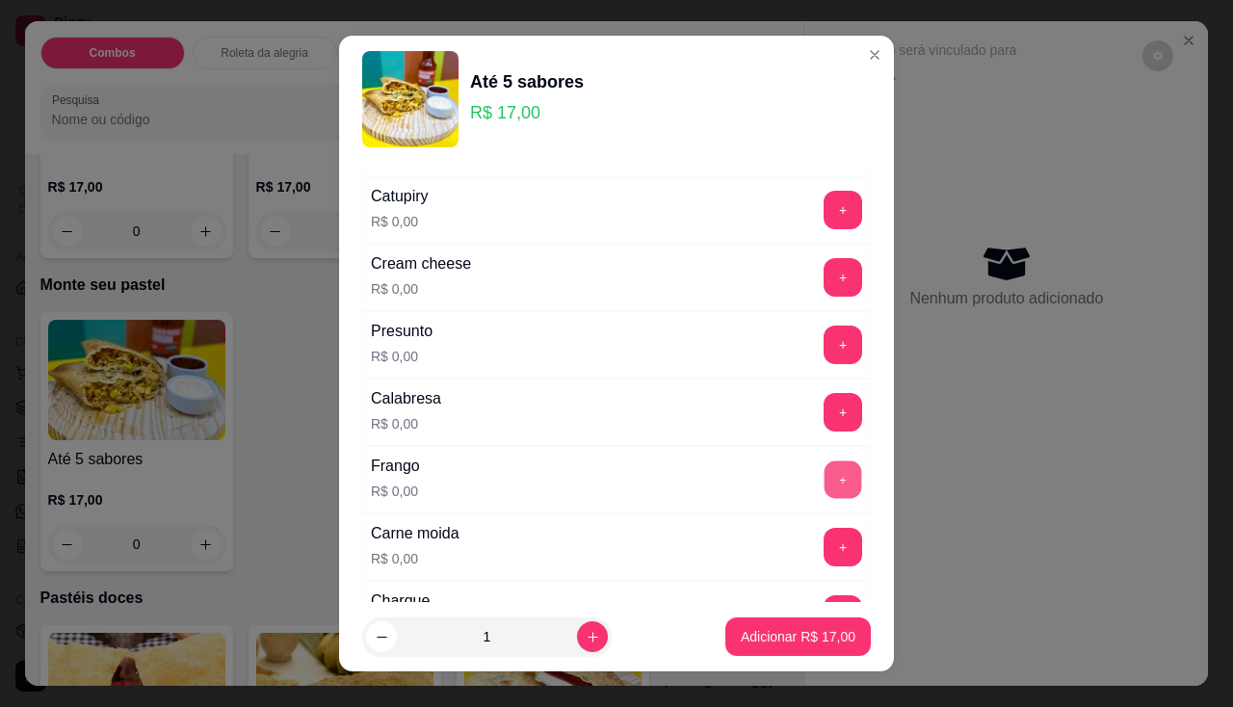
click at [824, 481] on button "+" at bounding box center [843, 479] width 38 height 38
click at [824, 209] on button "+" at bounding box center [843, 210] width 38 height 38
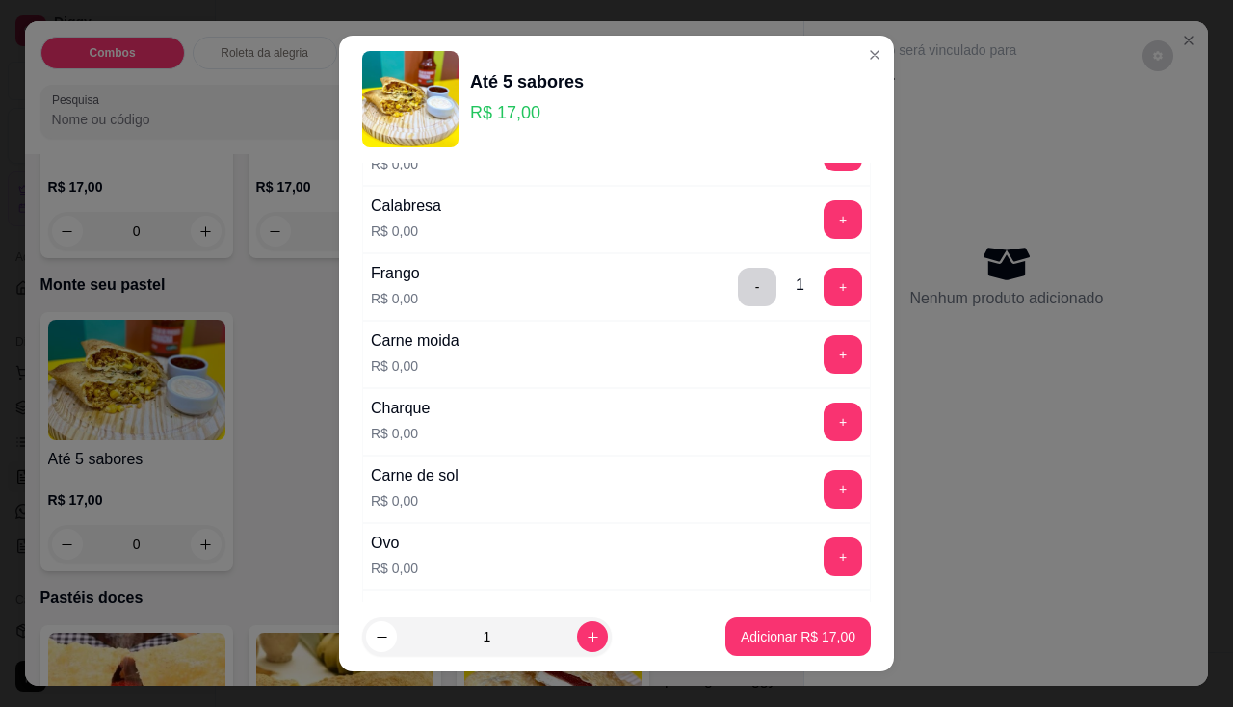
scroll to position [482, 0]
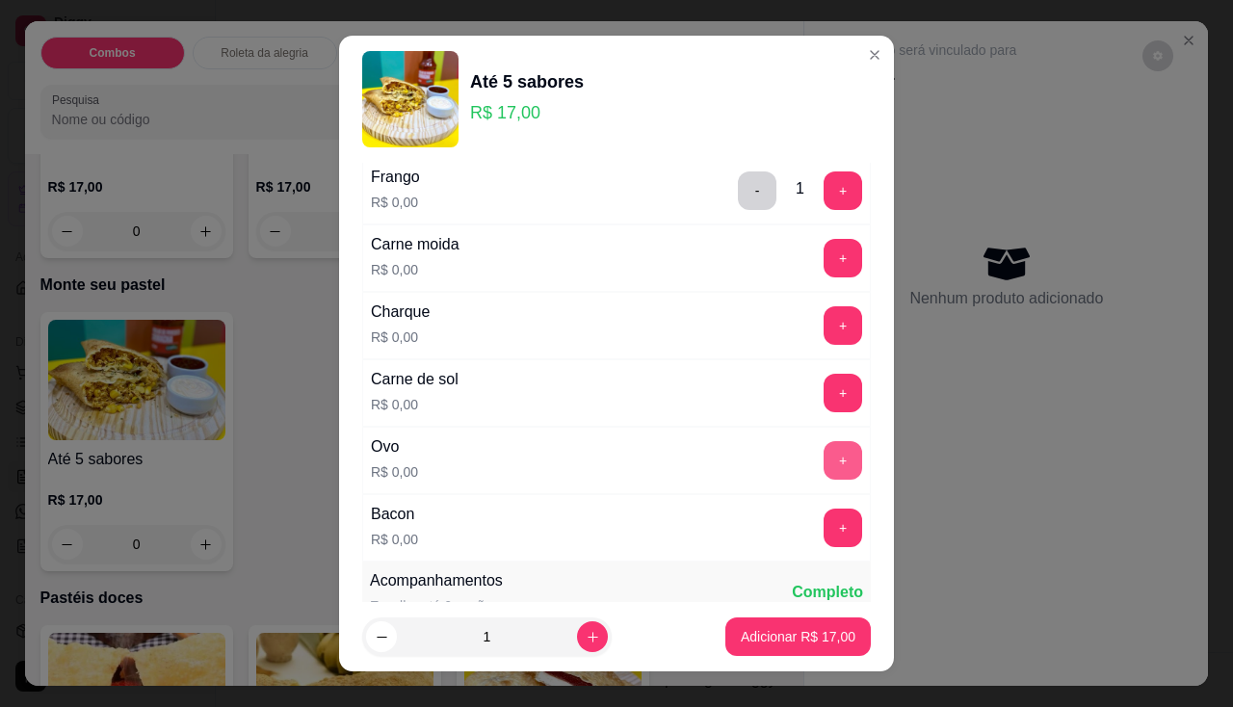
click at [823, 453] on button "+" at bounding box center [842, 460] width 39 height 39
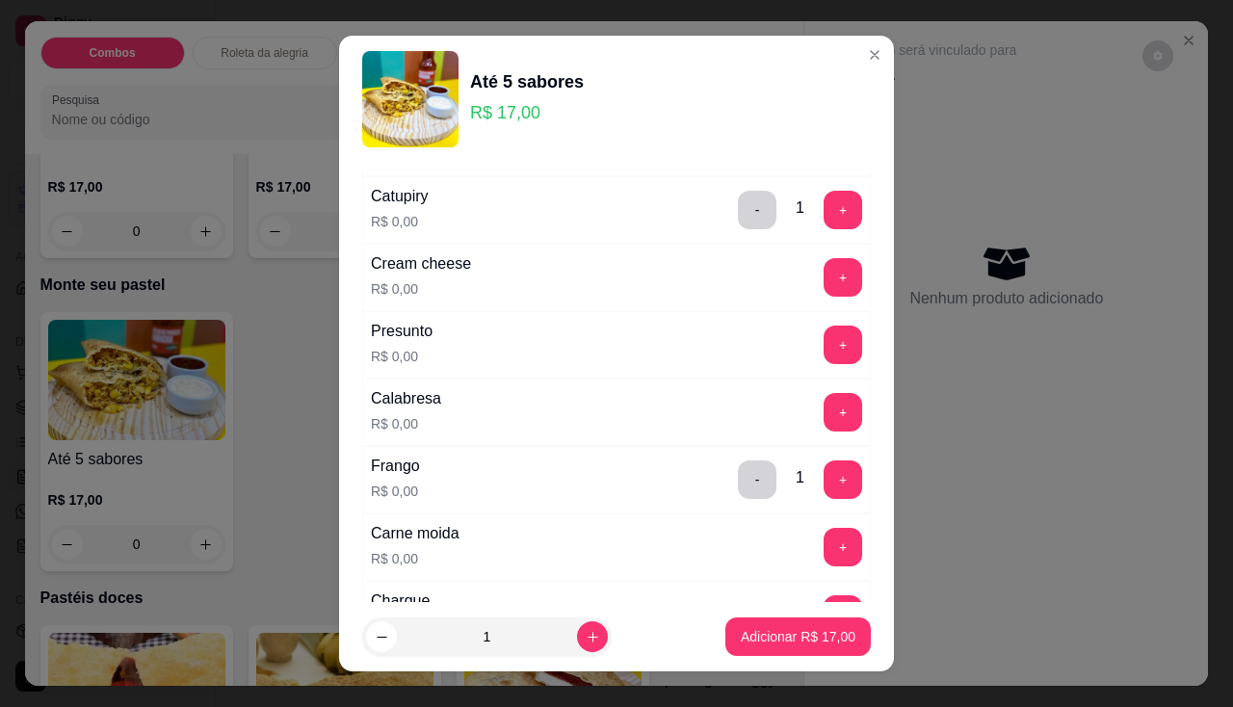
scroll to position [0, 0]
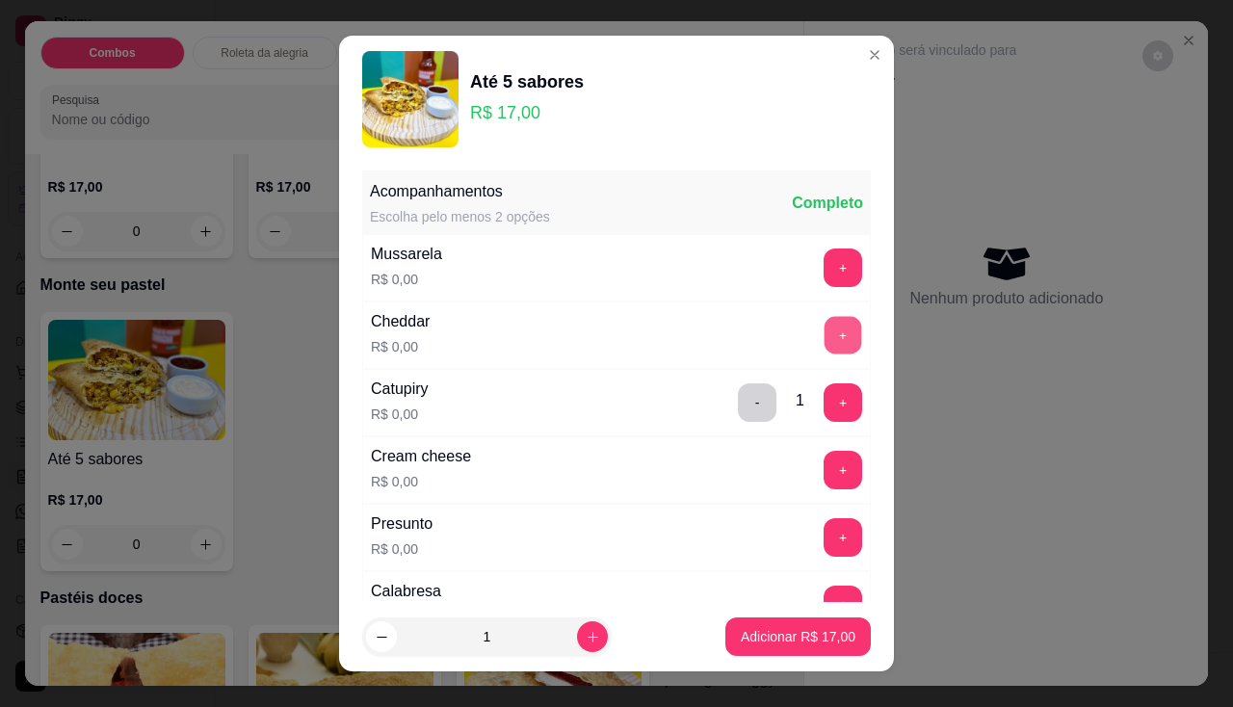
click at [824, 327] on button "+" at bounding box center [843, 335] width 38 height 38
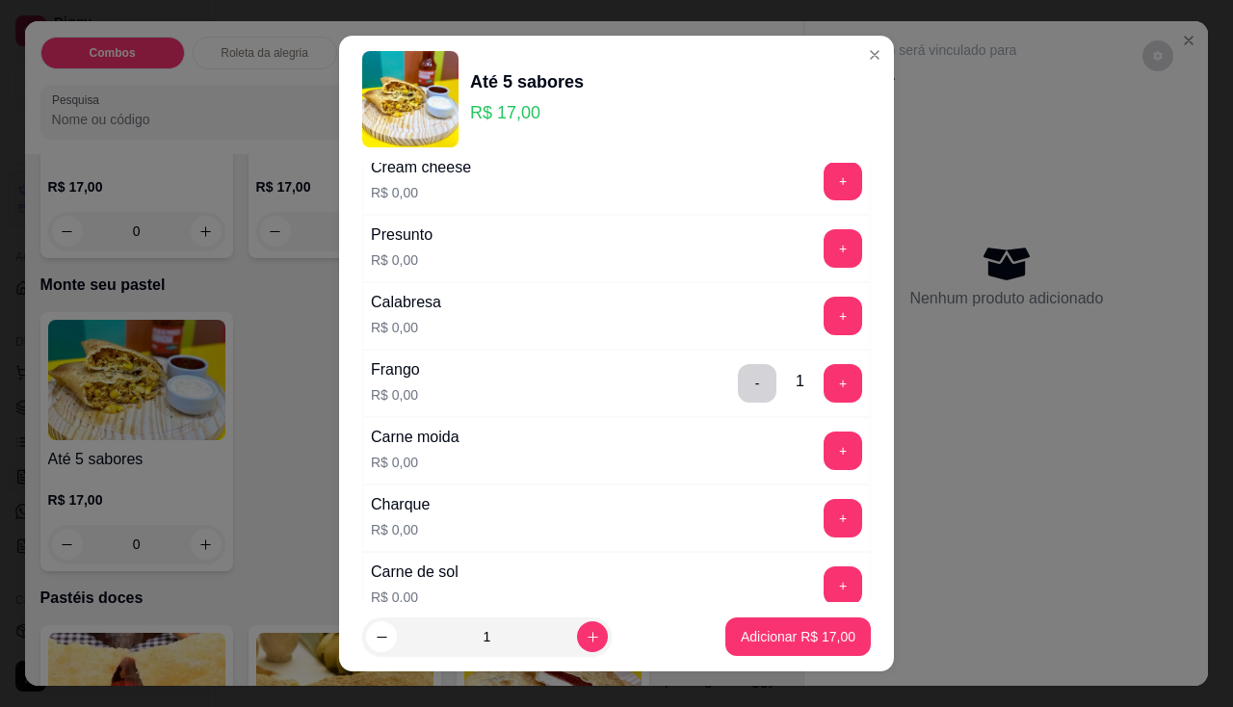
scroll to position [482, 0]
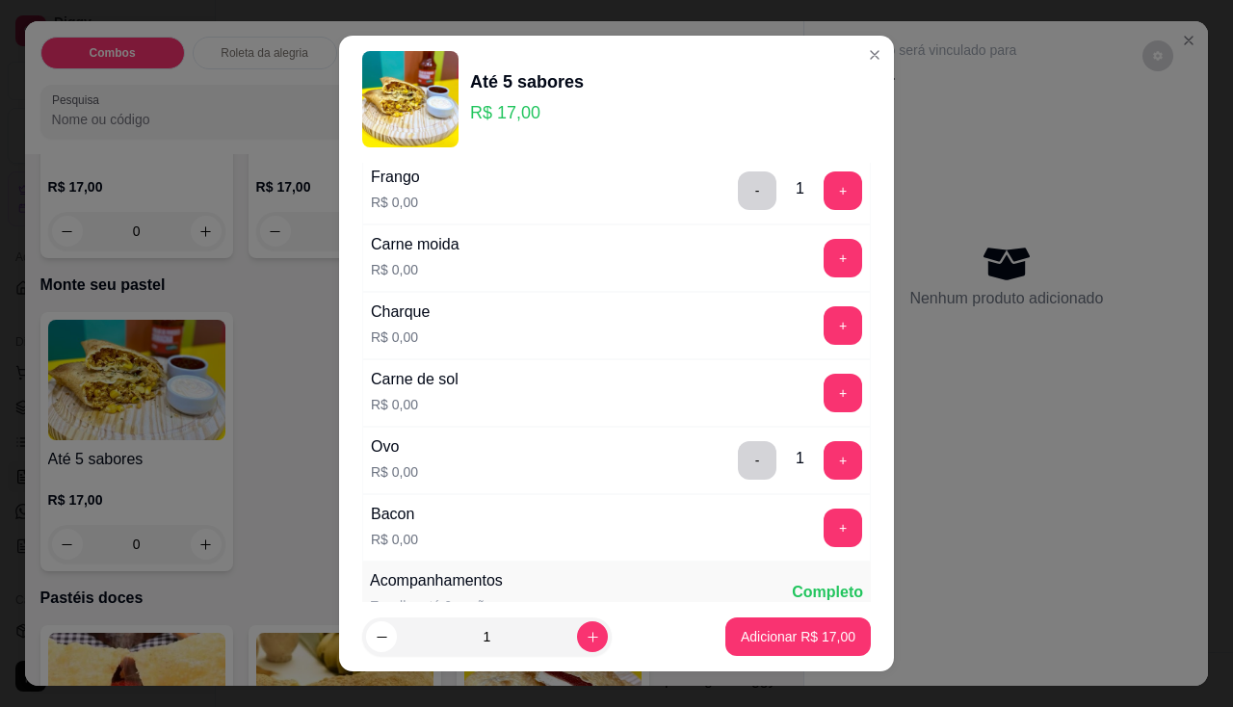
click at [823, 545] on button "+" at bounding box center [842, 528] width 39 height 39
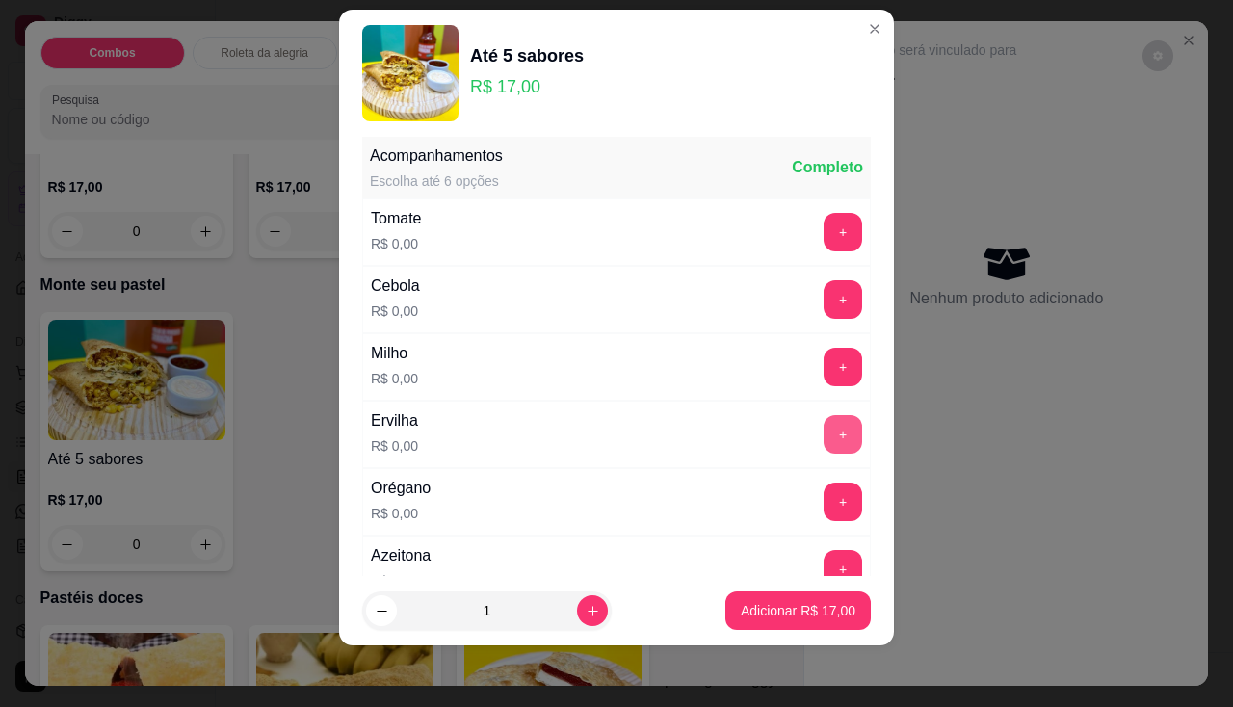
scroll to position [591, 0]
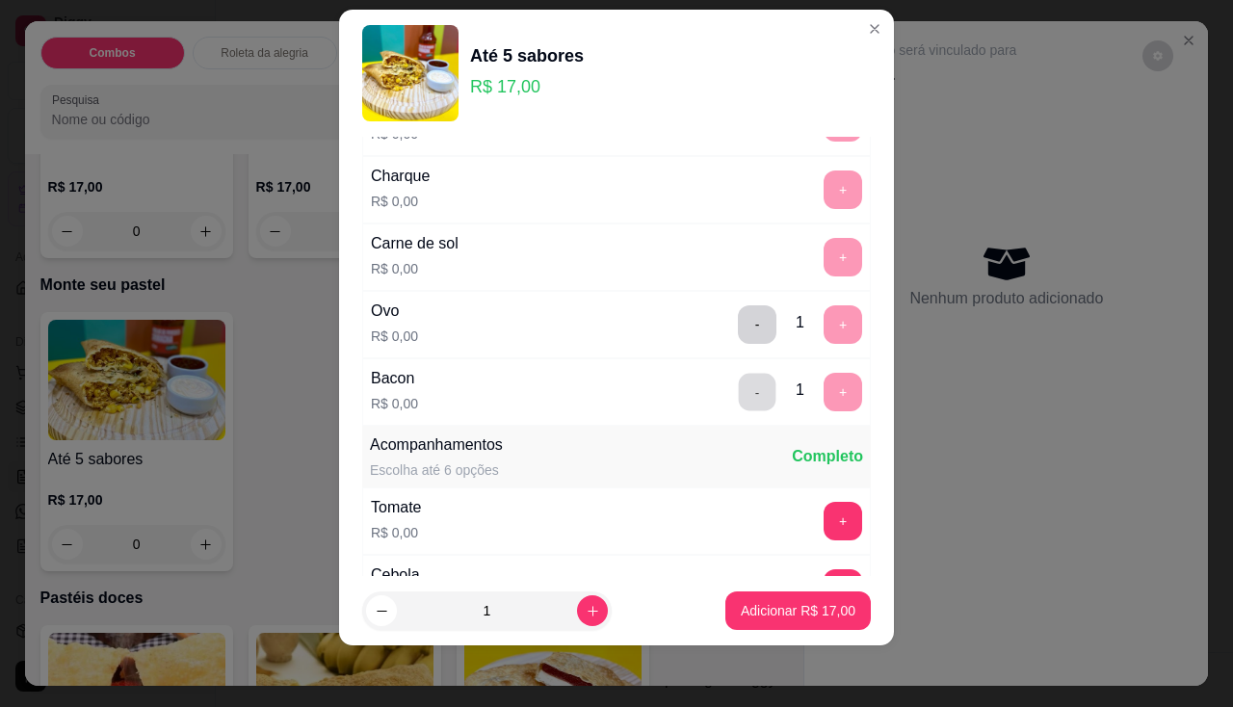
click at [739, 396] on button "-" at bounding box center [758, 392] width 38 height 38
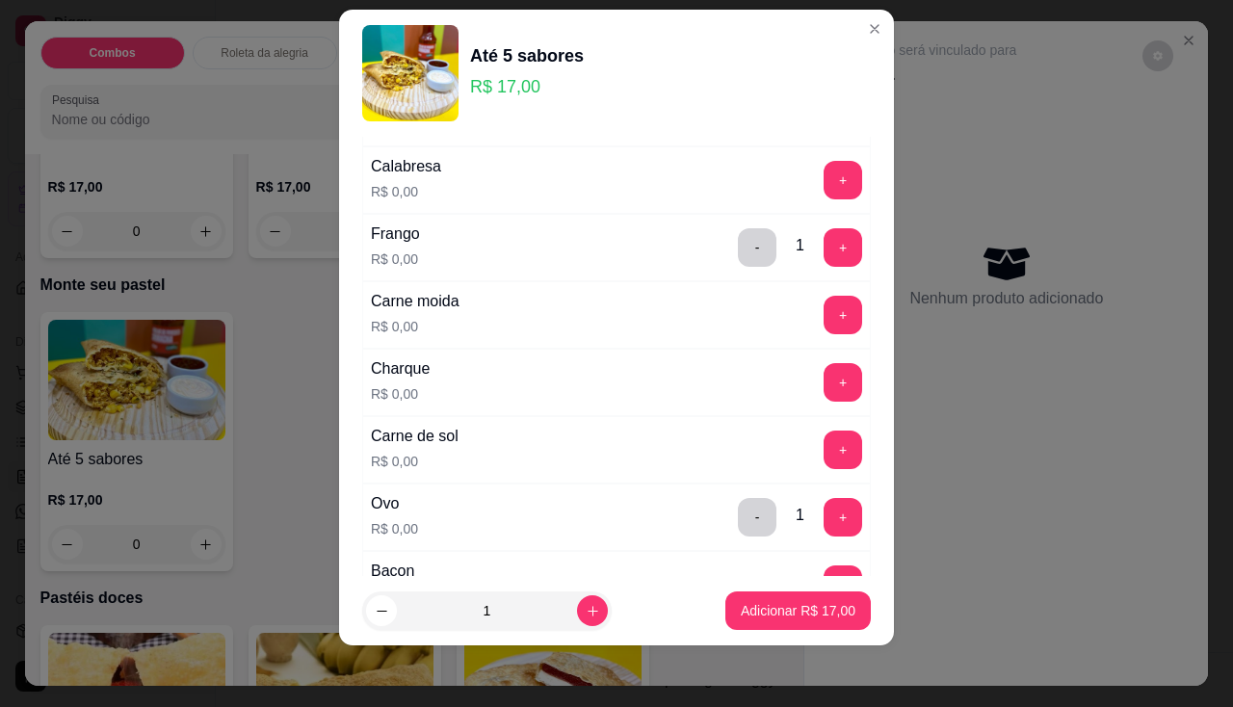
scroll to position [302, 0]
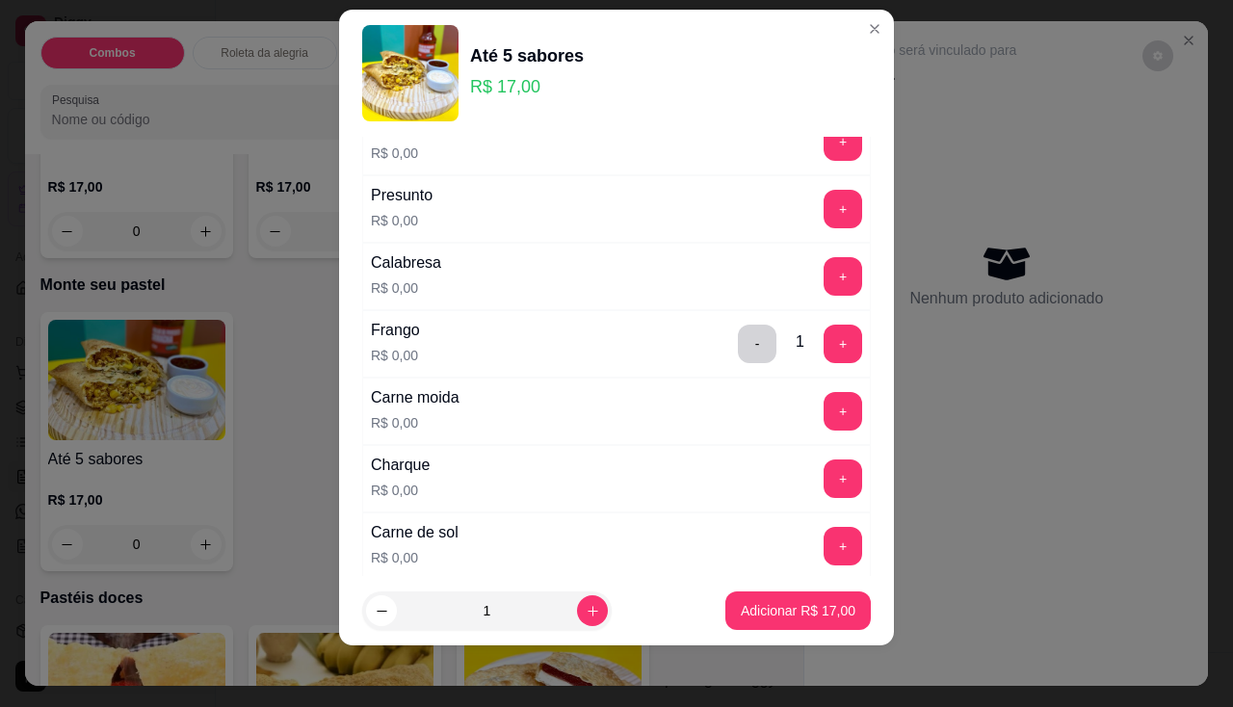
click at [816, 279] on div "+" at bounding box center [843, 276] width 54 height 39
click at [824, 278] on button "+" at bounding box center [843, 276] width 38 height 38
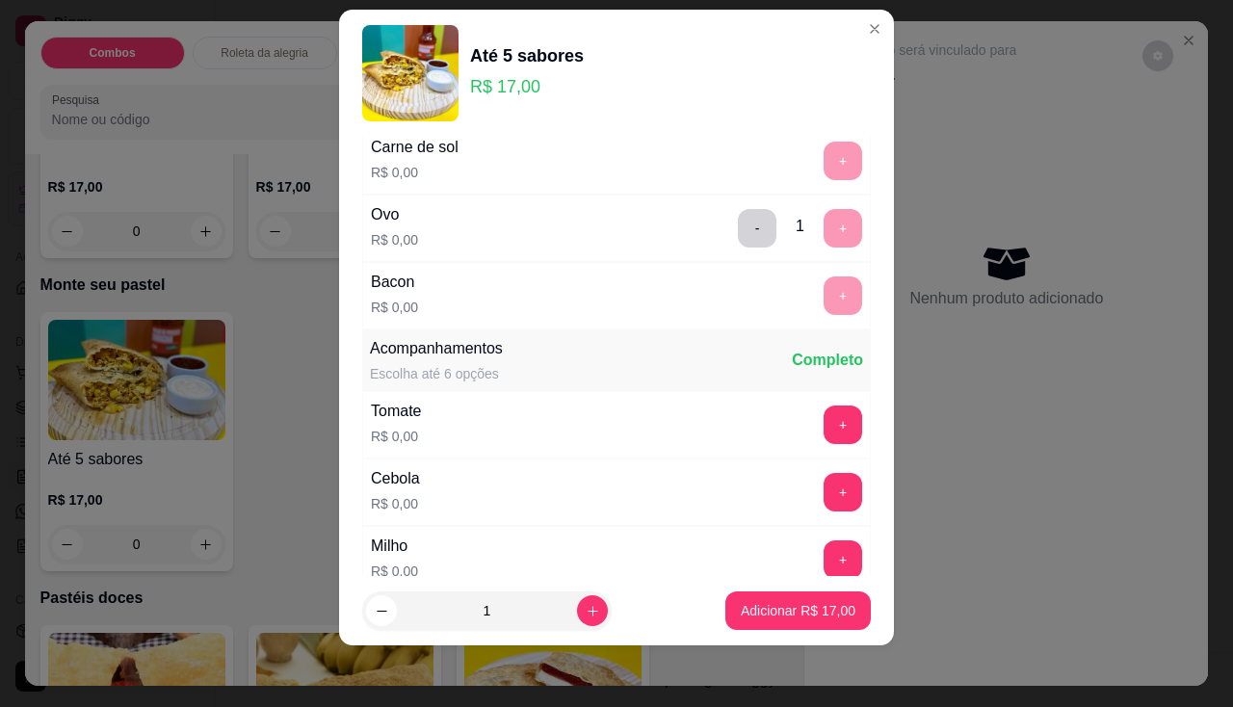
scroll to position [784, 0]
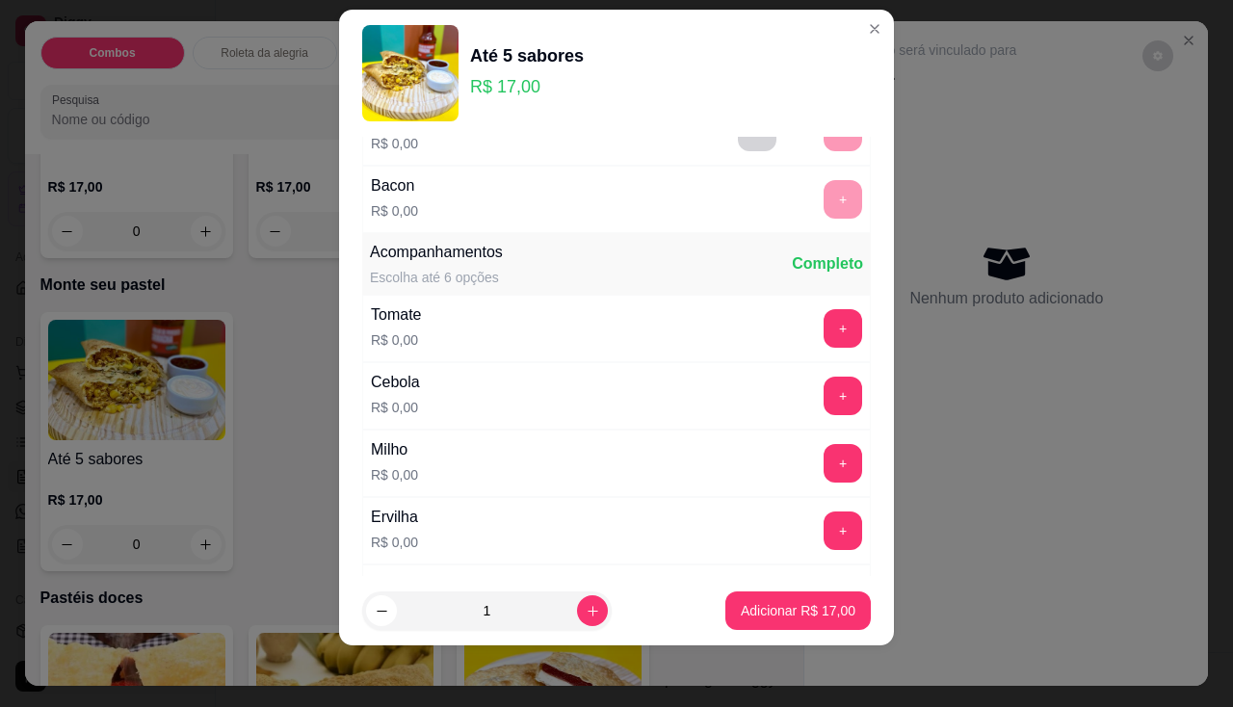
click at [816, 309] on div "+" at bounding box center [843, 328] width 54 height 39
click at [823, 333] on button "+" at bounding box center [842, 328] width 39 height 39
click at [824, 409] on button "+" at bounding box center [843, 396] width 38 height 38
click at [823, 472] on button "+" at bounding box center [842, 463] width 39 height 39
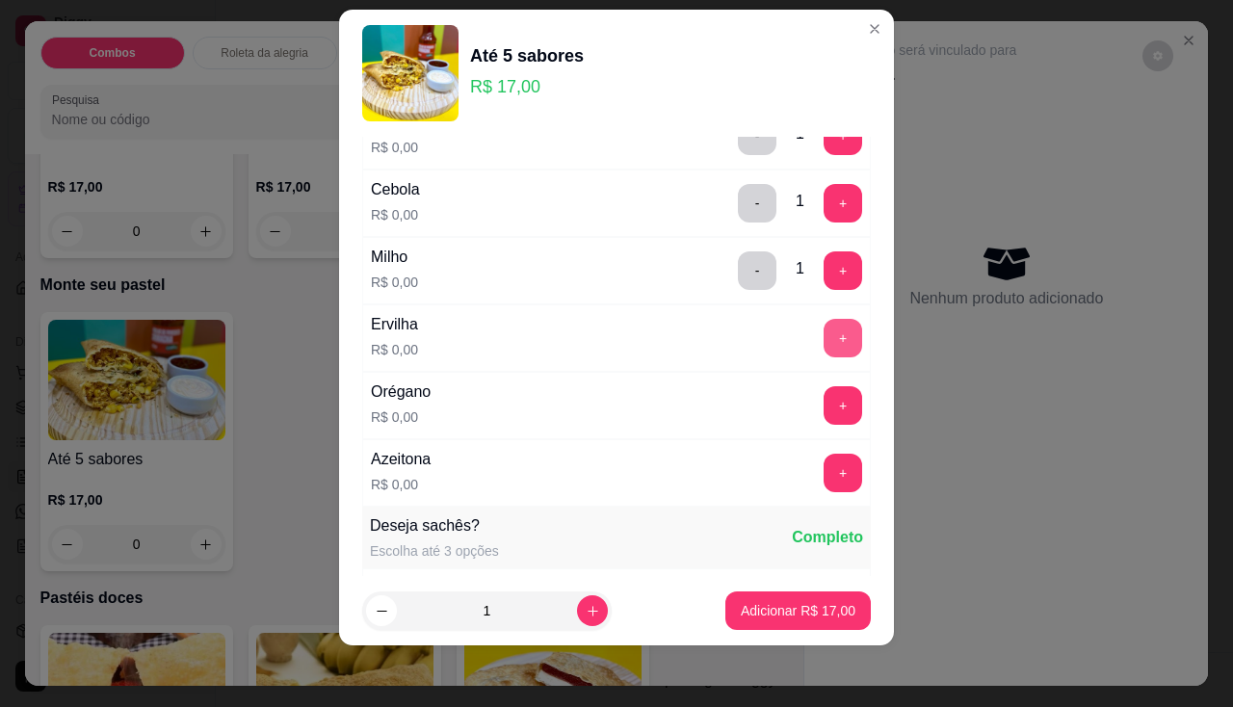
click at [825, 338] on button "+" at bounding box center [842, 338] width 39 height 39
click at [823, 395] on button "+" at bounding box center [842, 405] width 39 height 39
click at [823, 472] on button "+" at bounding box center [842, 473] width 39 height 39
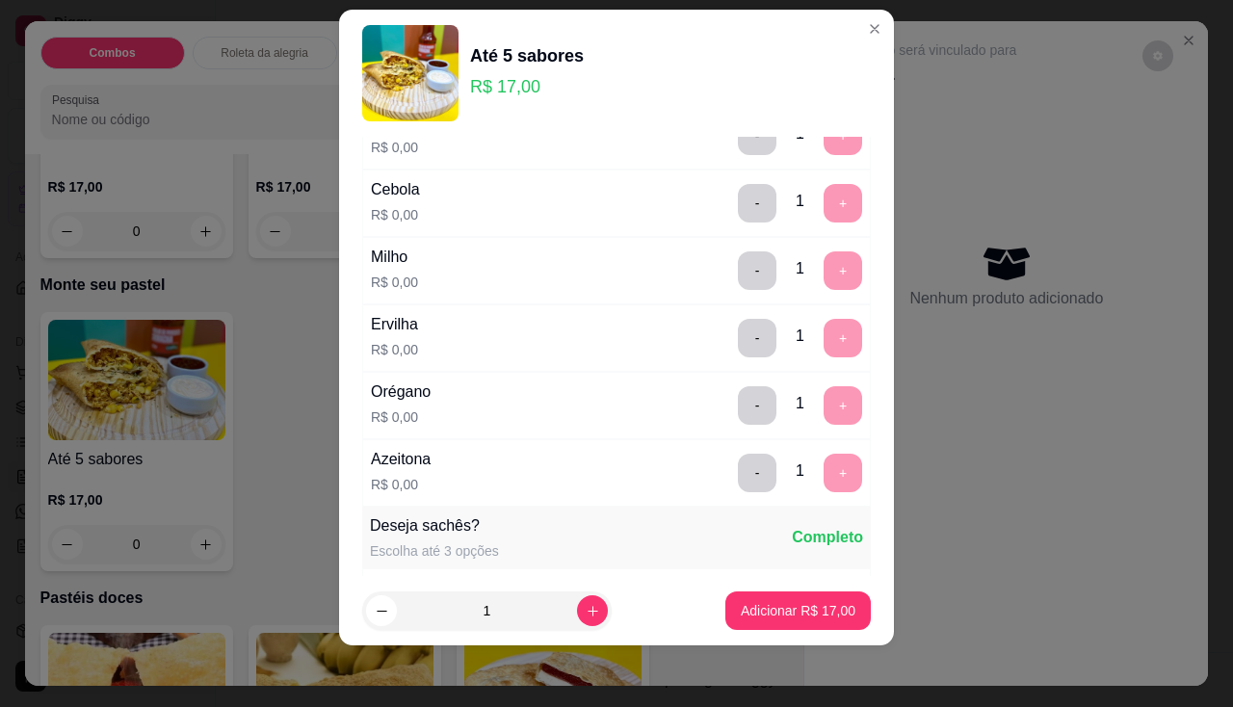
scroll to position [1346, 0]
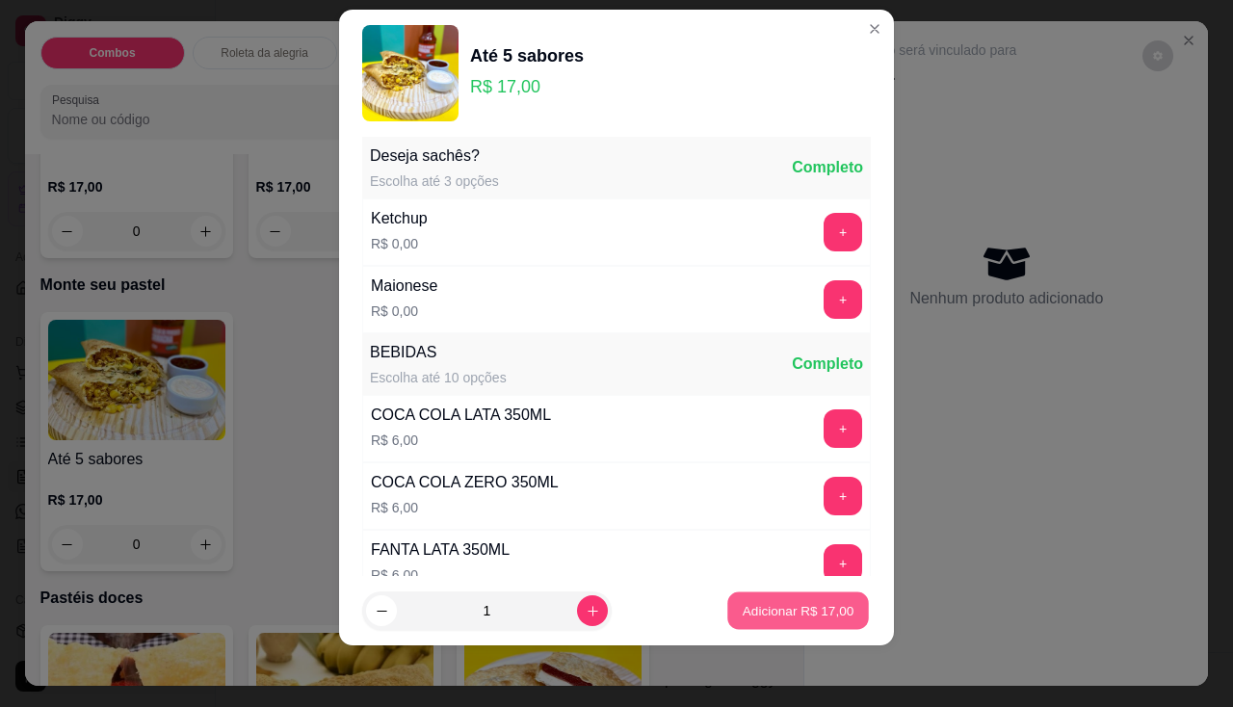
click at [776, 621] on button "Adicionar R$ 17,00" at bounding box center [798, 611] width 142 height 38
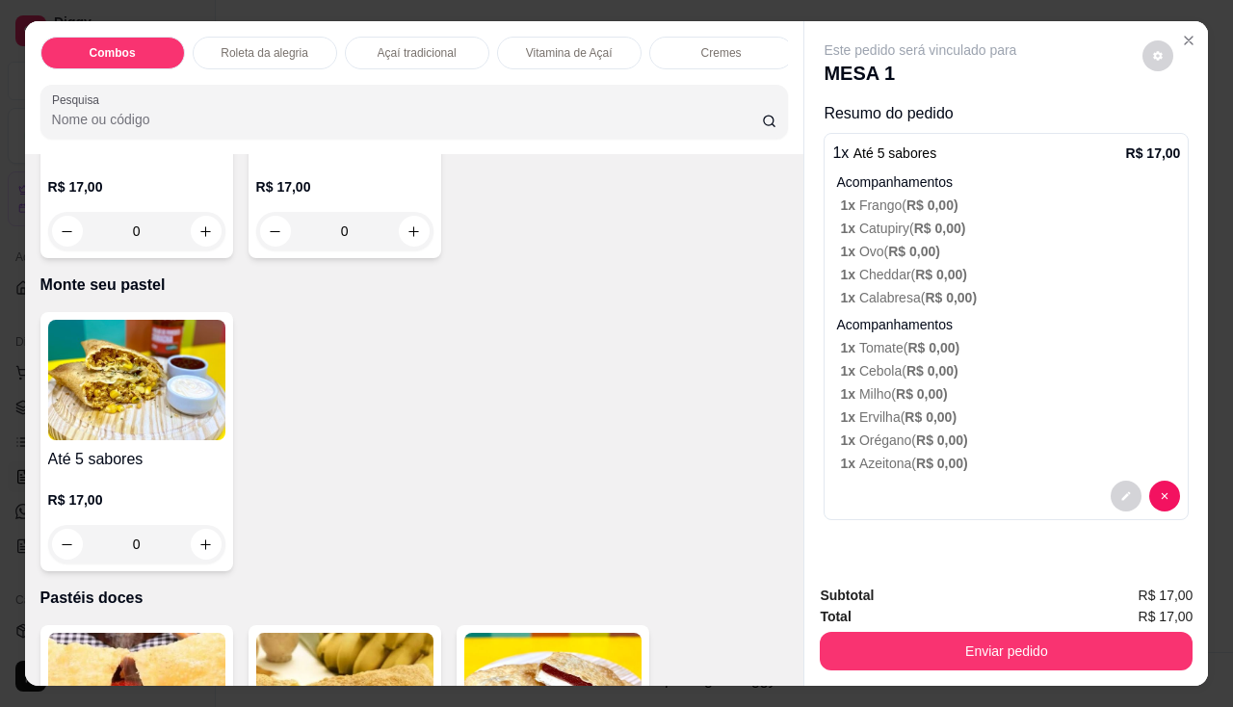
click at [213, 440] on img at bounding box center [136, 380] width 177 height 120
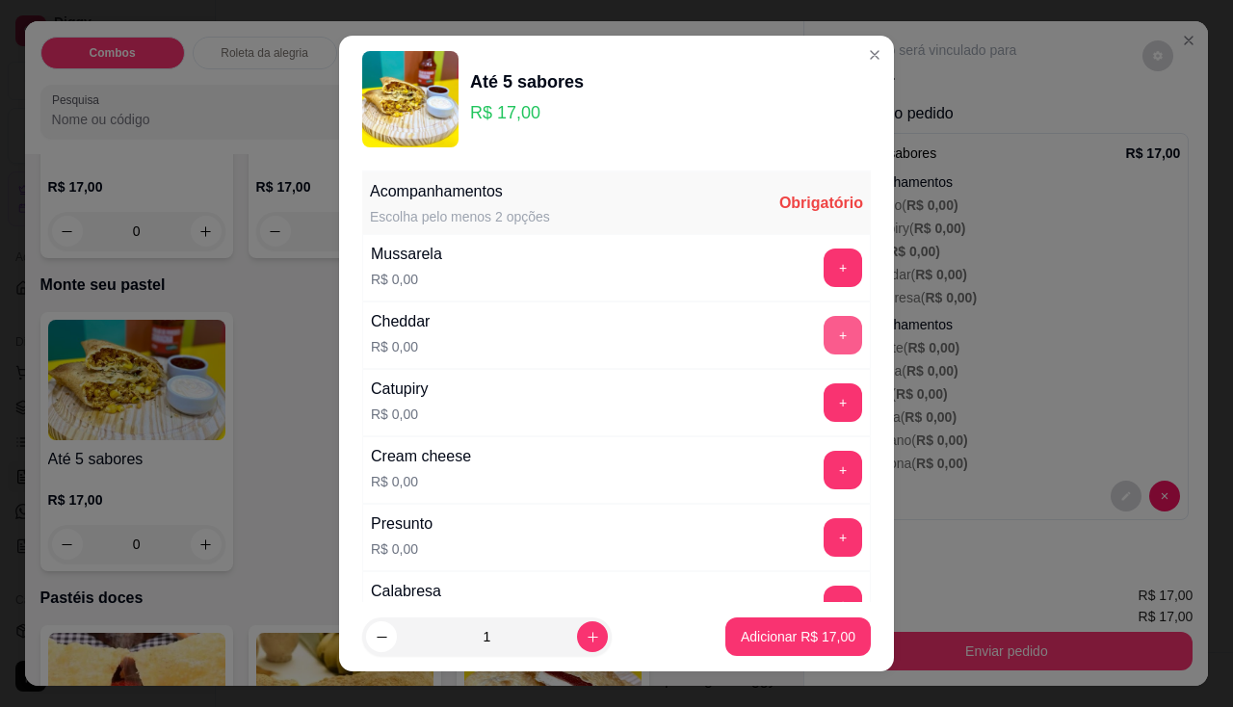
click at [823, 334] on button "+" at bounding box center [842, 335] width 39 height 39
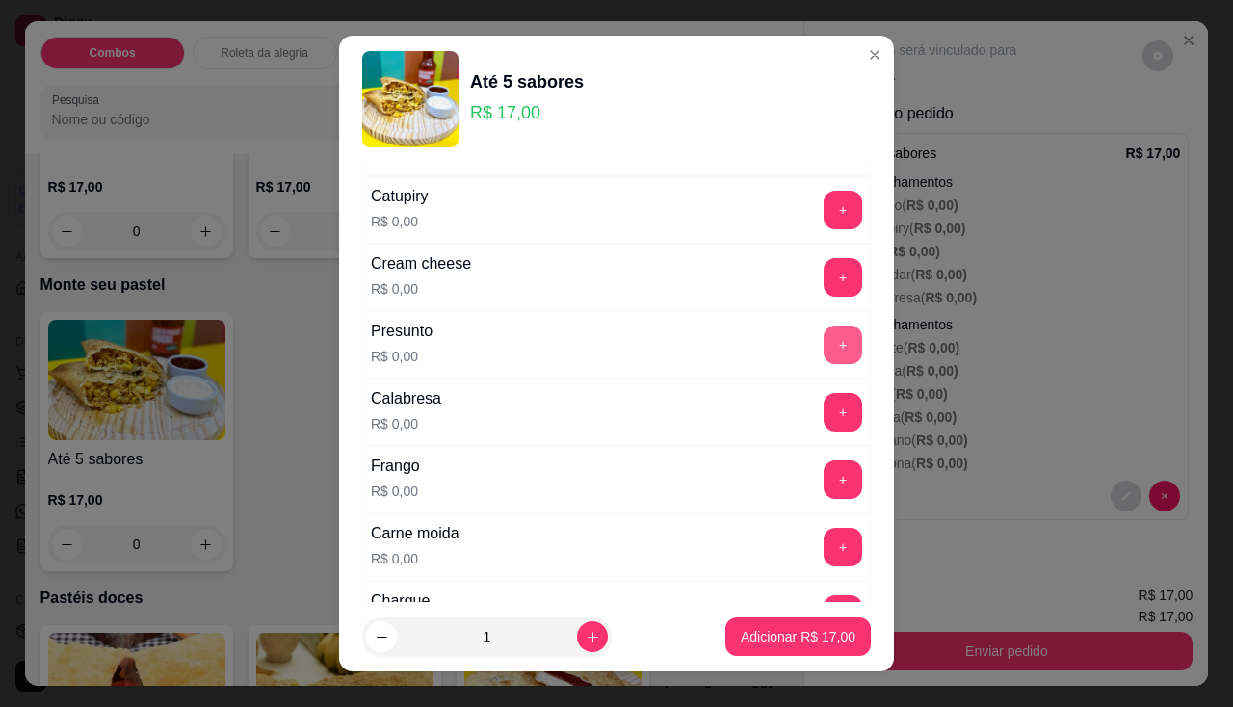
scroll to position [289, 0]
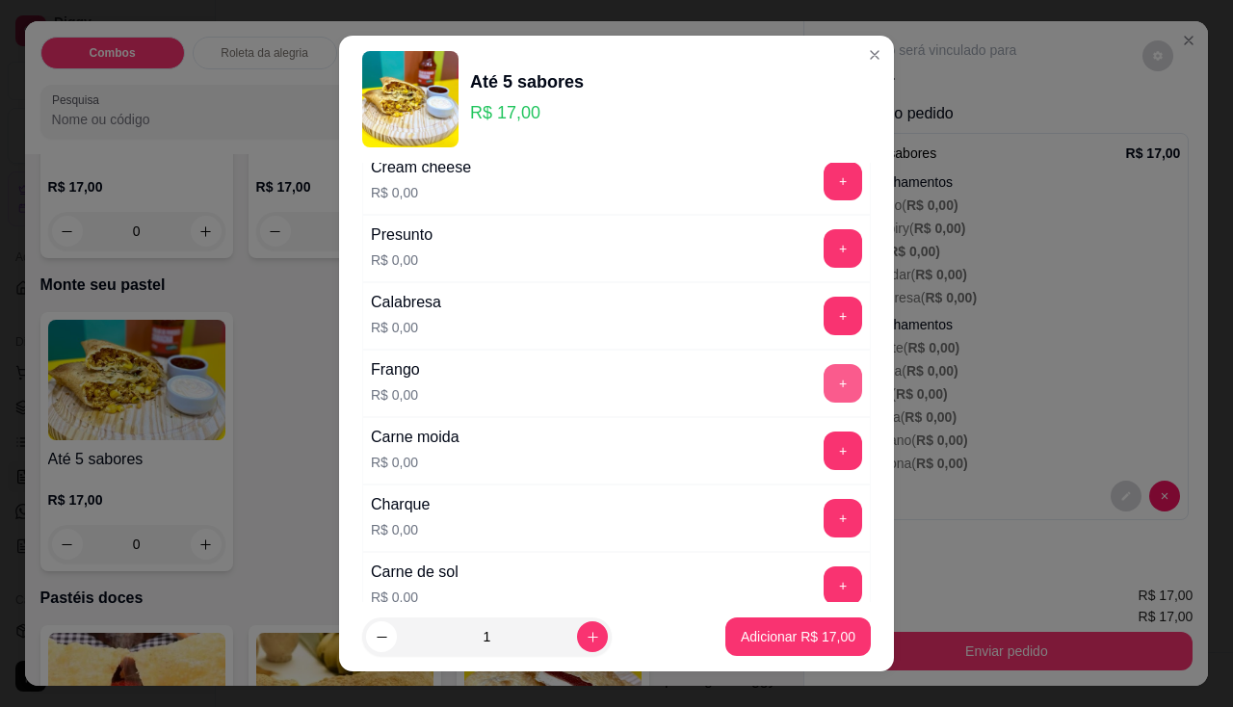
click at [823, 371] on button "+" at bounding box center [842, 383] width 39 height 39
click at [823, 239] on button "+" at bounding box center [842, 248] width 39 height 39
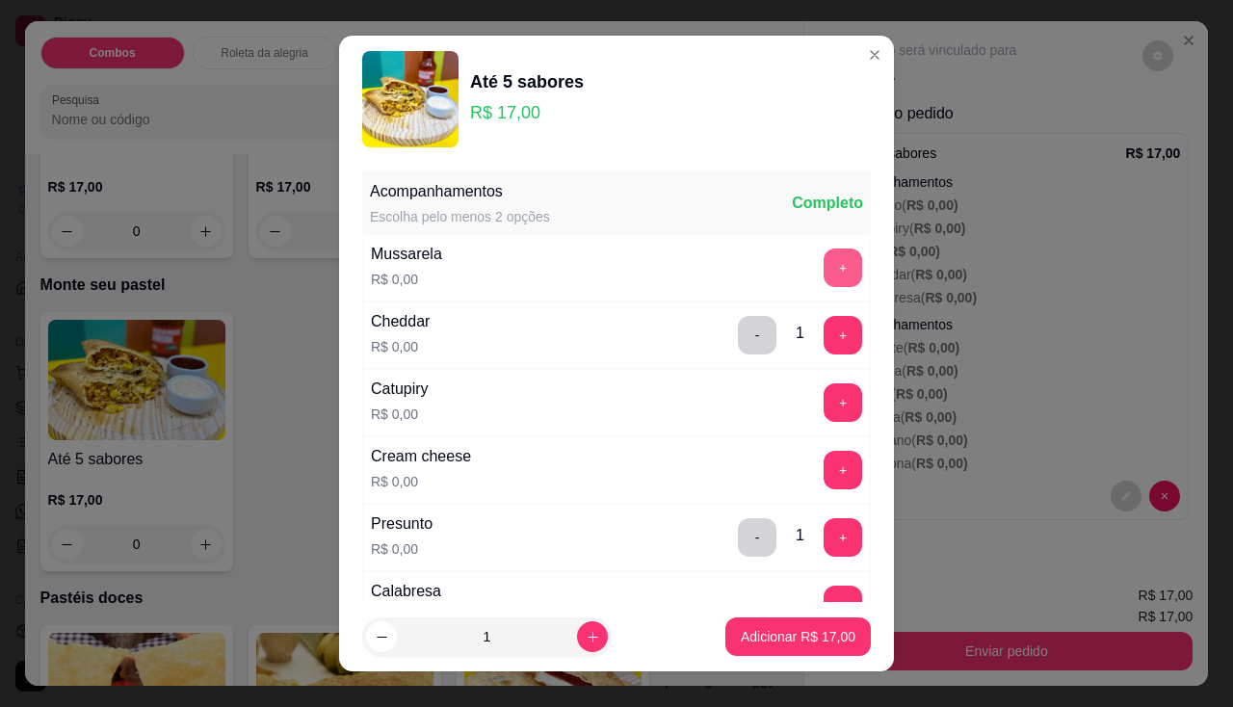
click at [823, 281] on button "+" at bounding box center [842, 267] width 39 height 39
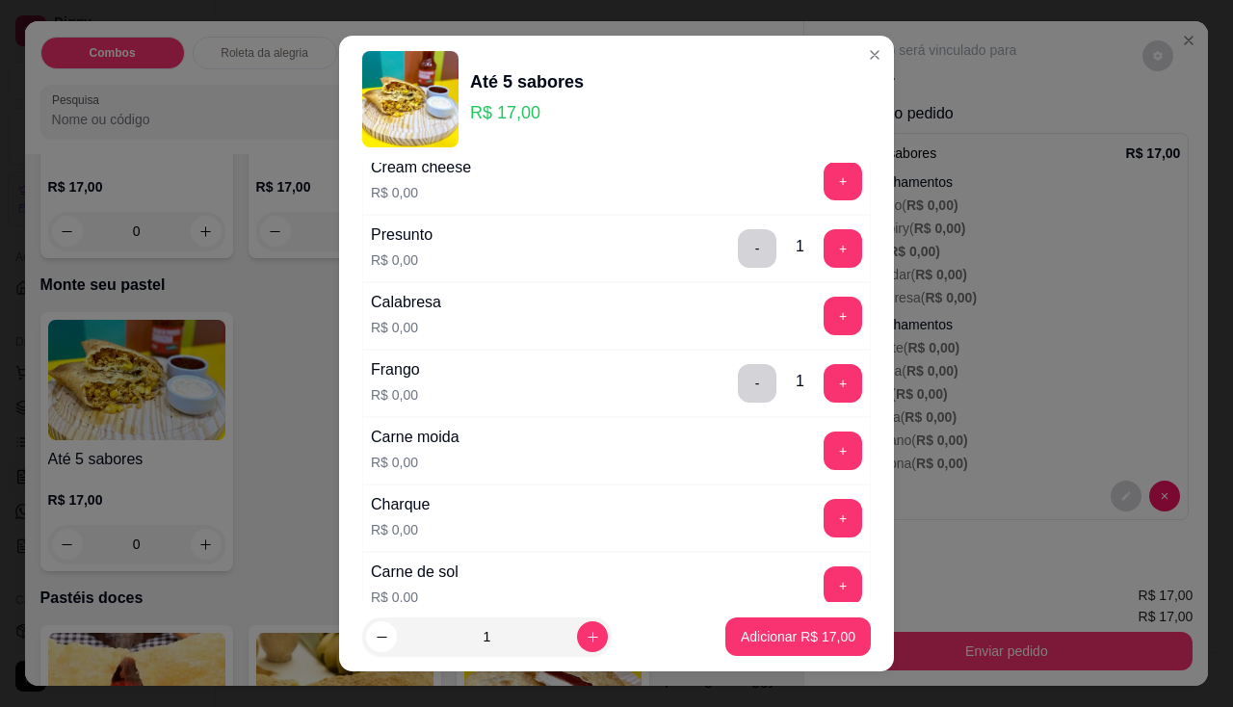
scroll to position [482, 0]
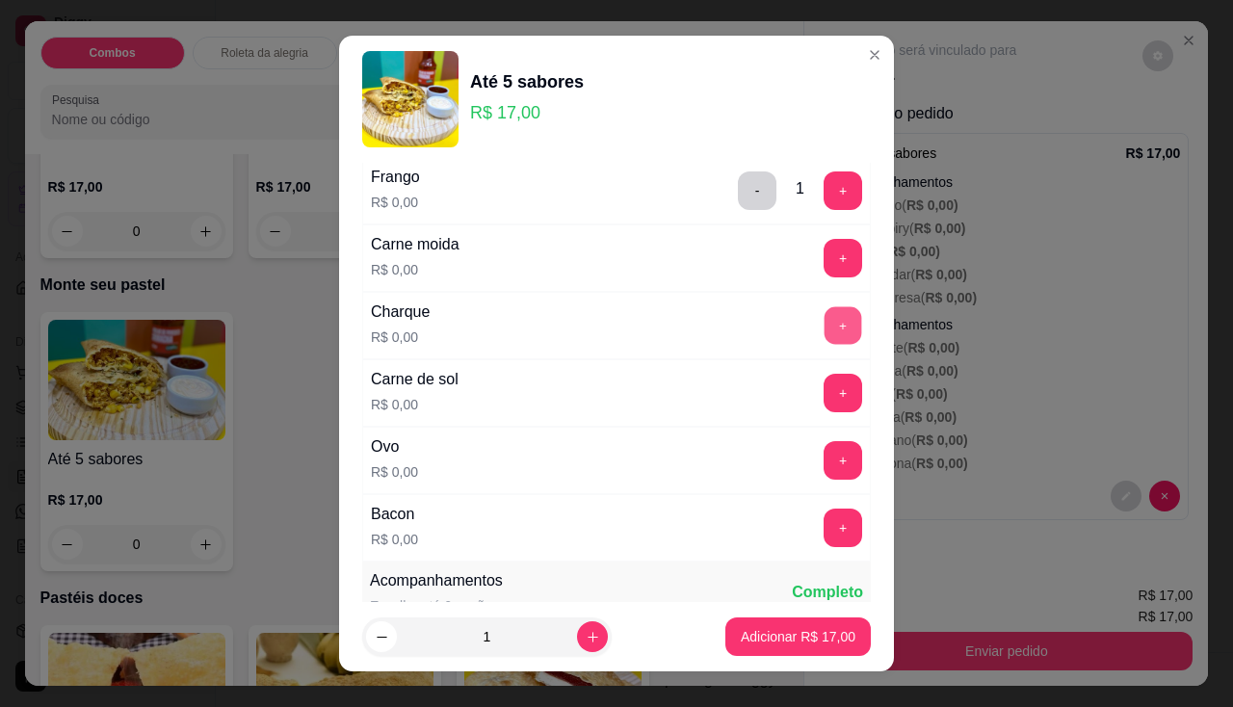
click at [824, 328] on button "+" at bounding box center [843, 325] width 38 height 38
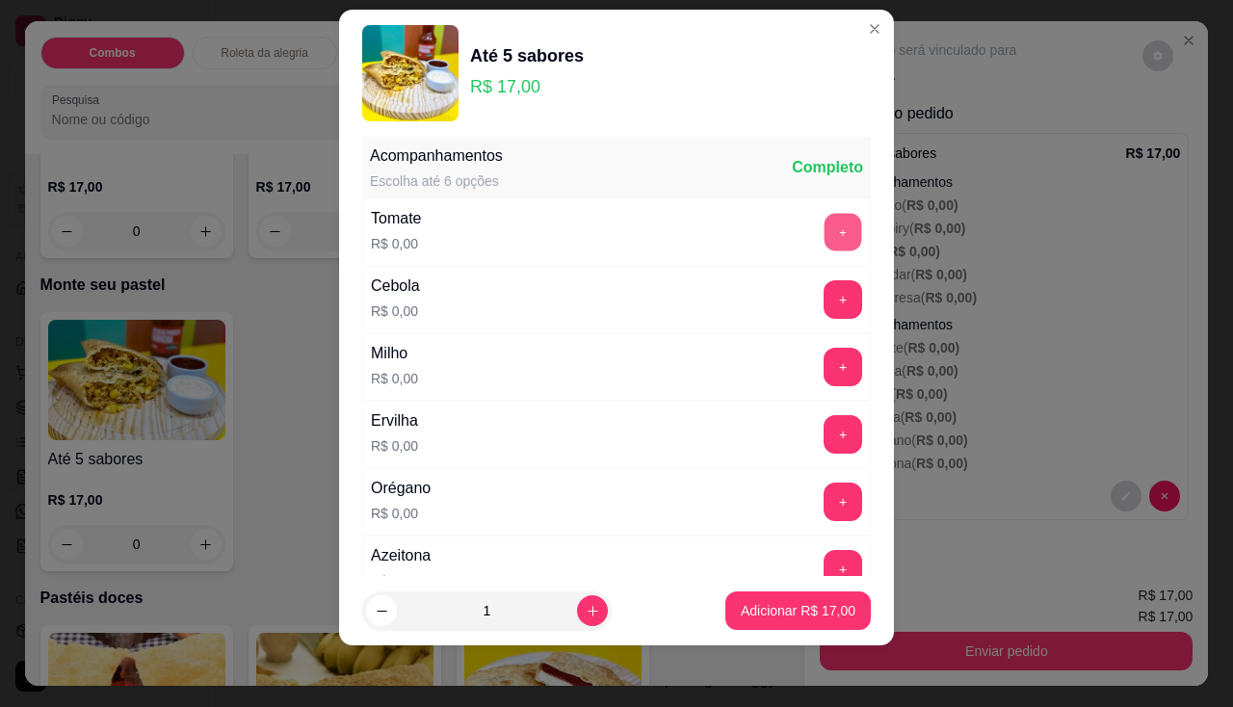
click at [824, 243] on button "+" at bounding box center [843, 232] width 38 height 38
click at [824, 297] on button "+" at bounding box center [843, 299] width 38 height 38
click at [823, 382] on button "+" at bounding box center [842, 367] width 39 height 39
click at [823, 430] on button "+" at bounding box center [842, 434] width 39 height 39
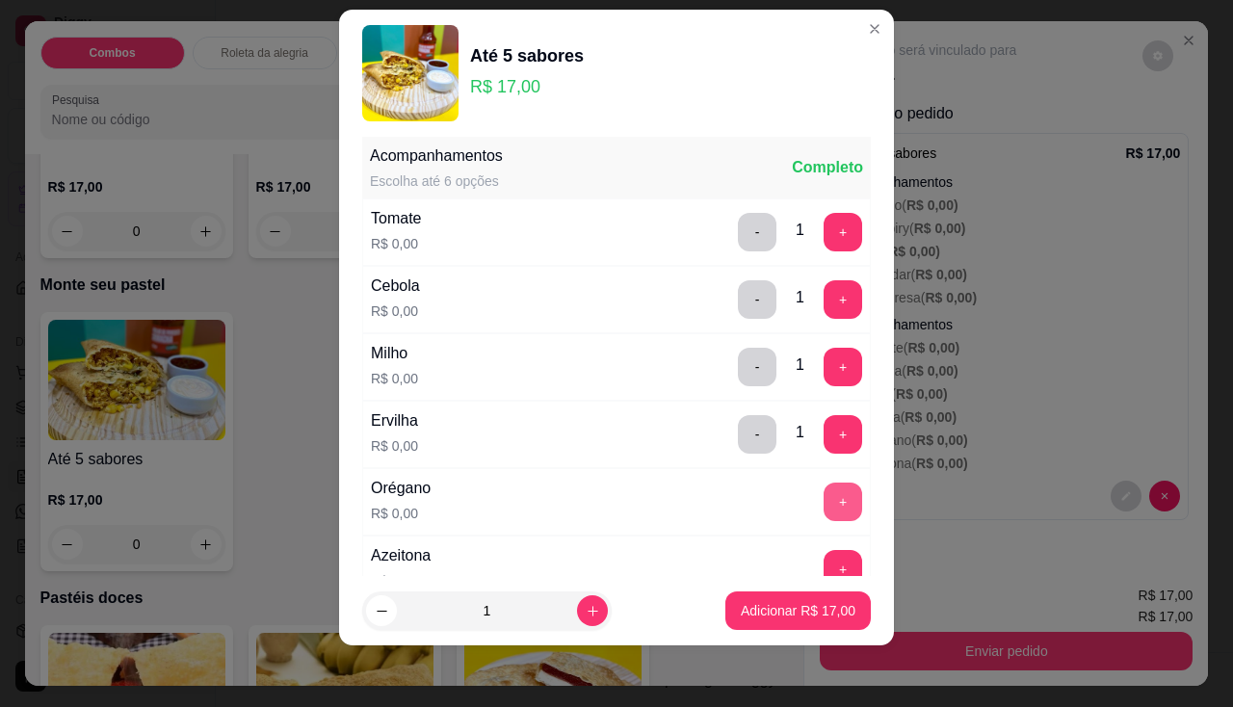
click at [823, 500] on button "+" at bounding box center [842, 502] width 39 height 39
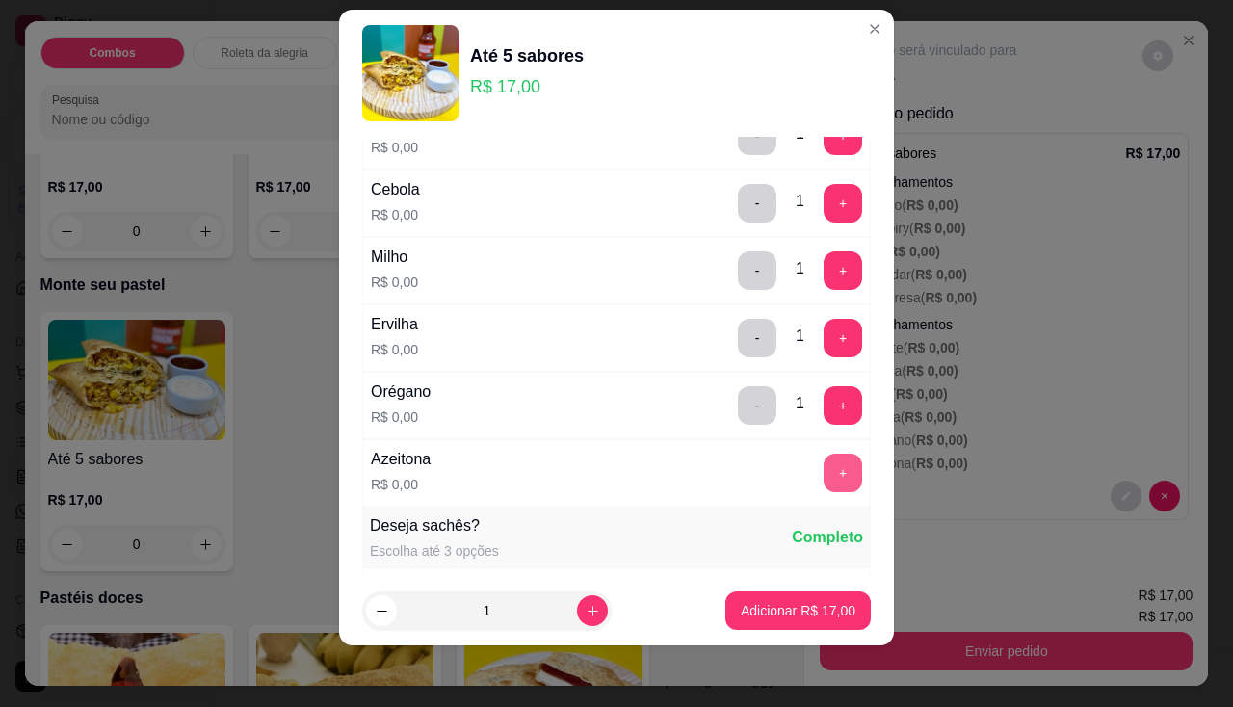
click at [823, 473] on button "+" at bounding box center [842, 473] width 39 height 39
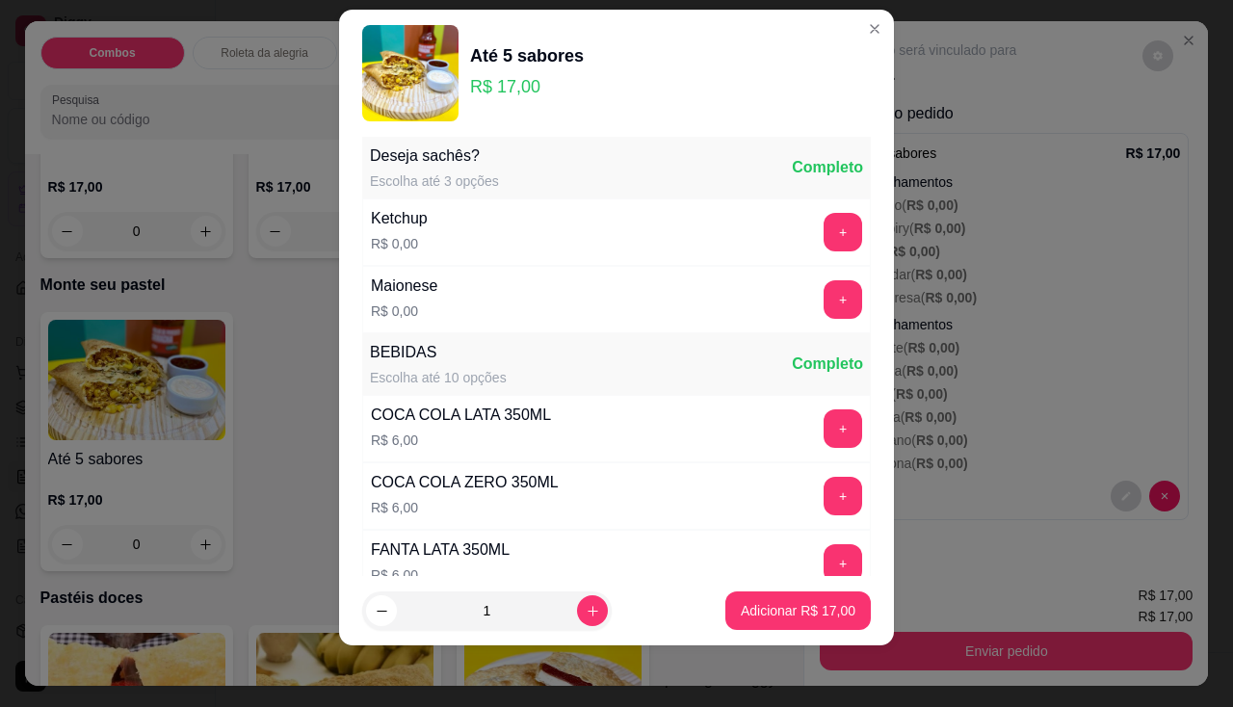
scroll to position [1154, 0]
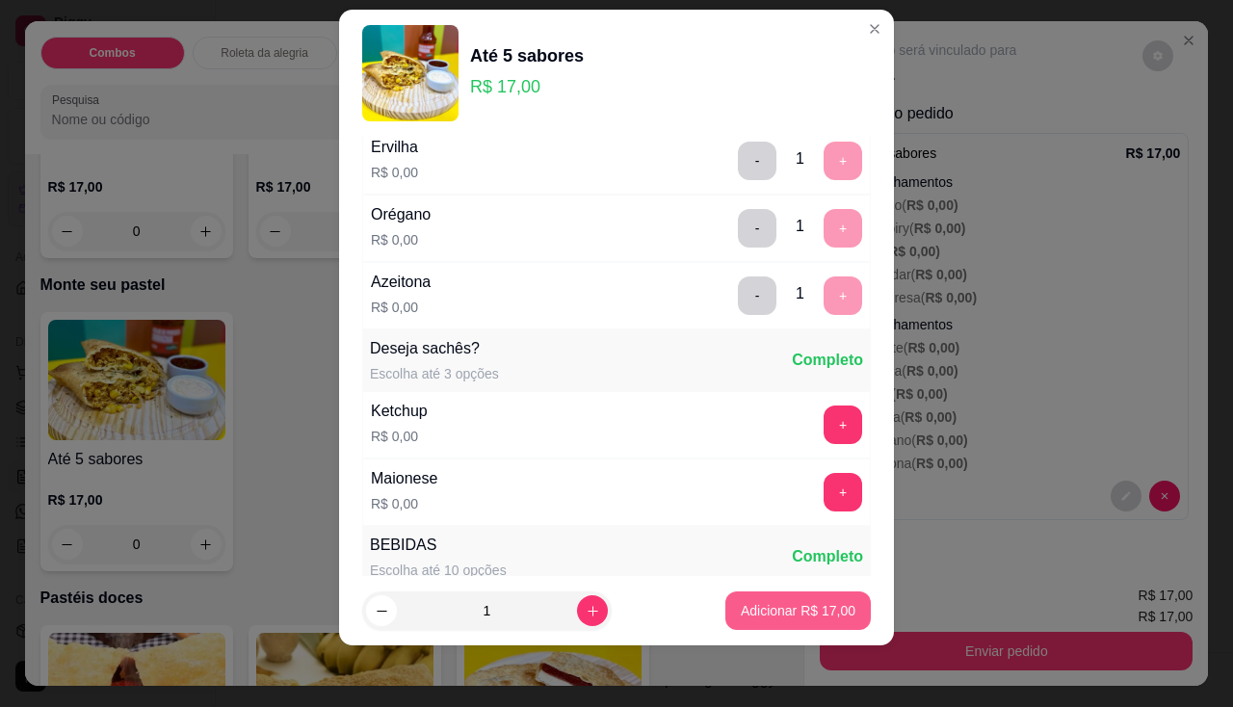
click at [801, 620] on button "Adicionar R$ 17,00" at bounding box center [797, 610] width 145 height 39
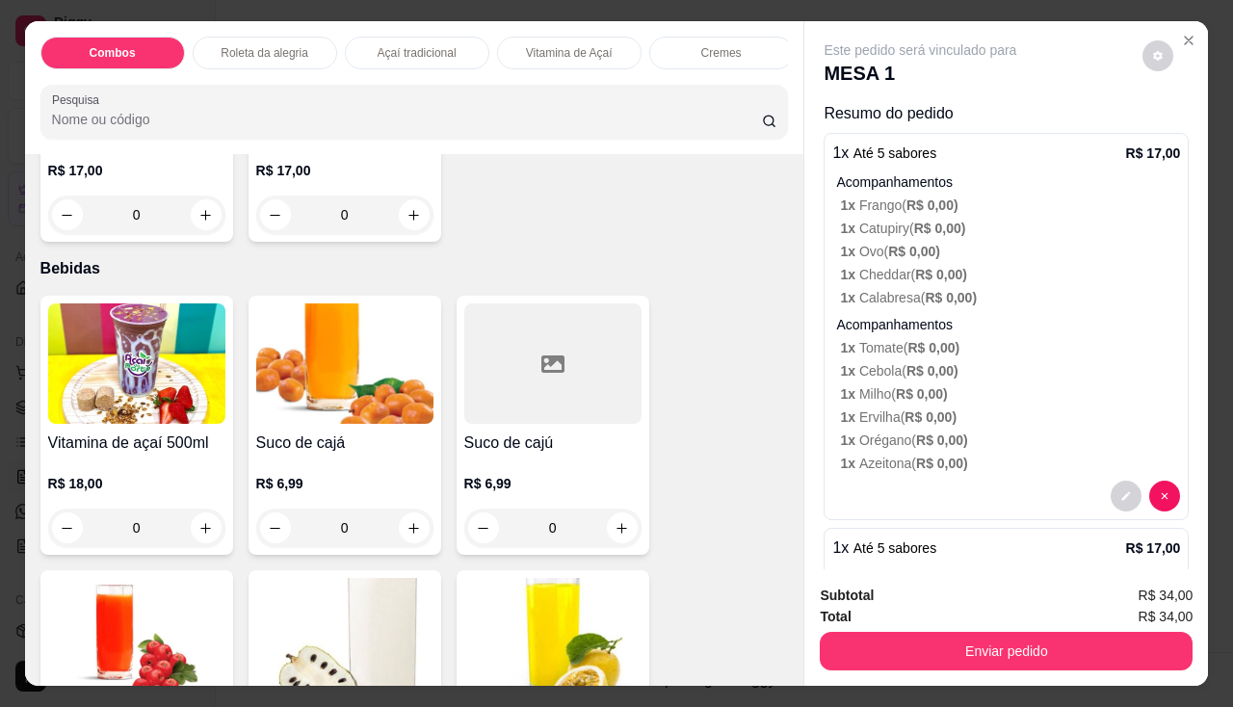
scroll to position [5586, 0]
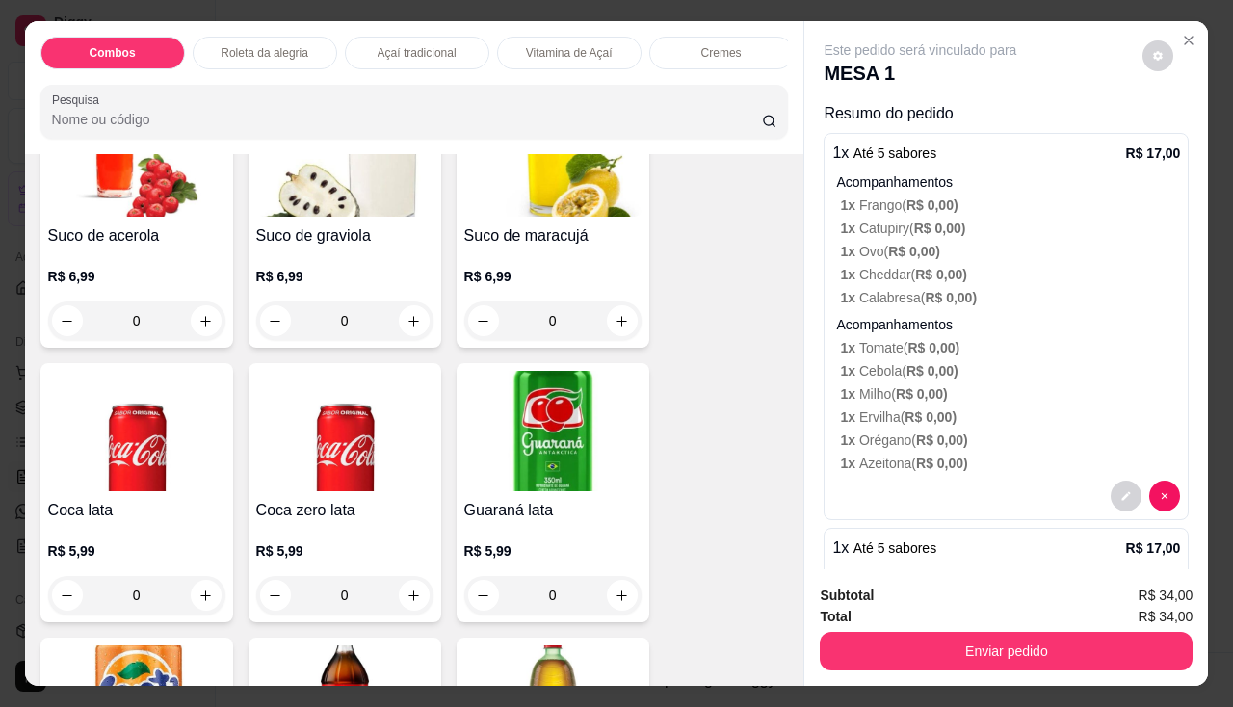
click at [529, 425] on img at bounding box center [552, 431] width 177 height 120
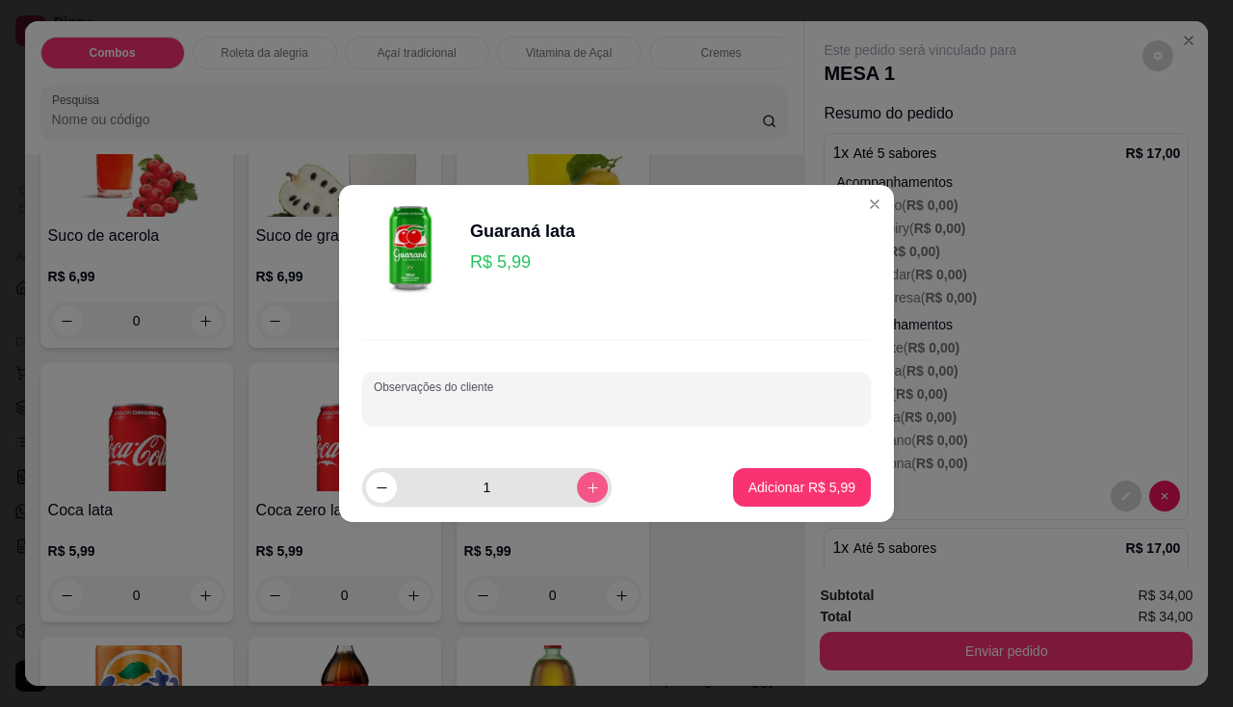
click at [586, 494] on icon "increase-product-quantity" at bounding box center [593, 488] width 14 height 14
type input "2"
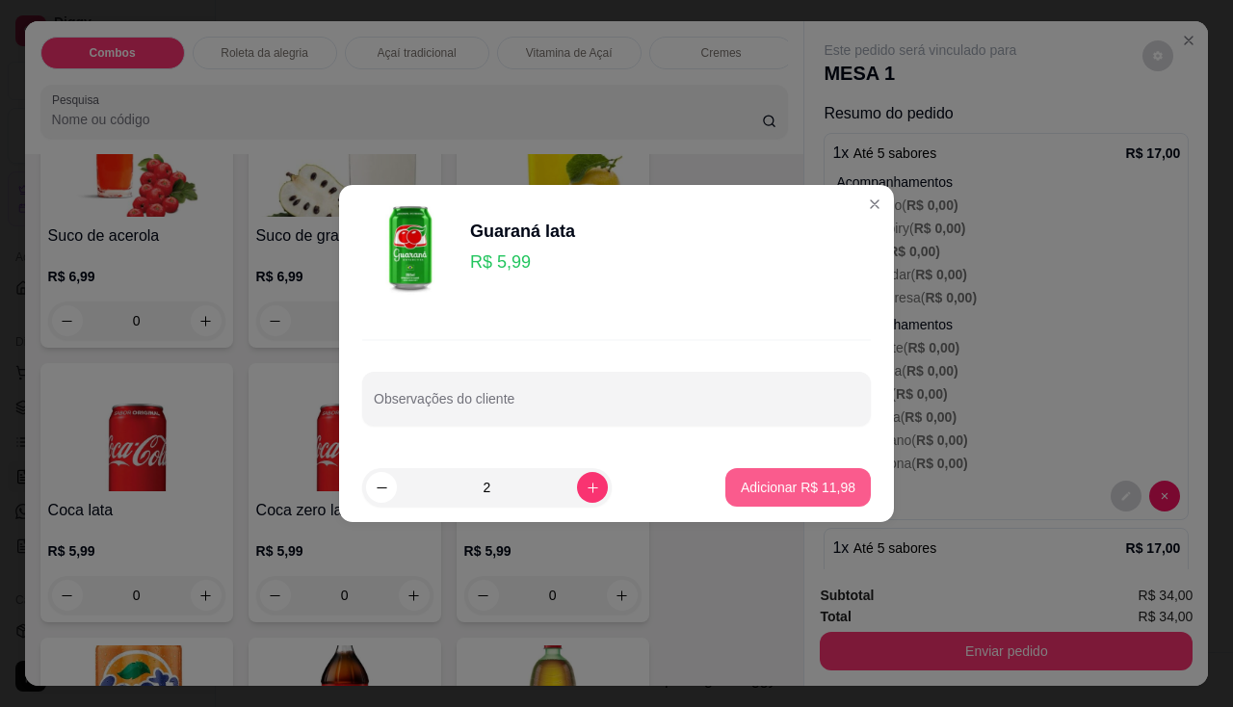
click at [781, 483] on p "Adicionar R$ 11,98" at bounding box center [798, 487] width 115 height 19
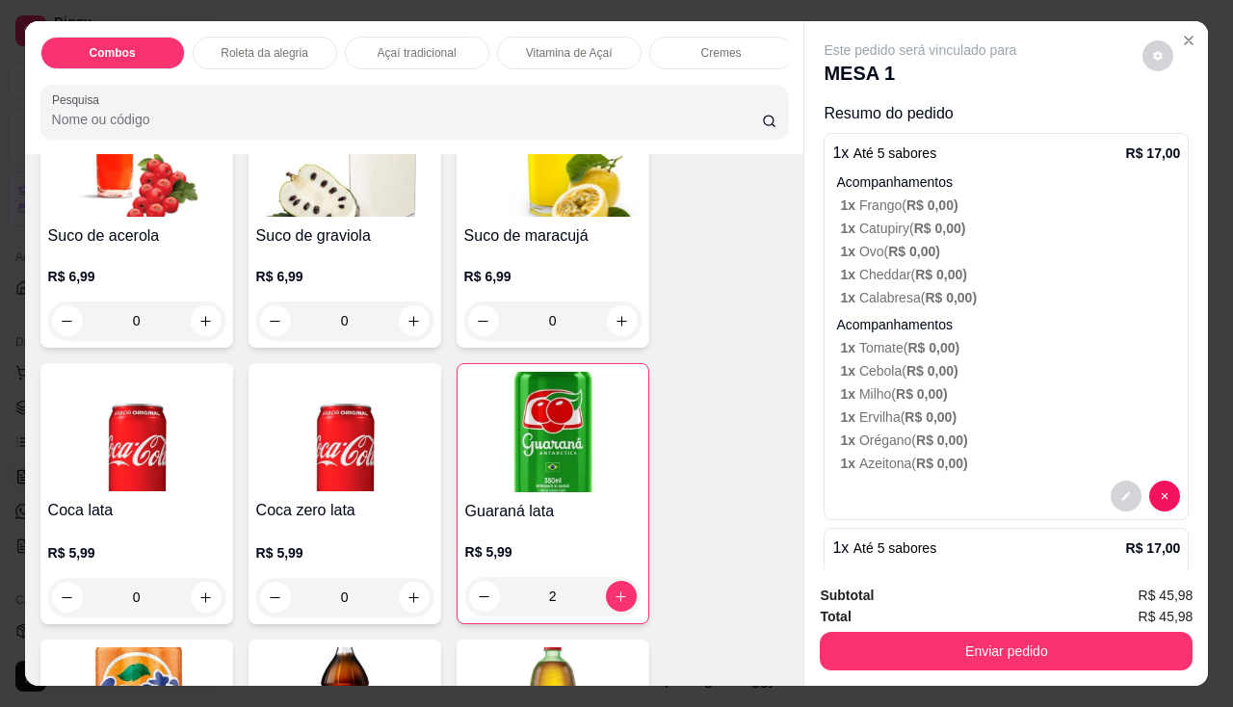
click at [896, 627] on div "Enviar pedido" at bounding box center [1006, 648] width 373 height 43
click at [478, 603] on icon "decrease-product-quantity" at bounding box center [484, 596] width 14 height 14
type input "1"
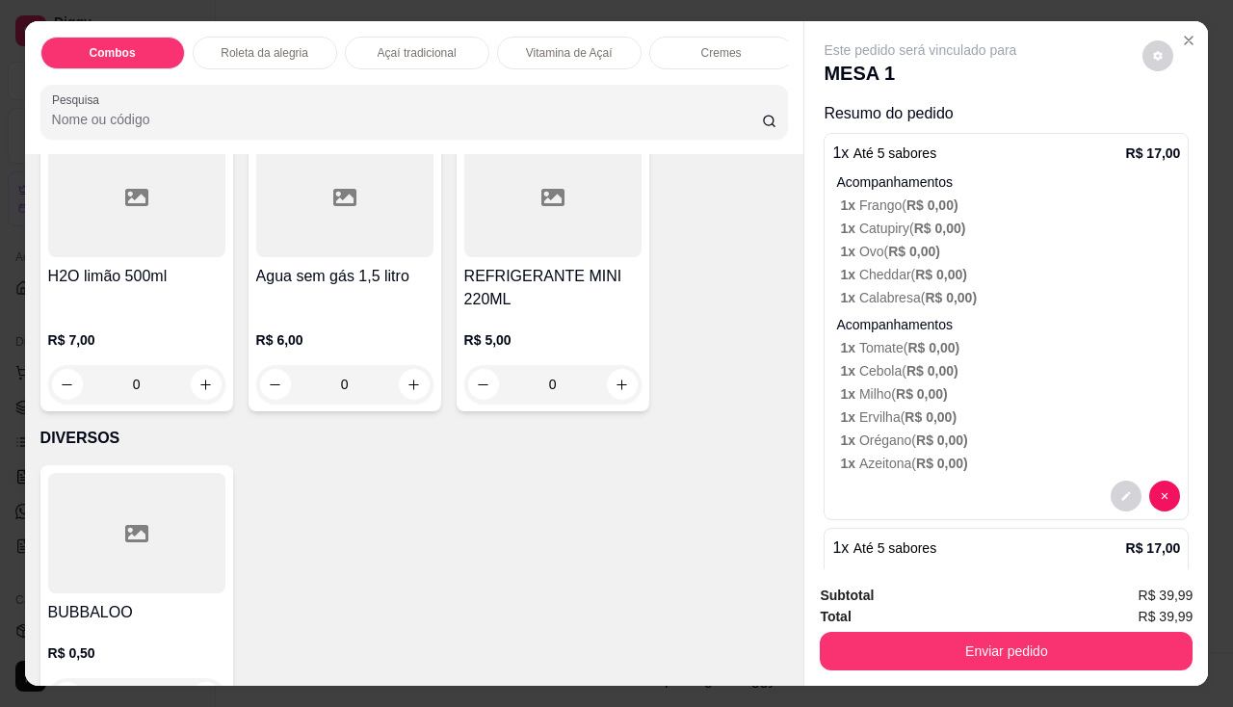
scroll to position [6714, 0]
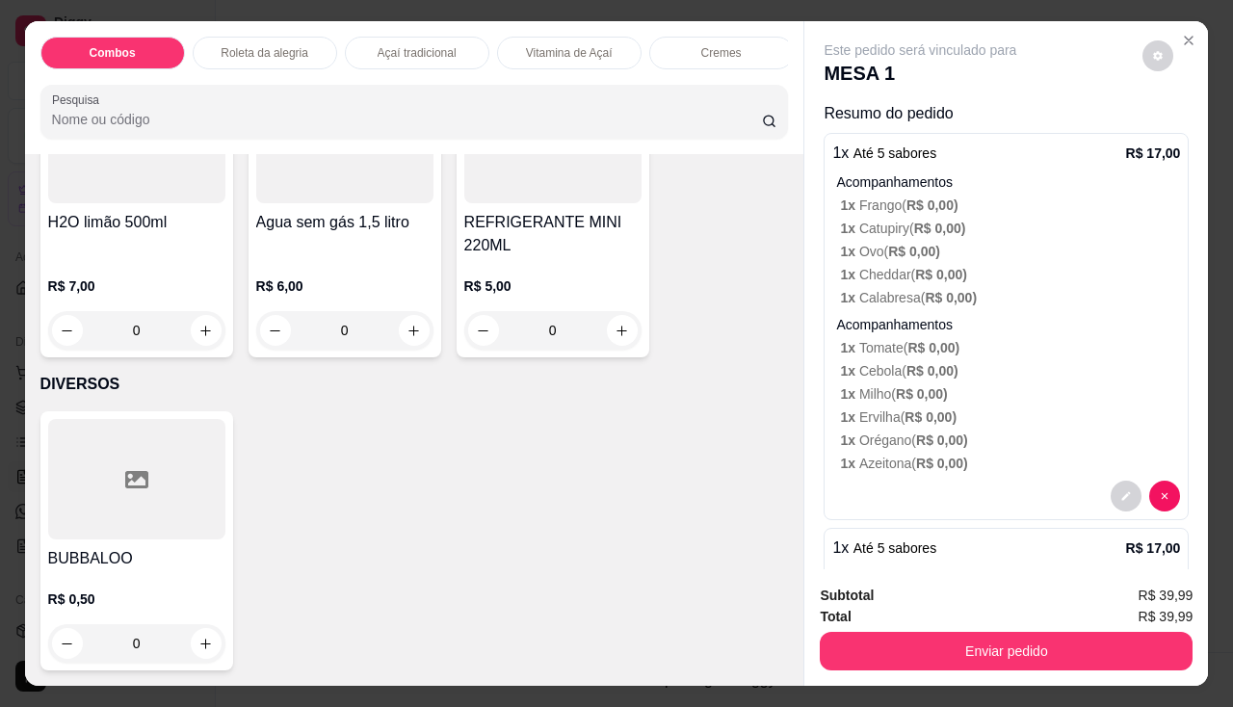
click at [493, 289] on div "R$ 5,00 0" at bounding box center [552, 312] width 177 height 73
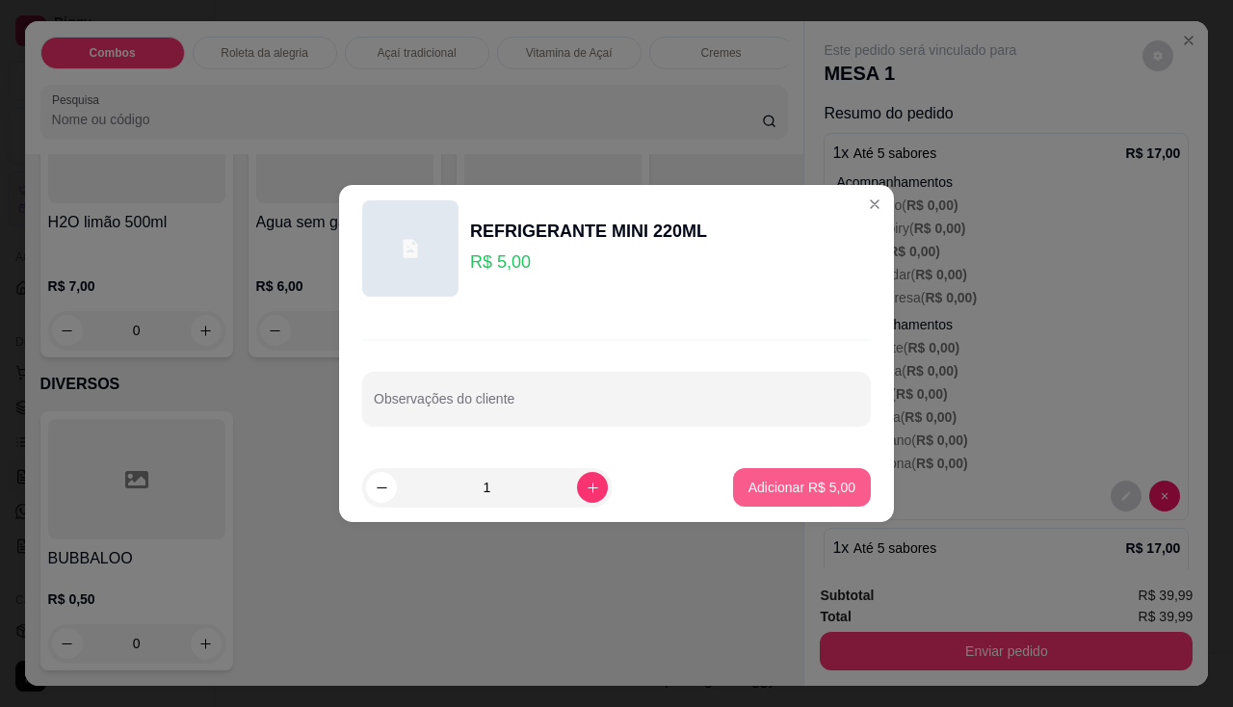
click at [823, 490] on p "Adicionar R$ 5,00" at bounding box center [801, 487] width 107 height 19
type input "1"
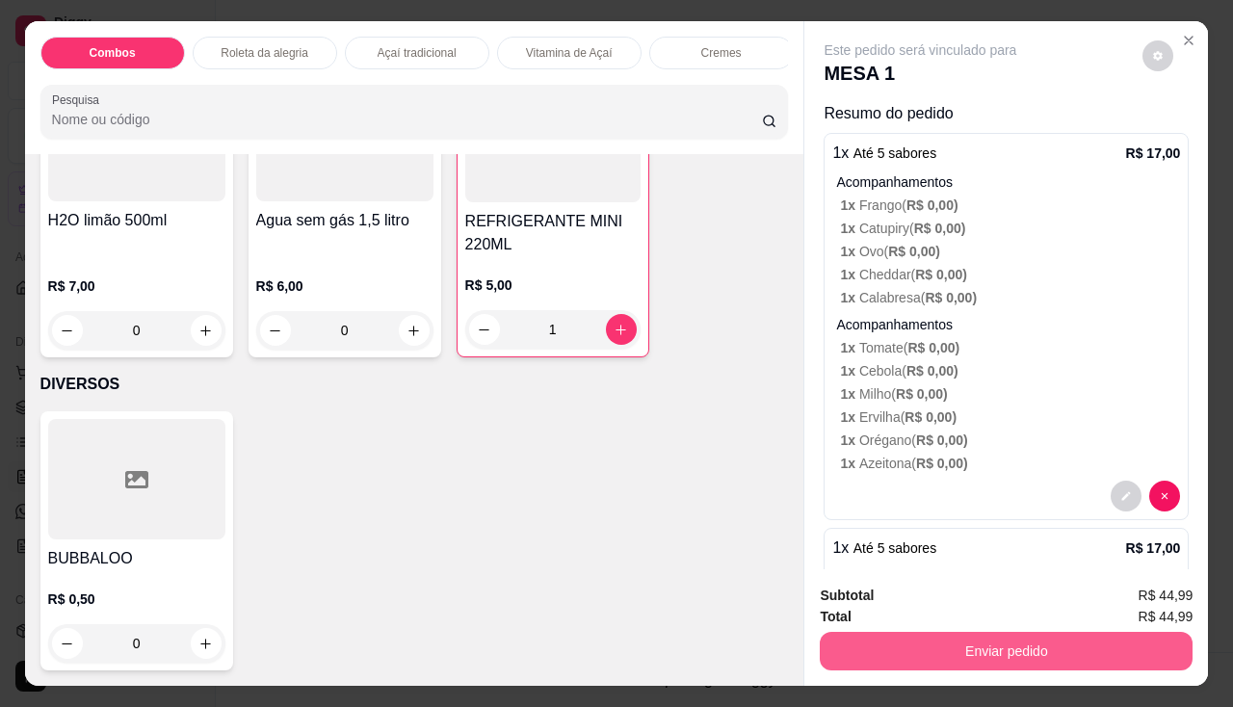
click at [873, 632] on button "Enviar pedido" at bounding box center [1006, 651] width 373 height 39
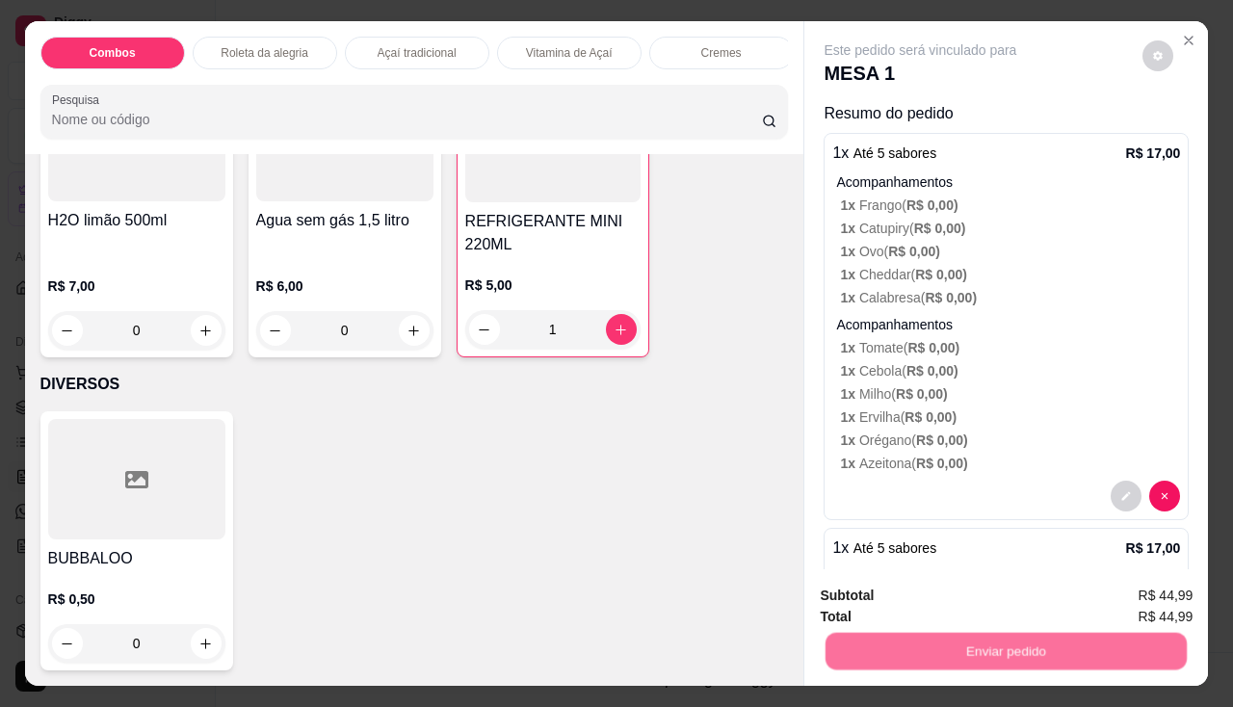
click at [894, 593] on button "Não registrar e enviar pedido" at bounding box center [943, 597] width 200 height 37
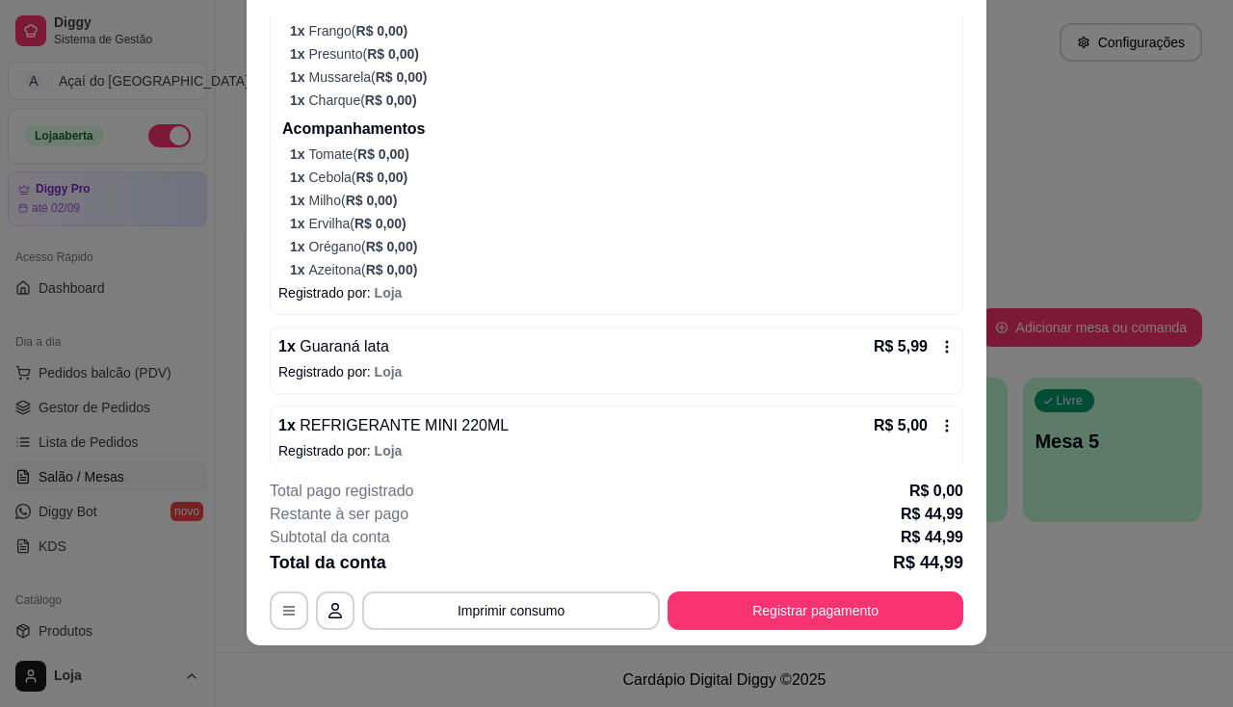
scroll to position [482, 0]
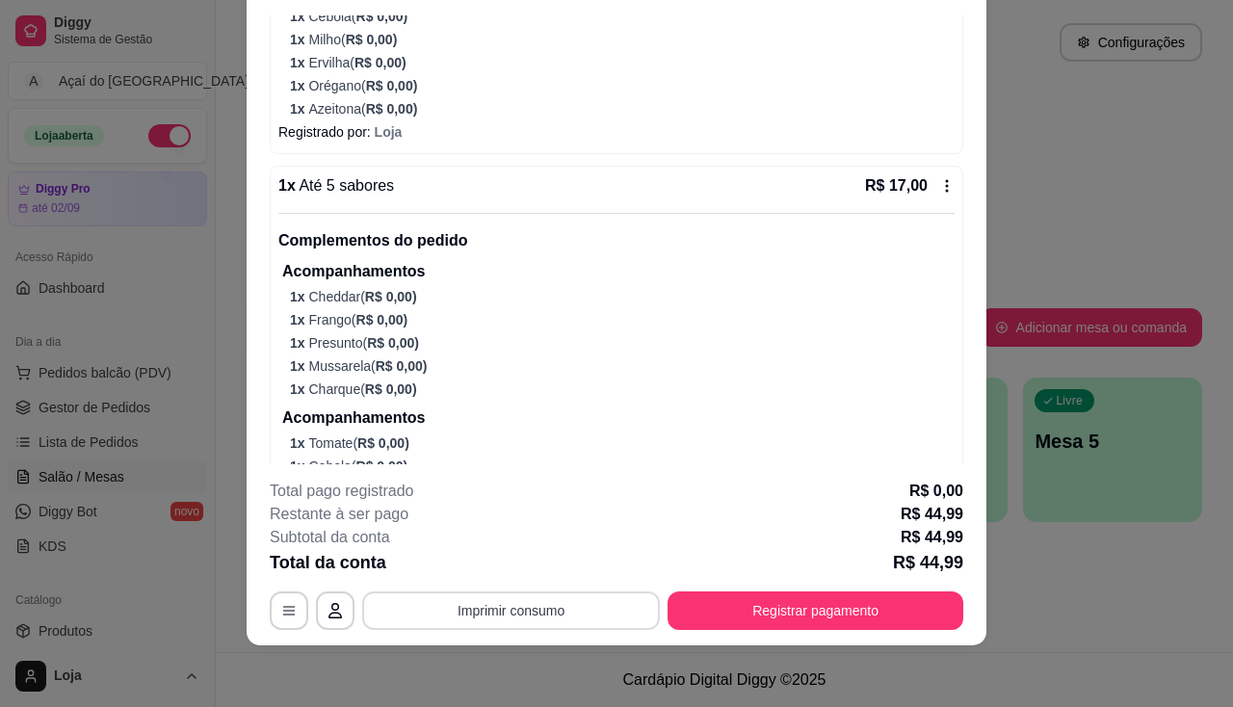
click at [517, 610] on button "Imprimir consumo" at bounding box center [511, 610] width 298 height 39
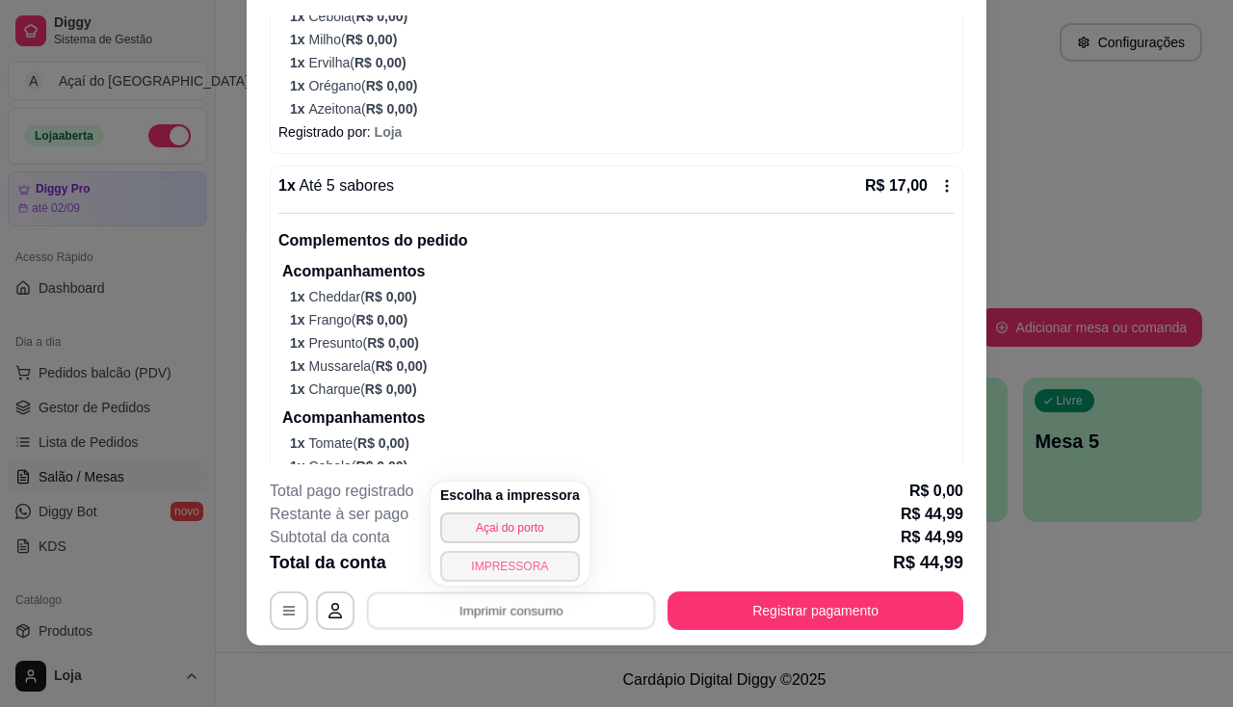
click at [527, 568] on button "IMPRESSORA" at bounding box center [510, 566] width 140 height 31
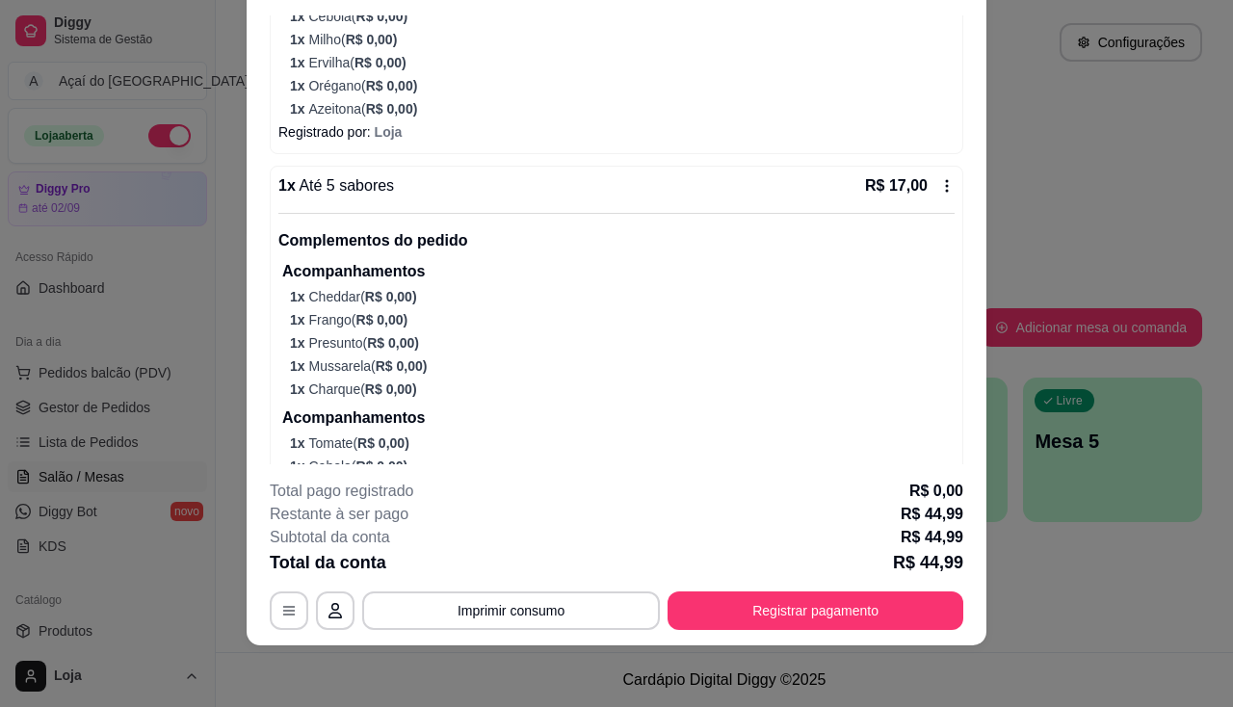
scroll to position [786, 0]
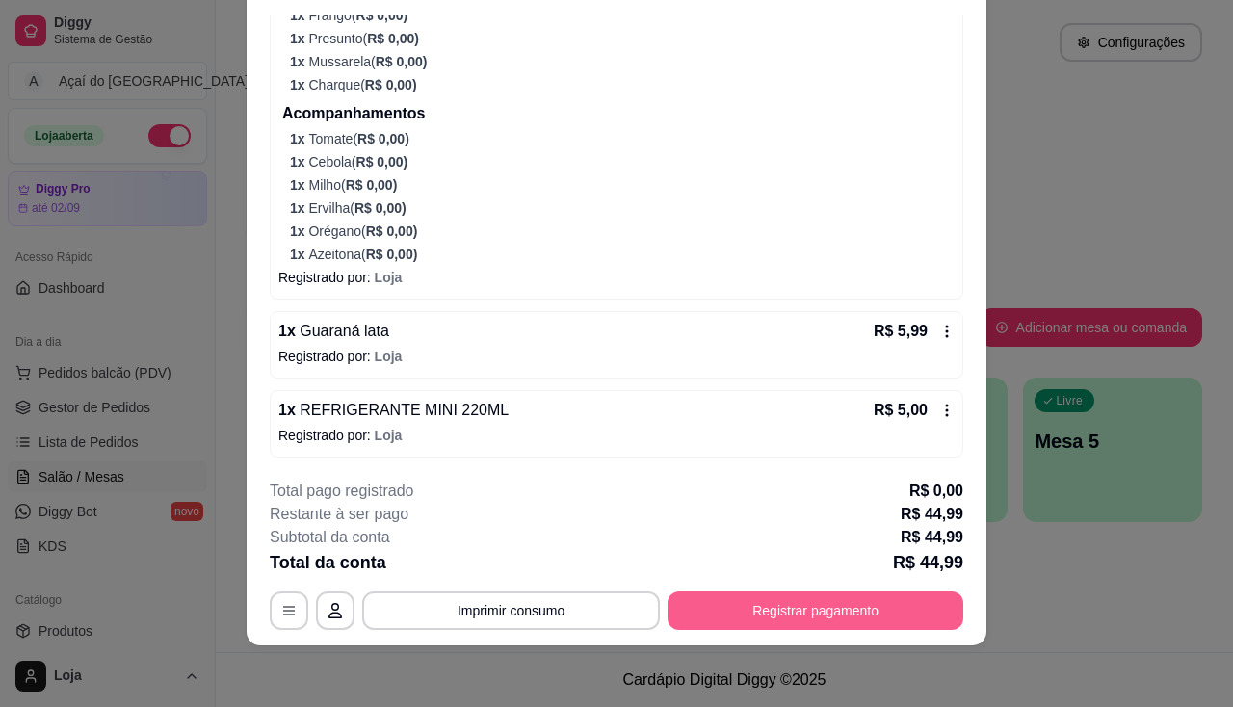
click at [774, 614] on button "Registrar pagamento" at bounding box center [815, 610] width 296 height 39
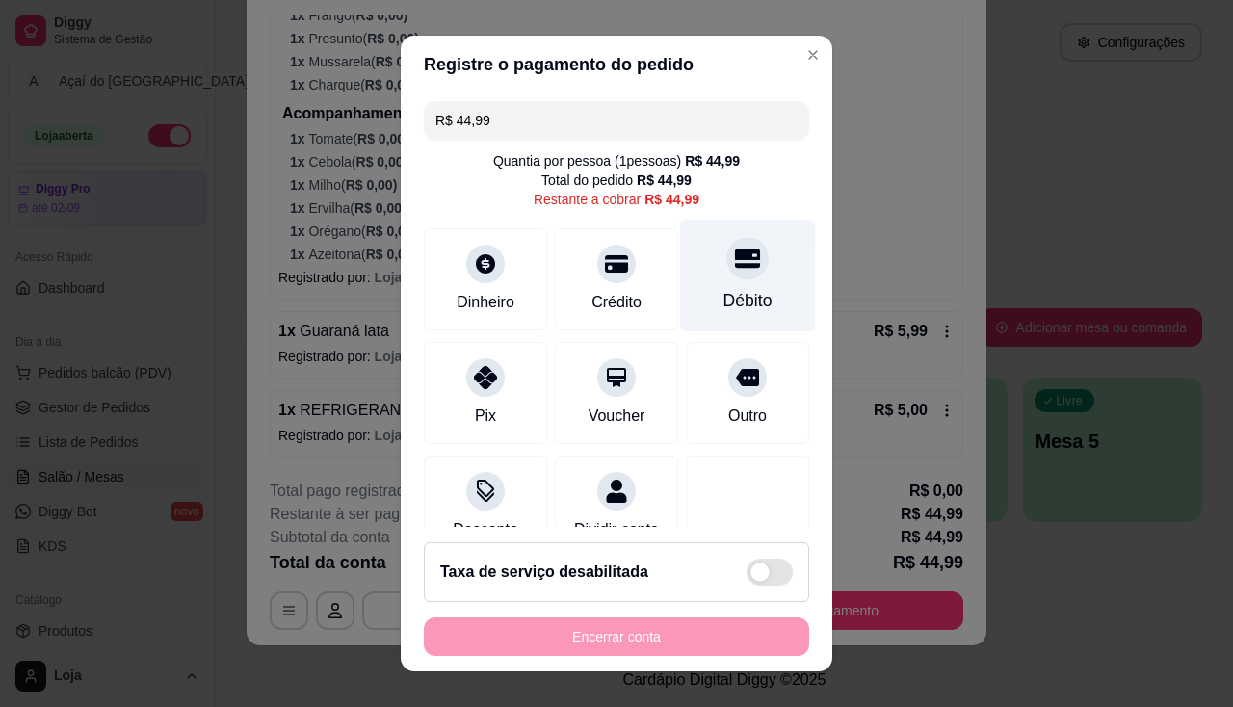
click at [735, 262] on icon at bounding box center [747, 258] width 25 height 25
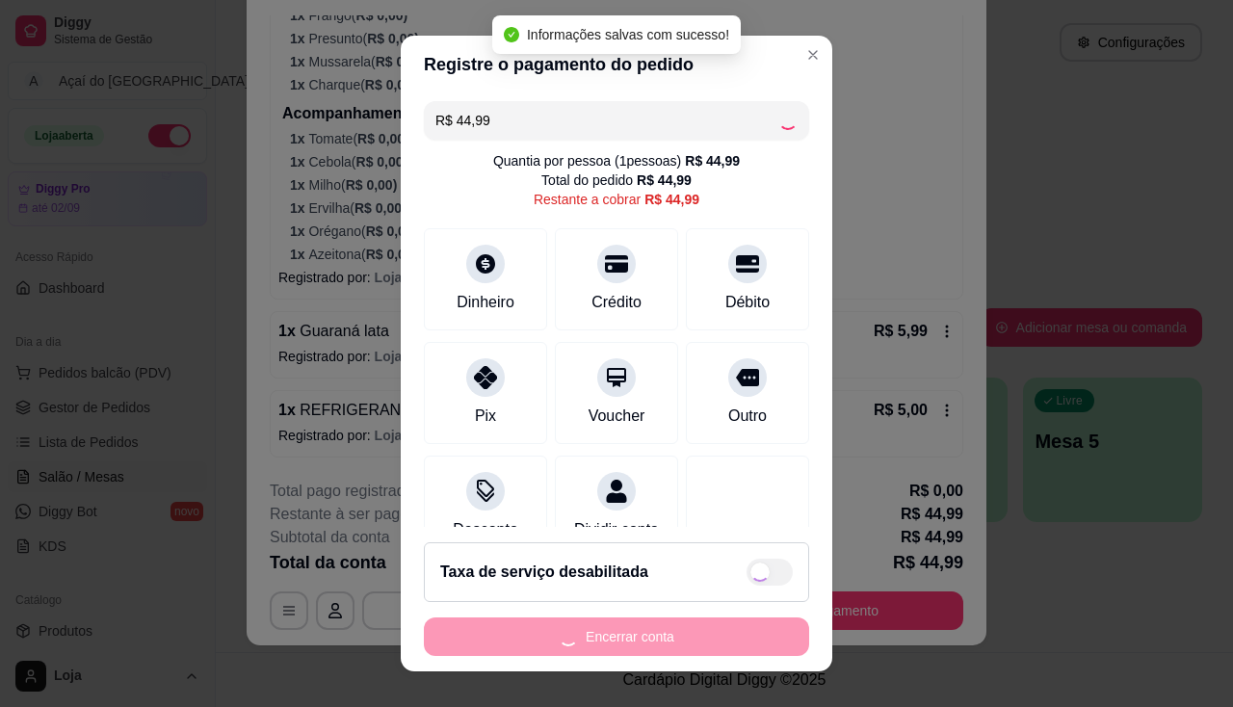
type input "R$ 0,00"
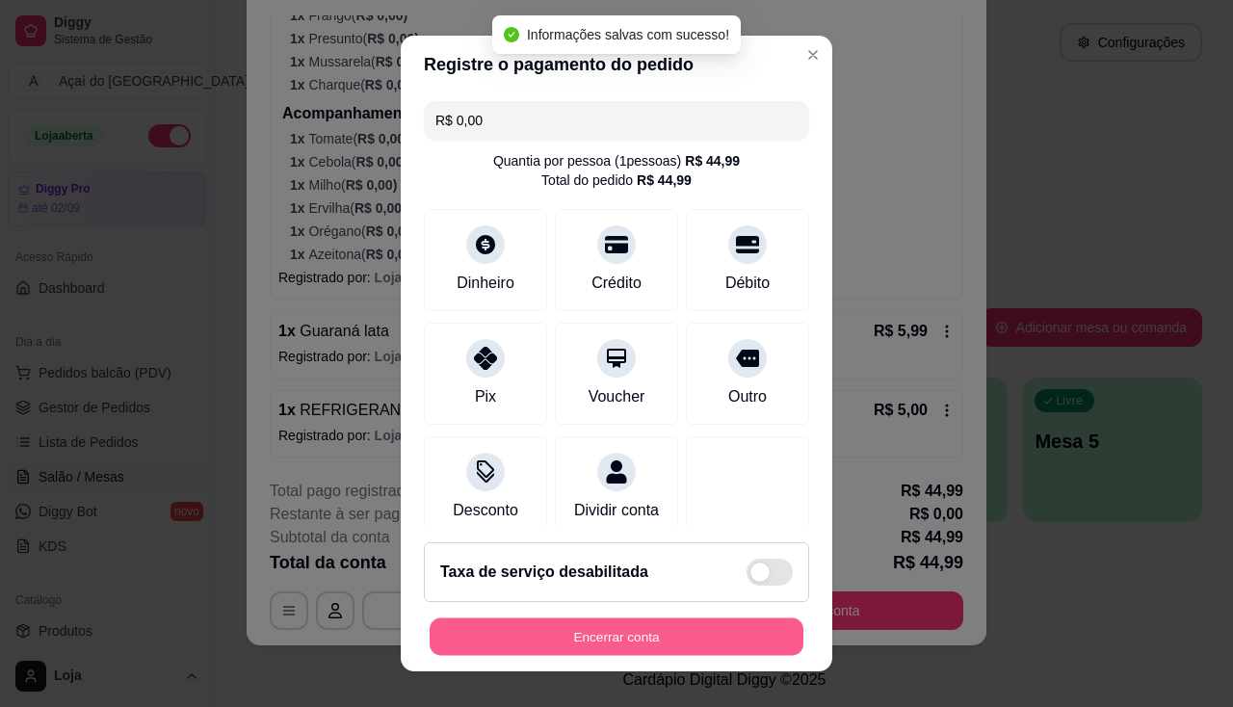
click at [668, 623] on button "Encerrar conta" at bounding box center [617, 637] width 374 height 38
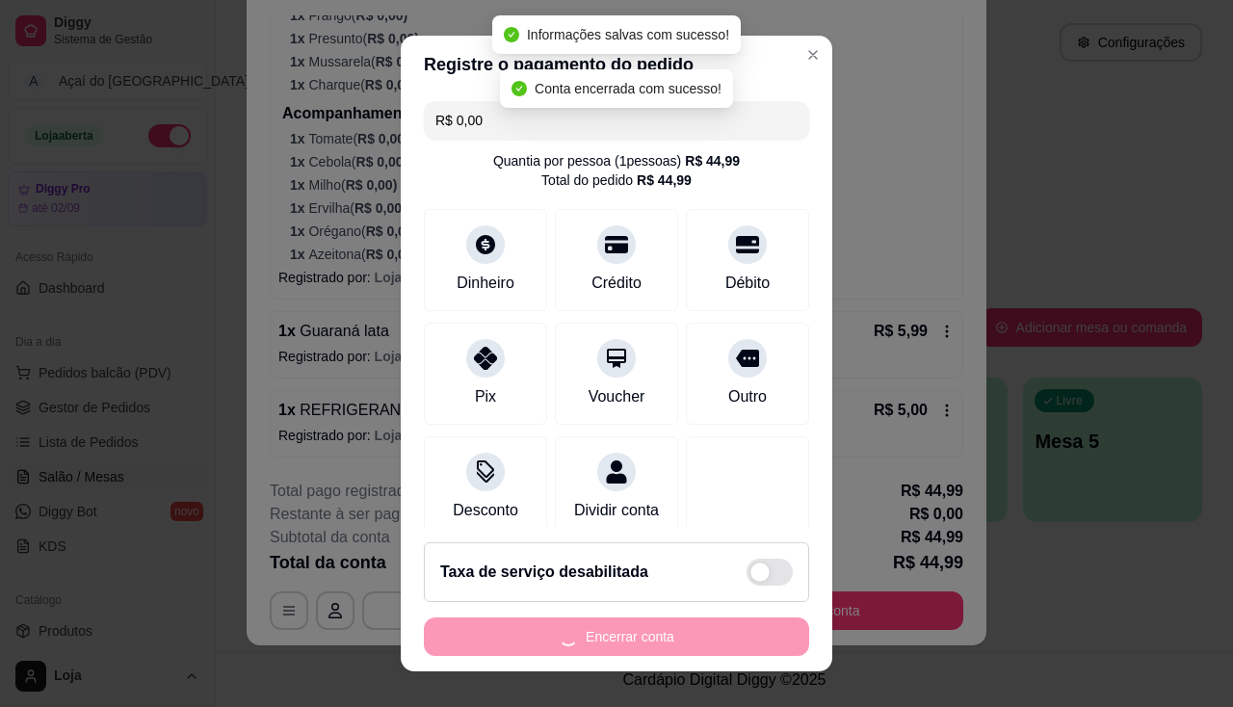
scroll to position [0, 0]
